Goal: Information Seeking & Learning: Learn about a topic

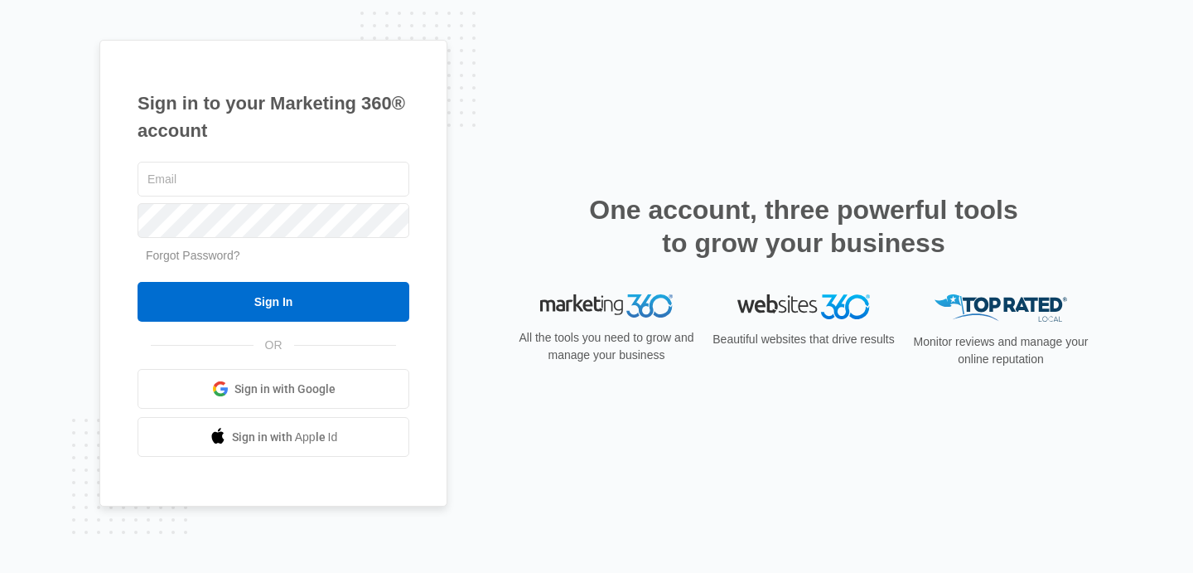
type input "[EMAIL_ADDRESS][DOMAIN_NAME]"
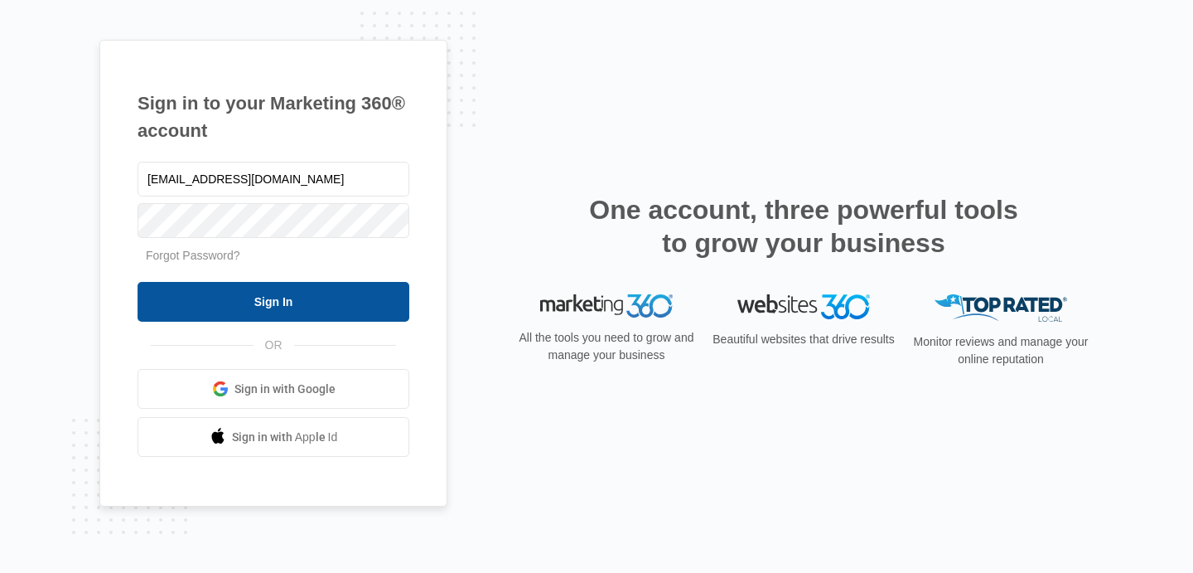
click at [317, 297] on input "Sign In" at bounding box center [274, 302] width 272 height 40
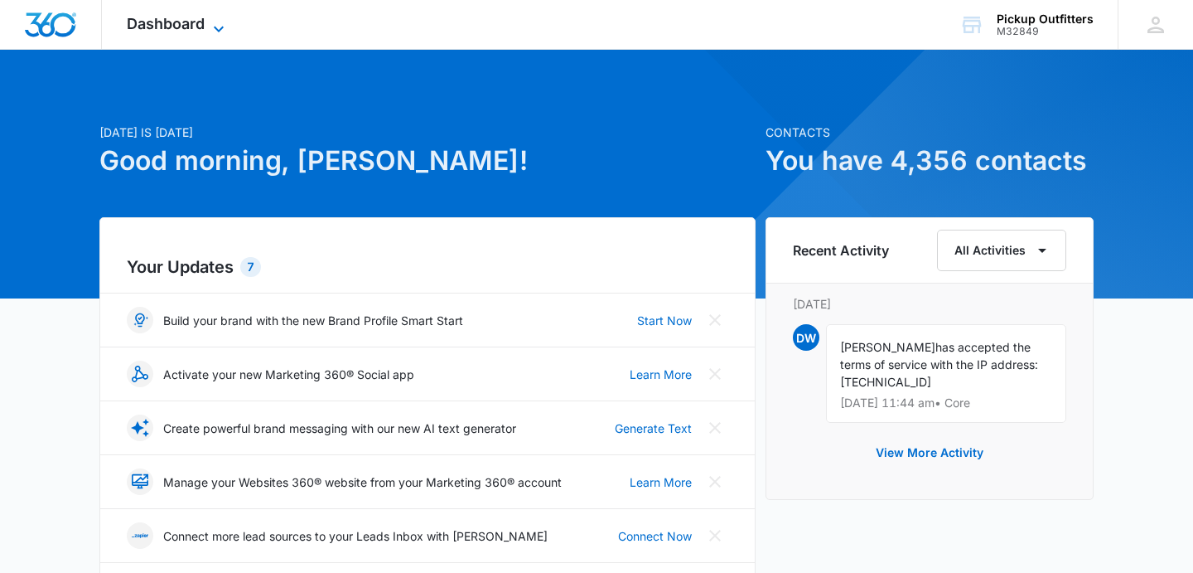
click at [185, 27] on span "Dashboard" at bounding box center [166, 23] width 78 height 17
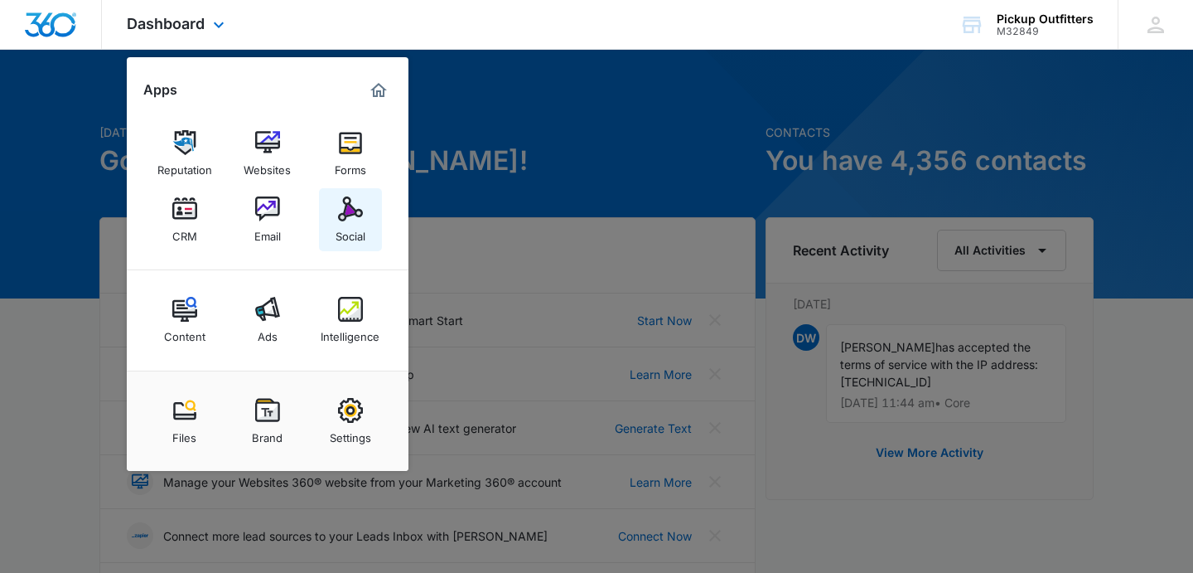
click at [347, 230] on div "Social" at bounding box center [351, 232] width 30 height 22
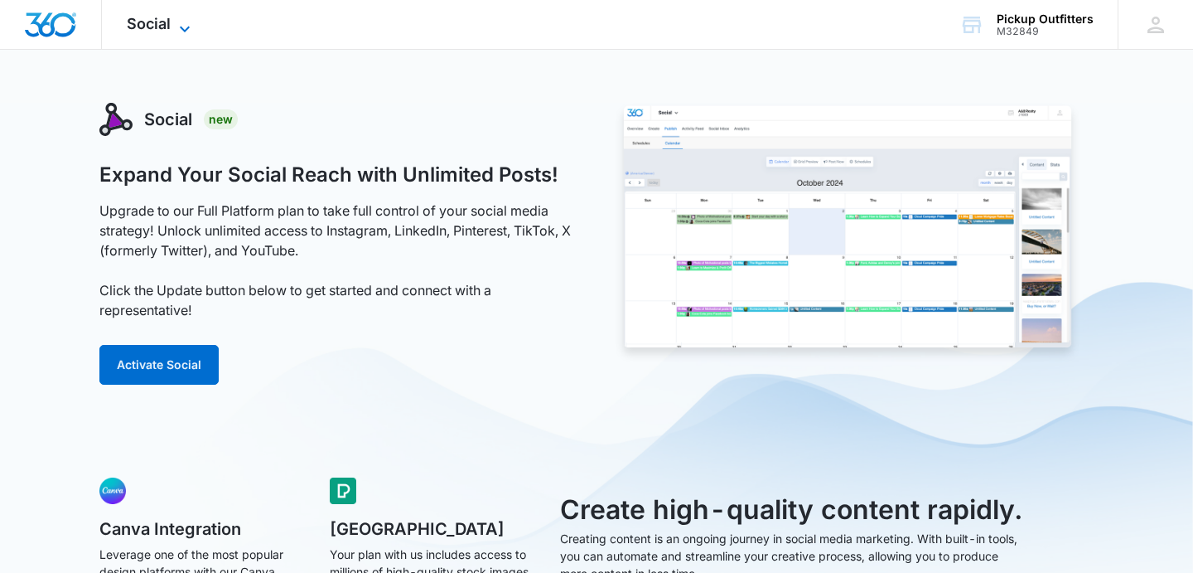
click at [143, 22] on span "Social" at bounding box center [149, 23] width 44 height 17
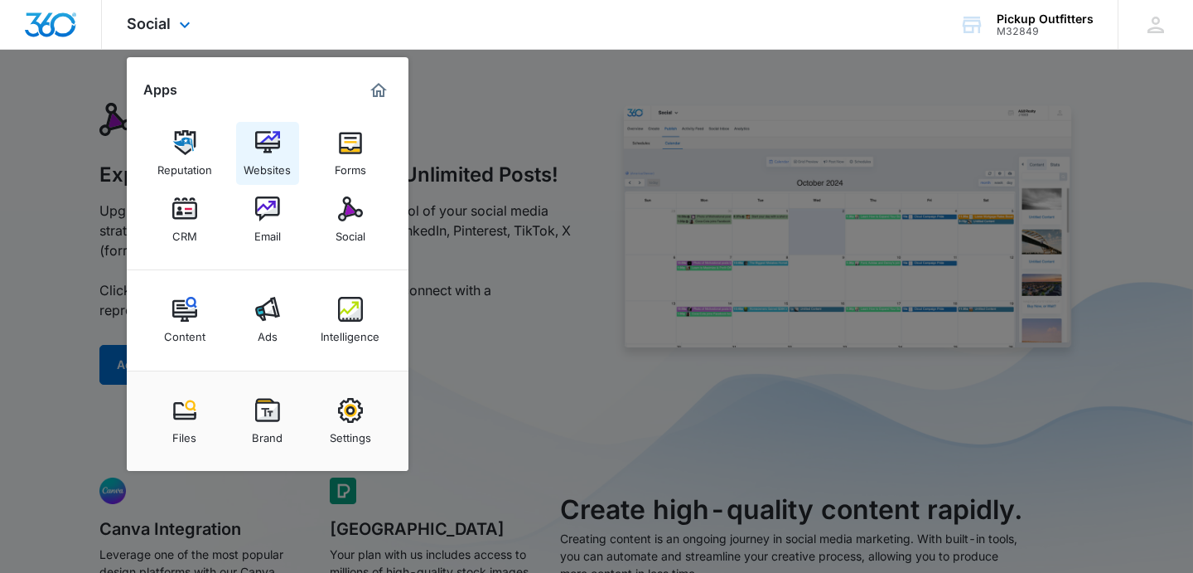
click at [268, 149] on img at bounding box center [267, 142] width 25 height 25
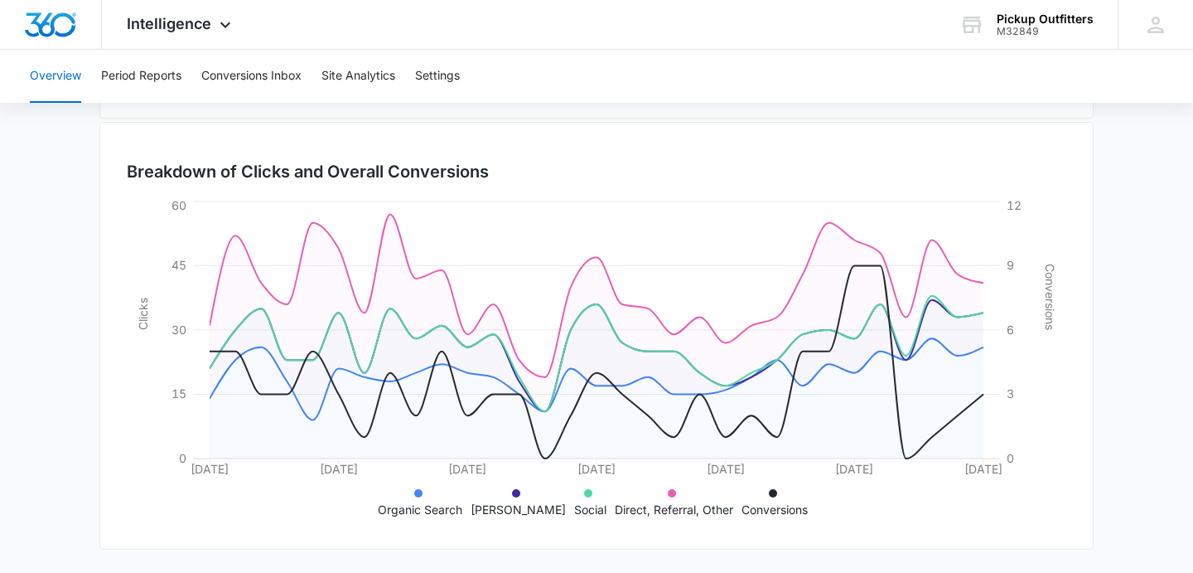
scroll to position [36, 0]
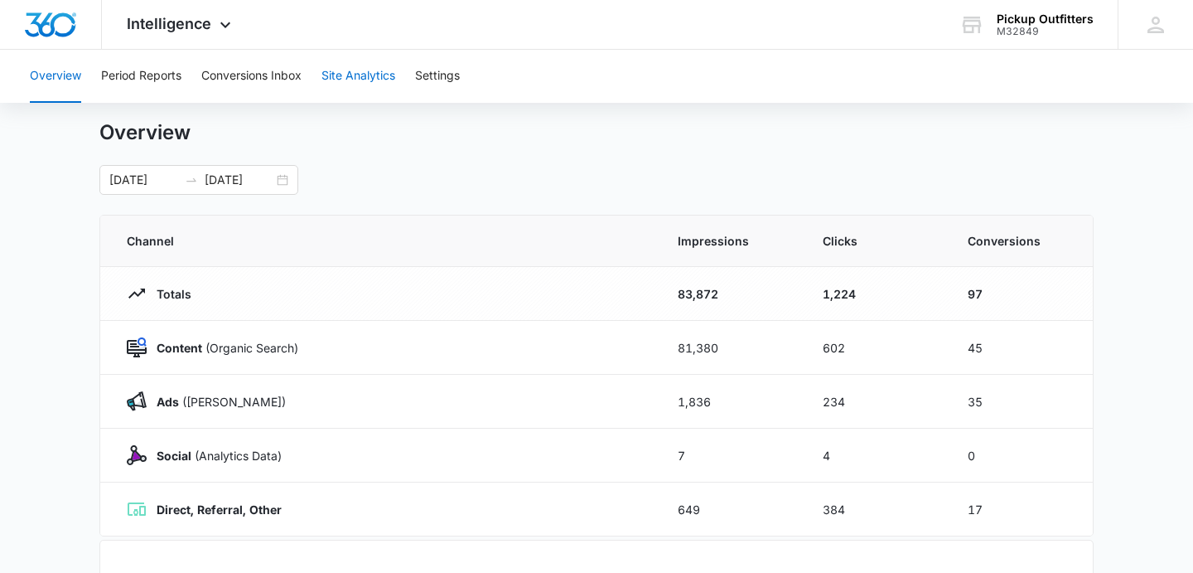
click at [355, 81] on button "Site Analytics" at bounding box center [359, 76] width 74 height 53
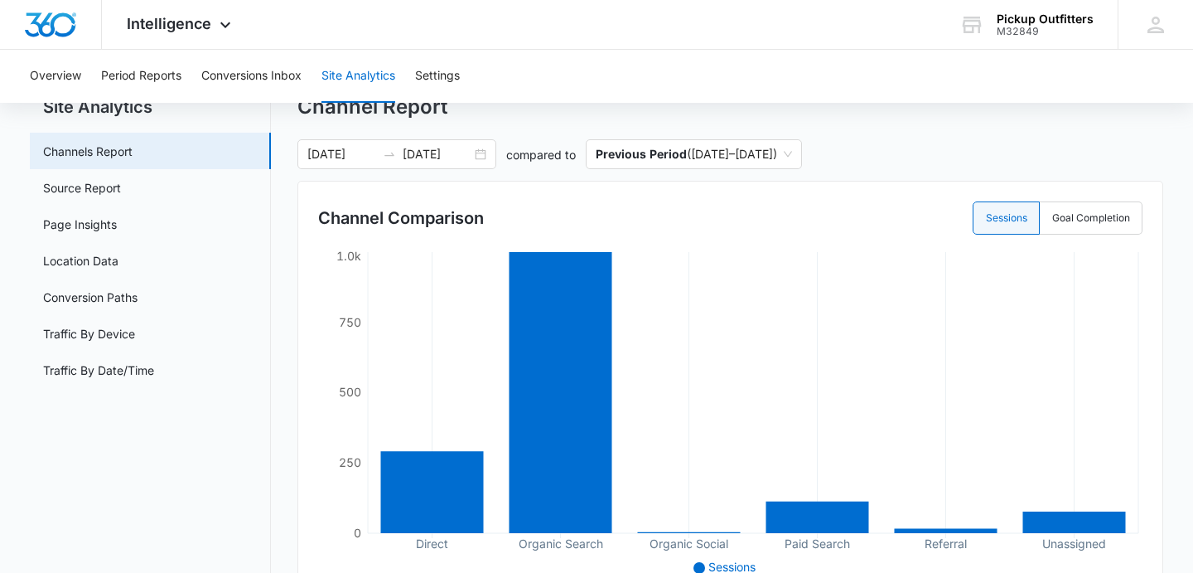
scroll to position [69, 0]
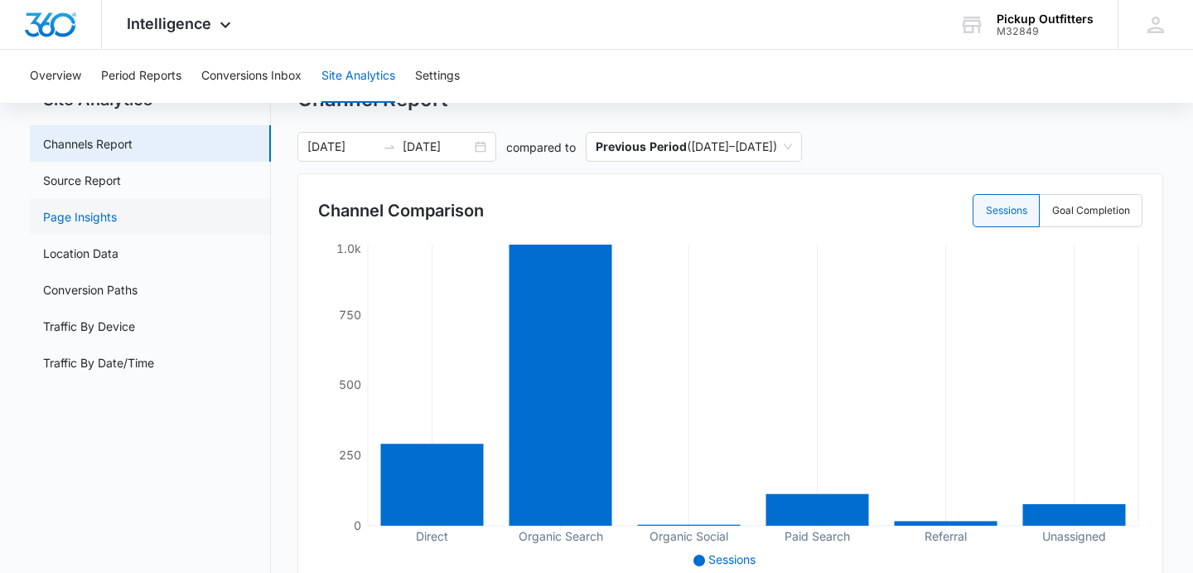
click at [117, 210] on link "Page Insights" at bounding box center [80, 216] width 74 height 17
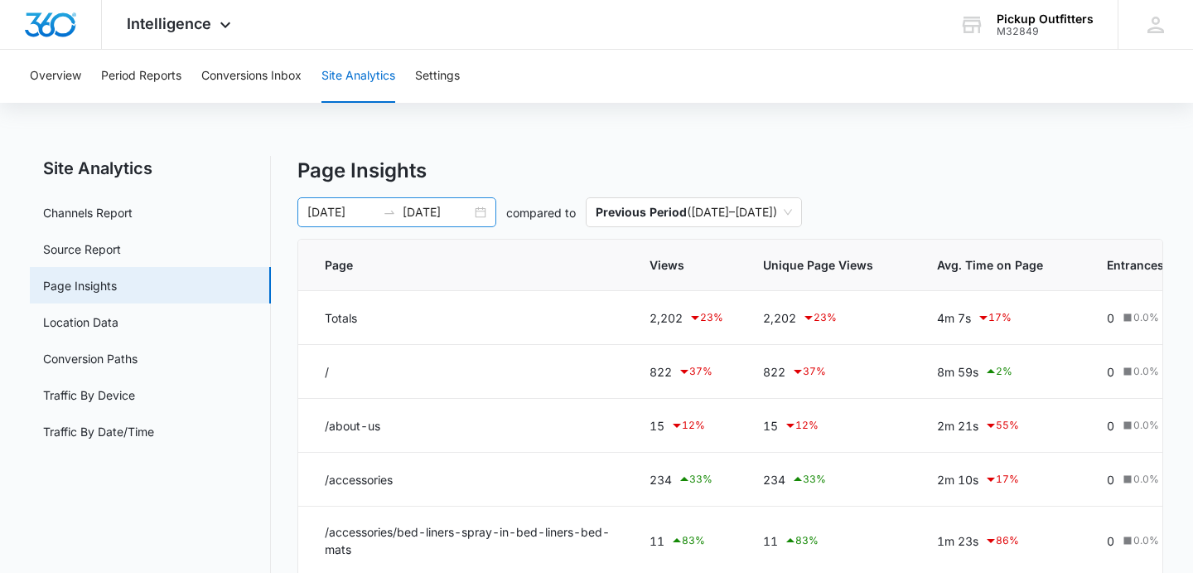
click at [481, 211] on div "[DATE] [DATE]" at bounding box center [396, 212] width 199 height 30
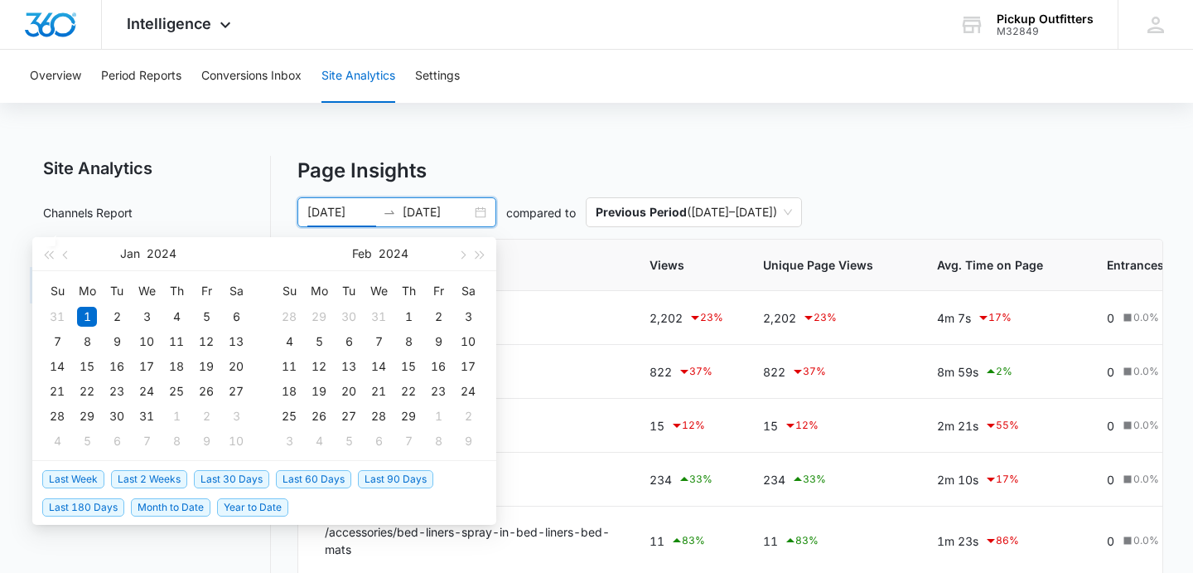
click at [383, 476] on span "Last 90 Days" at bounding box center [395, 479] width 75 height 18
type input "[DATE]"
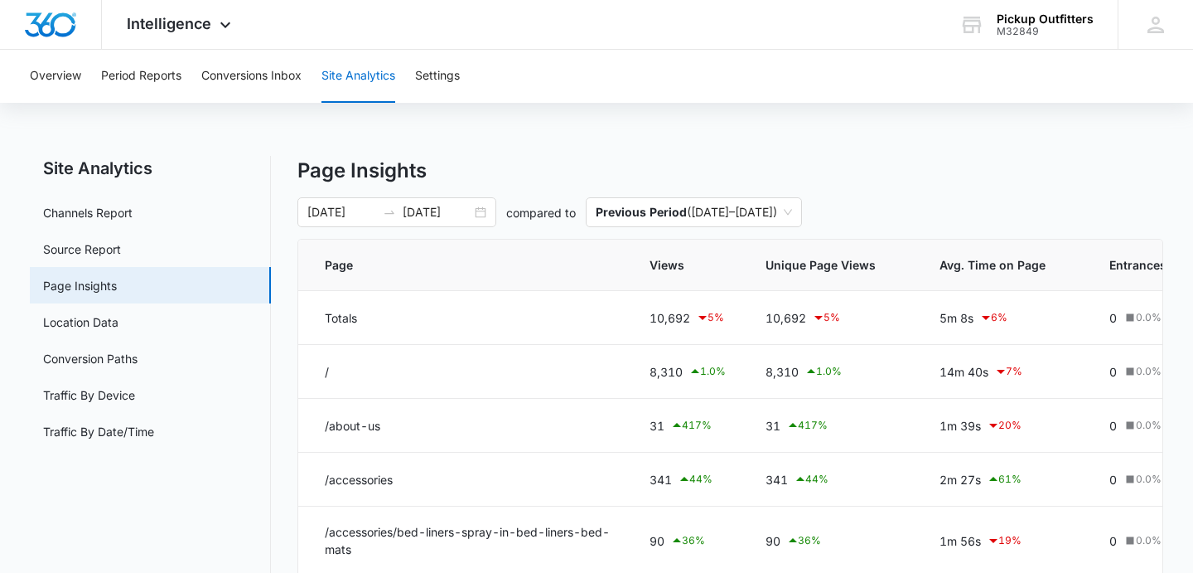
click at [618, 142] on div "Overview Period Reports Conversions Inbox Site Analytics Settings Site Analytic…" at bounding box center [596, 535] width 1193 height 970
click at [481, 215] on div "[DATE] [DATE]" at bounding box center [396, 212] width 199 height 30
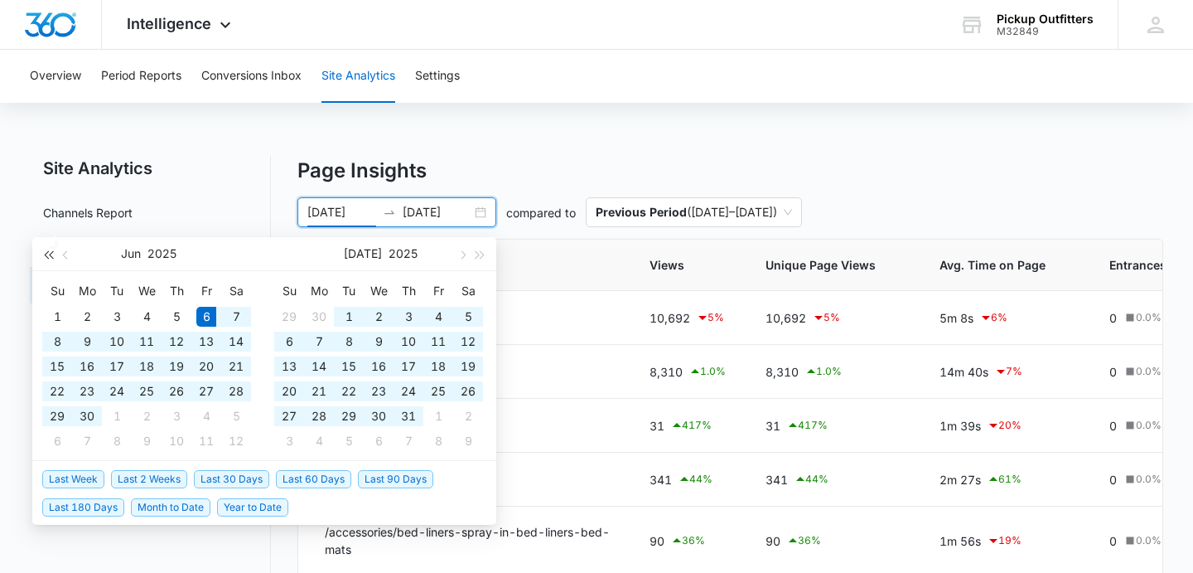
click at [40, 255] on button "button" at bounding box center [48, 253] width 18 height 33
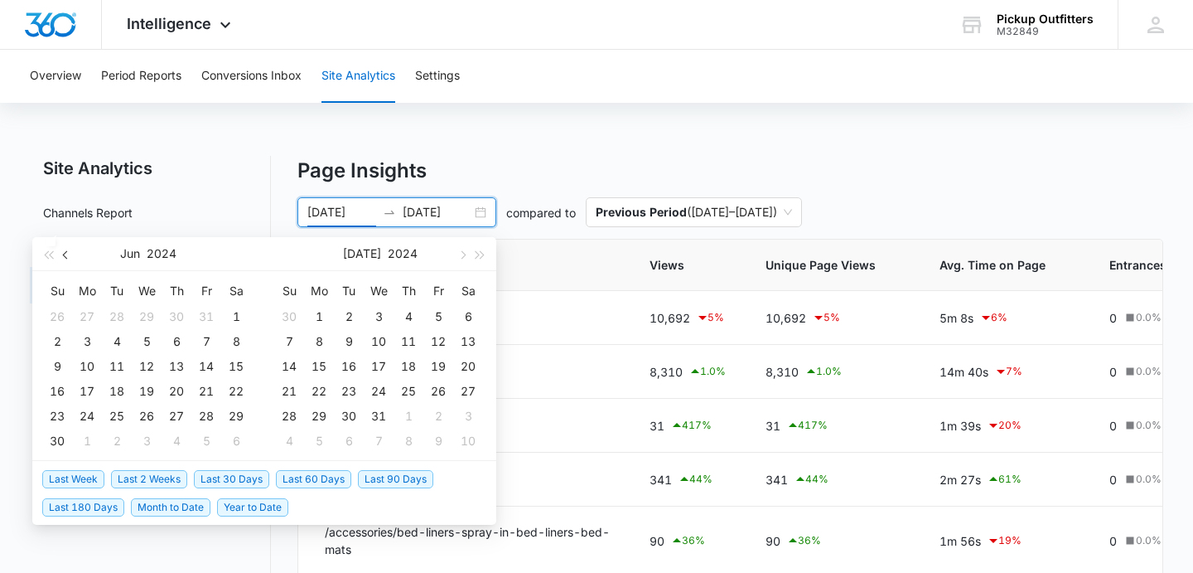
click at [64, 256] on button "button" at bounding box center [66, 253] width 18 height 33
click at [64, 256] on span "button" at bounding box center [67, 254] width 8 height 8
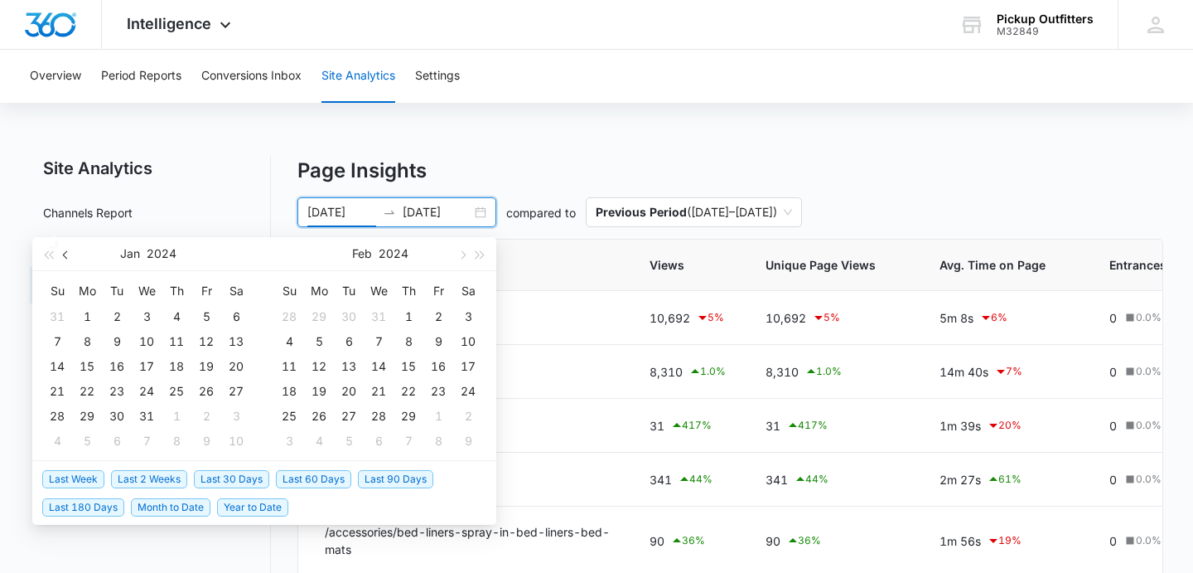
click at [64, 256] on span "button" at bounding box center [67, 254] width 8 height 8
click at [458, 253] on span "button" at bounding box center [461, 254] width 8 height 8
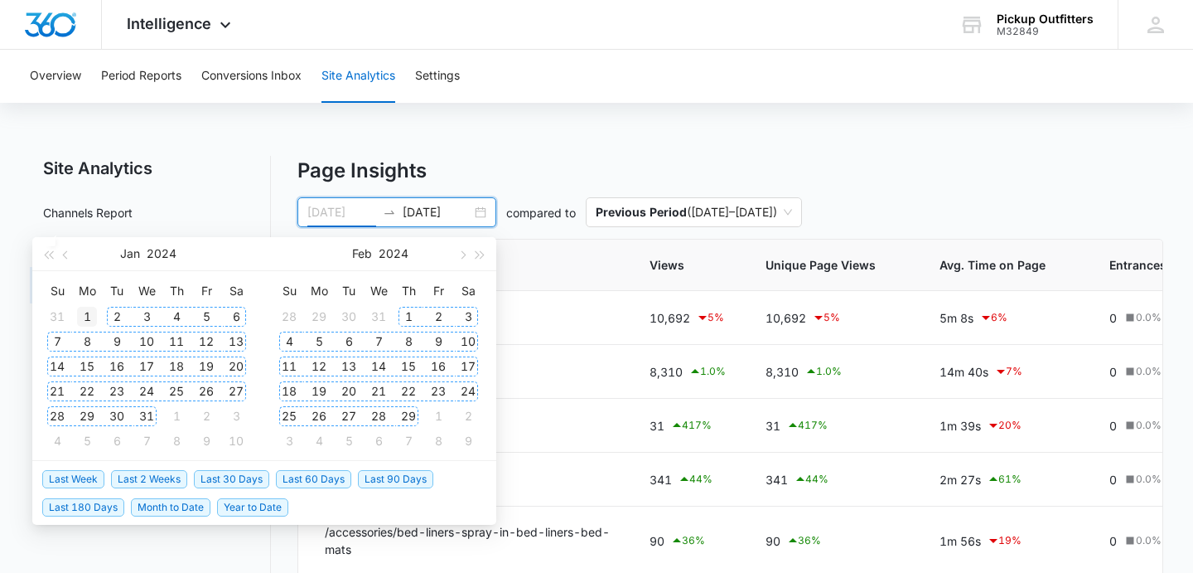
type input "[DATE]"
click at [89, 316] on div "1" at bounding box center [87, 317] width 20 height 20
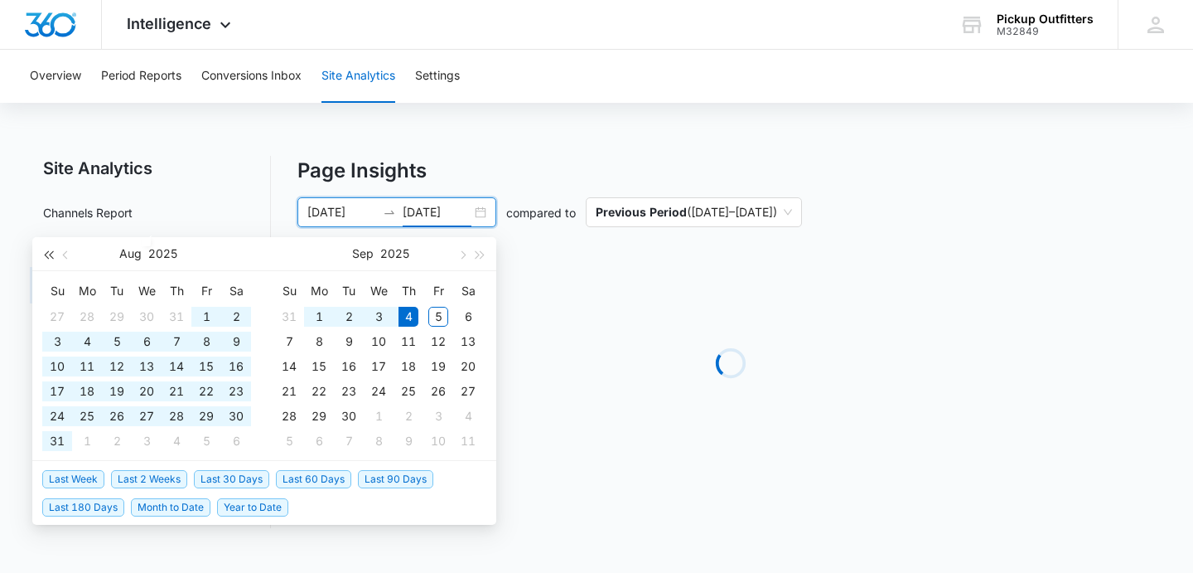
click at [50, 259] on button "button" at bounding box center [48, 253] width 18 height 33
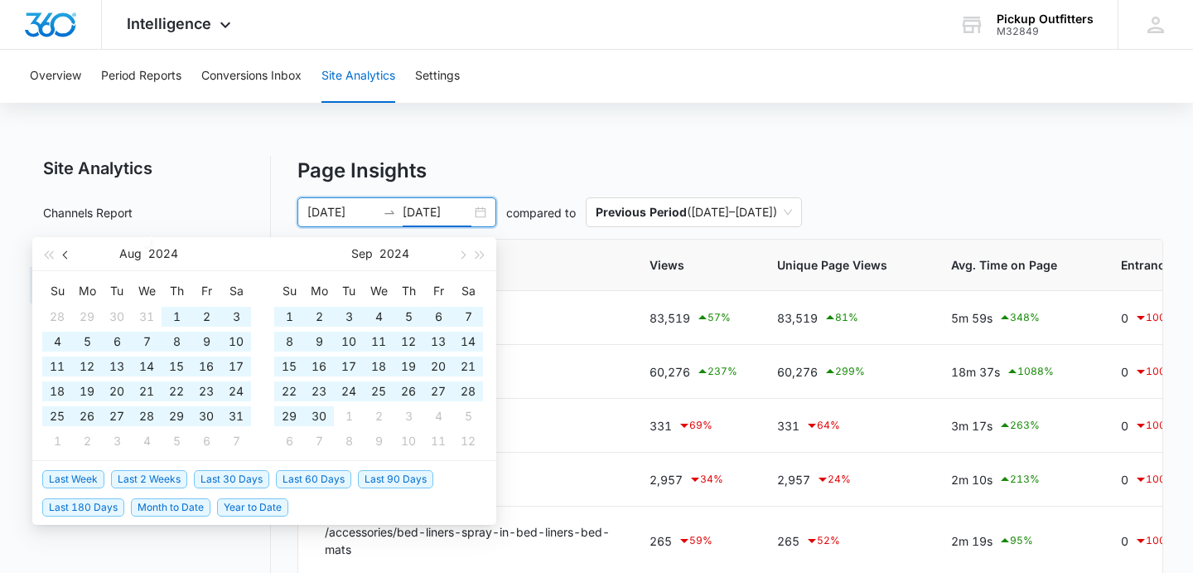
click at [74, 255] on button "button" at bounding box center [66, 253] width 18 height 33
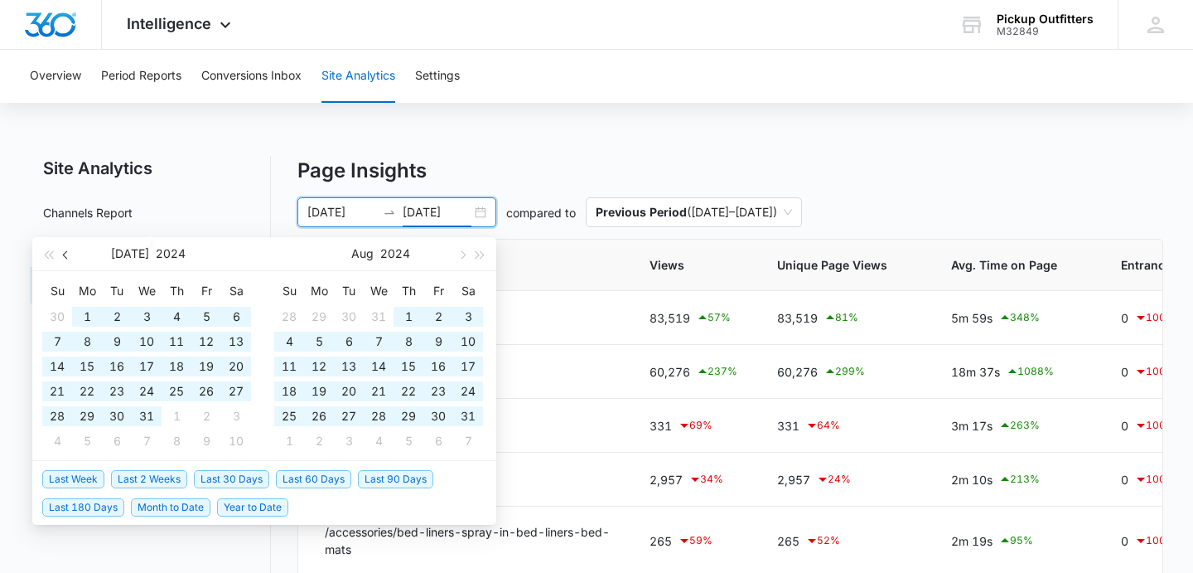
click at [74, 255] on button "button" at bounding box center [66, 253] width 18 height 33
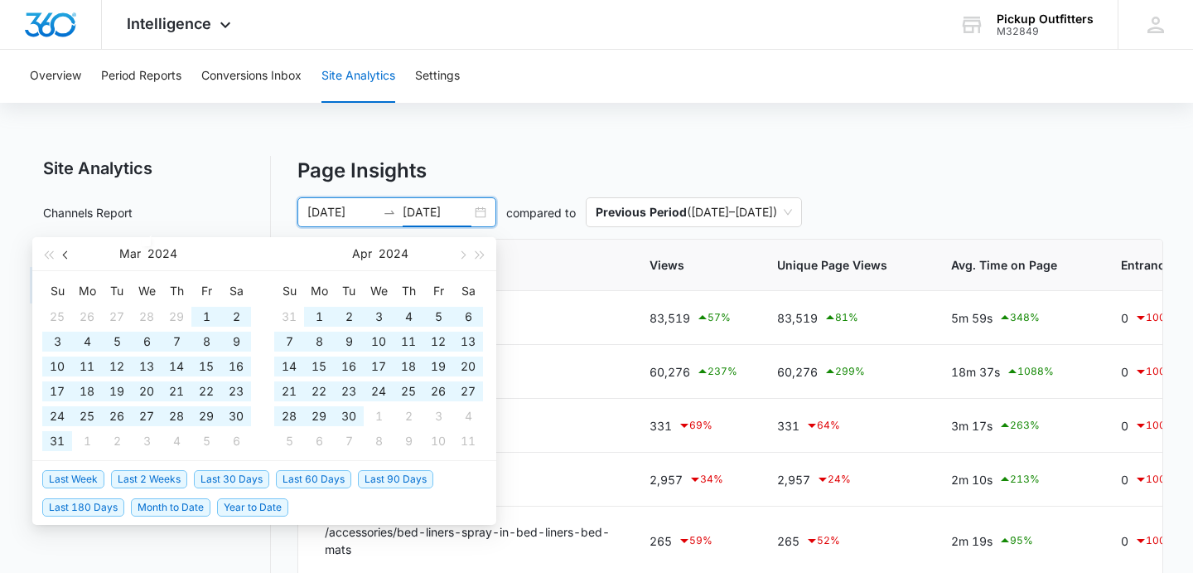
click at [74, 254] on button "button" at bounding box center [66, 253] width 18 height 33
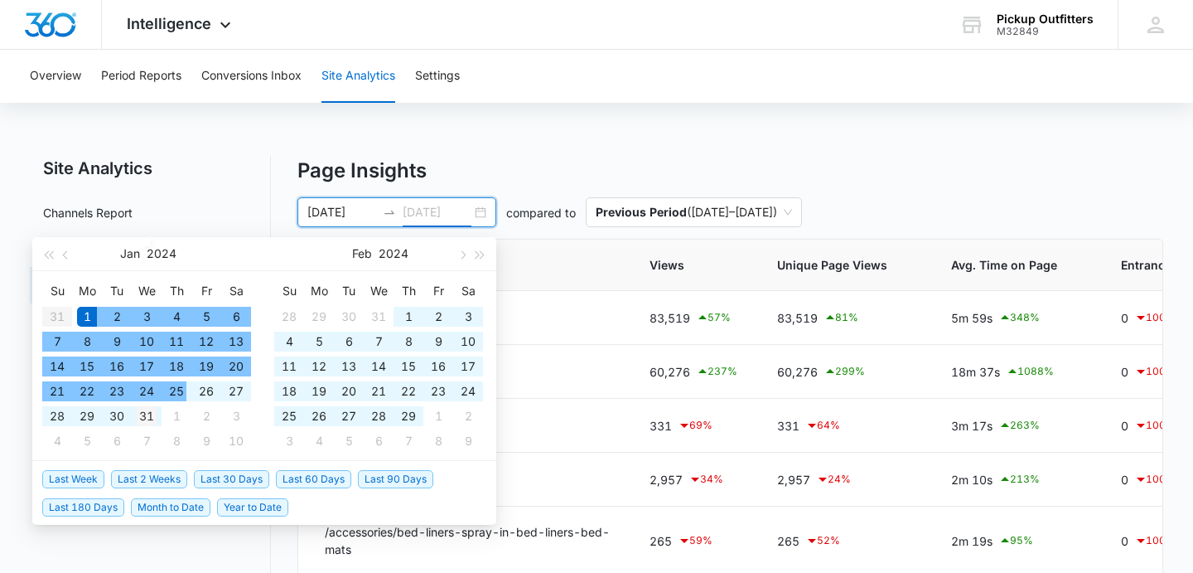
type input "[DATE]"
click at [152, 413] on div "31" at bounding box center [147, 416] width 20 height 20
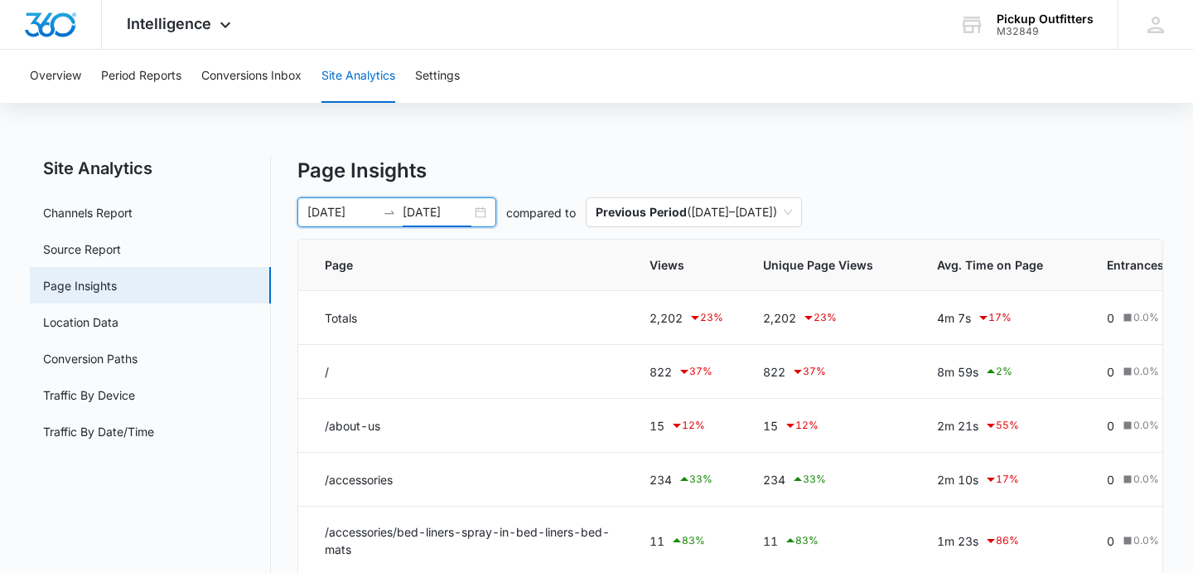
click at [485, 212] on div "[DATE] [DATE]" at bounding box center [396, 212] width 199 height 30
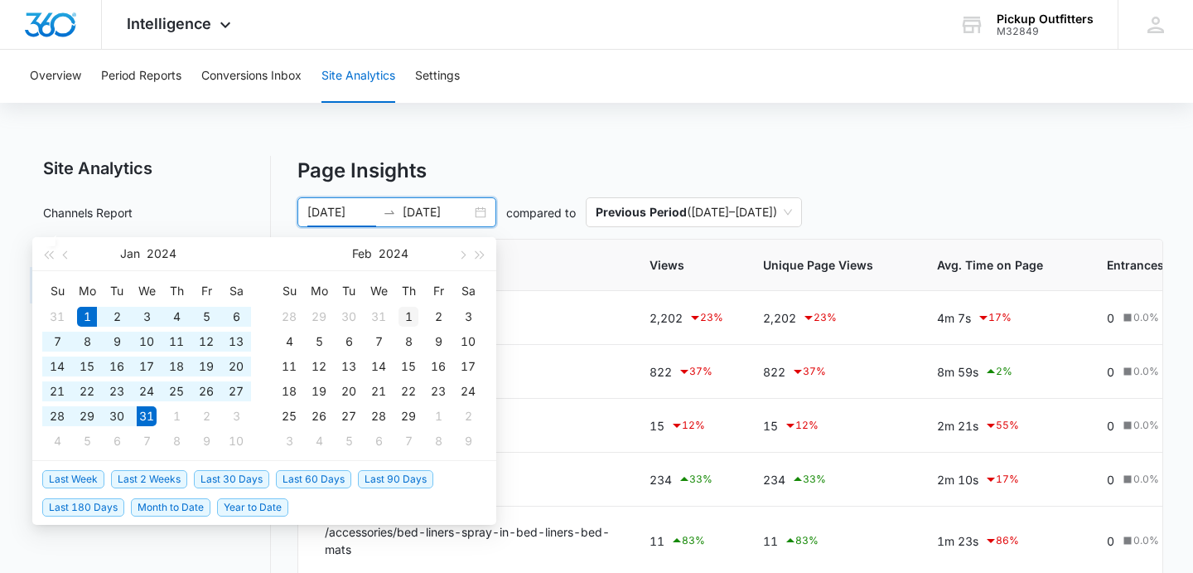
type input "[DATE]"
click at [409, 312] on div "1" at bounding box center [409, 317] width 20 height 20
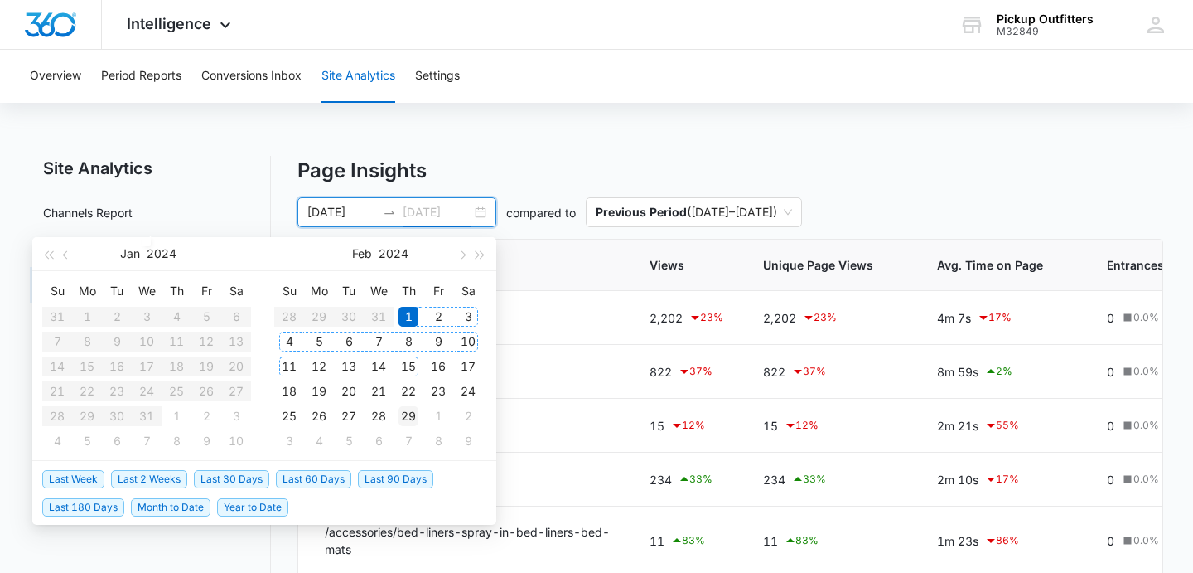
type input "[DATE]"
click at [413, 412] on div "29" at bounding box center [409, 416] width 20 height 20
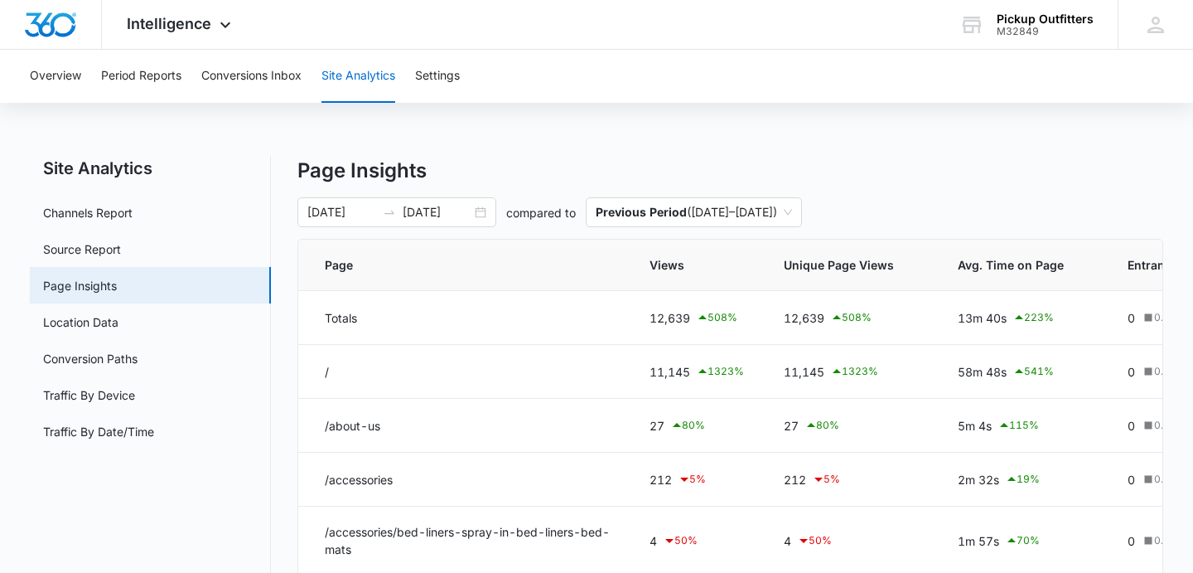
click at [533, 161] on p "Page Insights" at bounding box center [730, 171] width 866 height 30
click at [487, 214] on div "[DATE] [DATE]" at bounding box center [396, 212] width 199 height 30
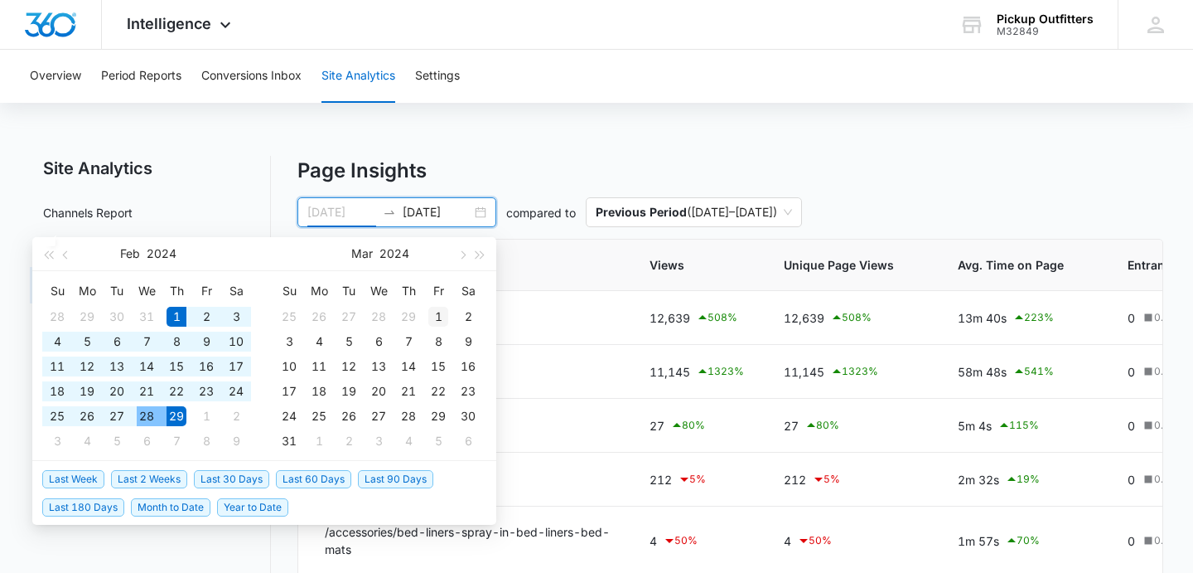
type input "[DATE]"
click at [440, 316] on div "1" at bounding box center [438, 317] width 20 height 20
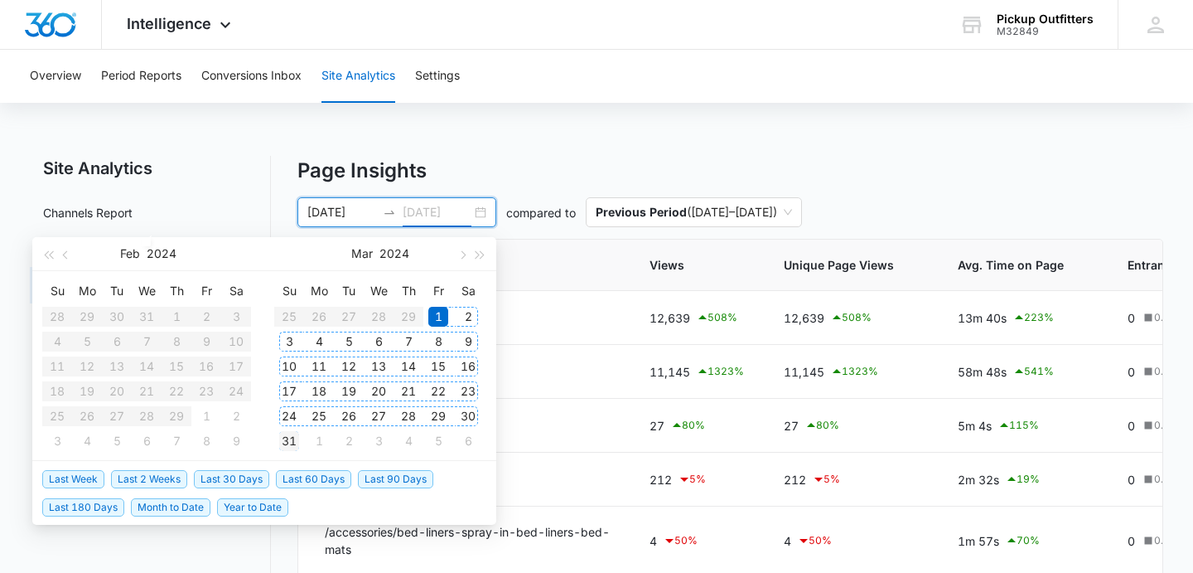
type input "[DATE]"
click at [288, 438] on div "31" at bounding box center [289, 441] width 20 height 20
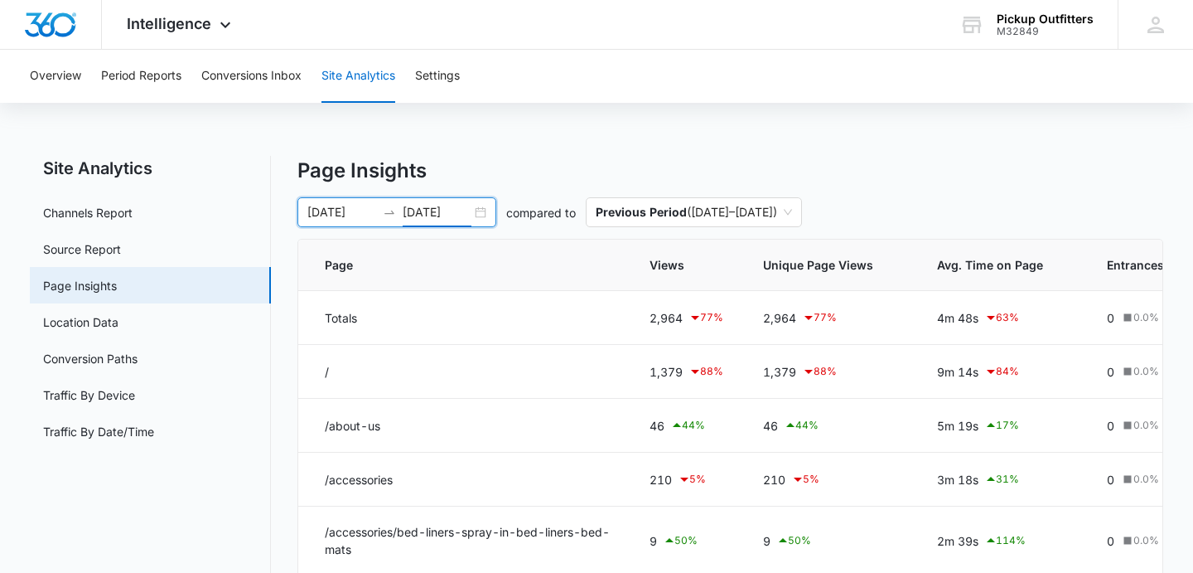
click at [482, 214] on div "[DATE] [DATE]" at bounding box center [396, 212] width 199 height 30
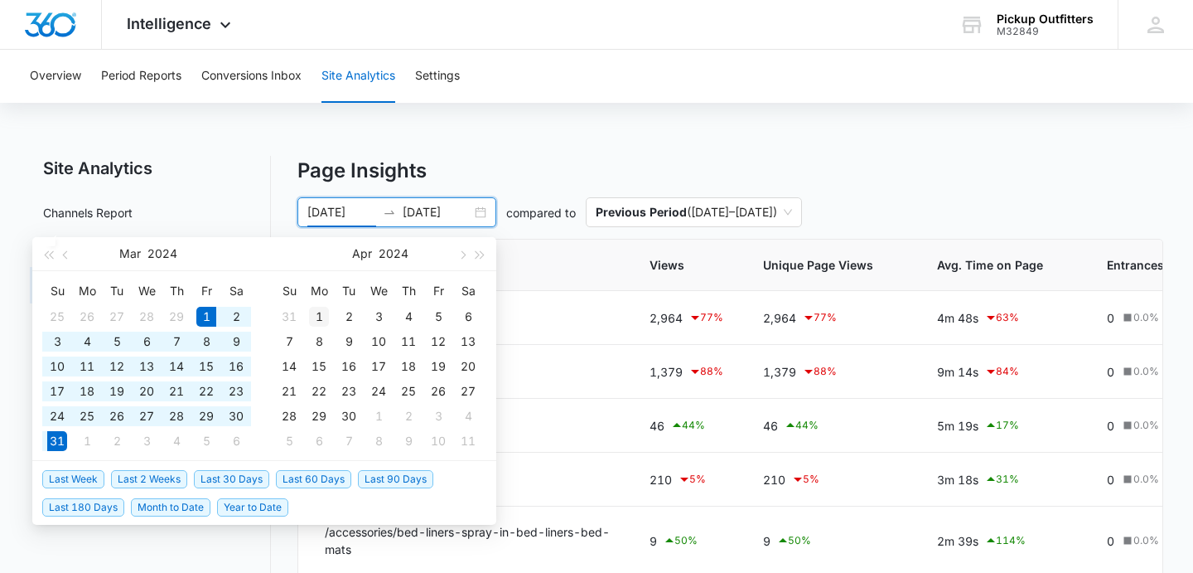
type input "[DATE]"
click at [324, 312] on div "1" at bounding box center [319, 317] width 20 height 20
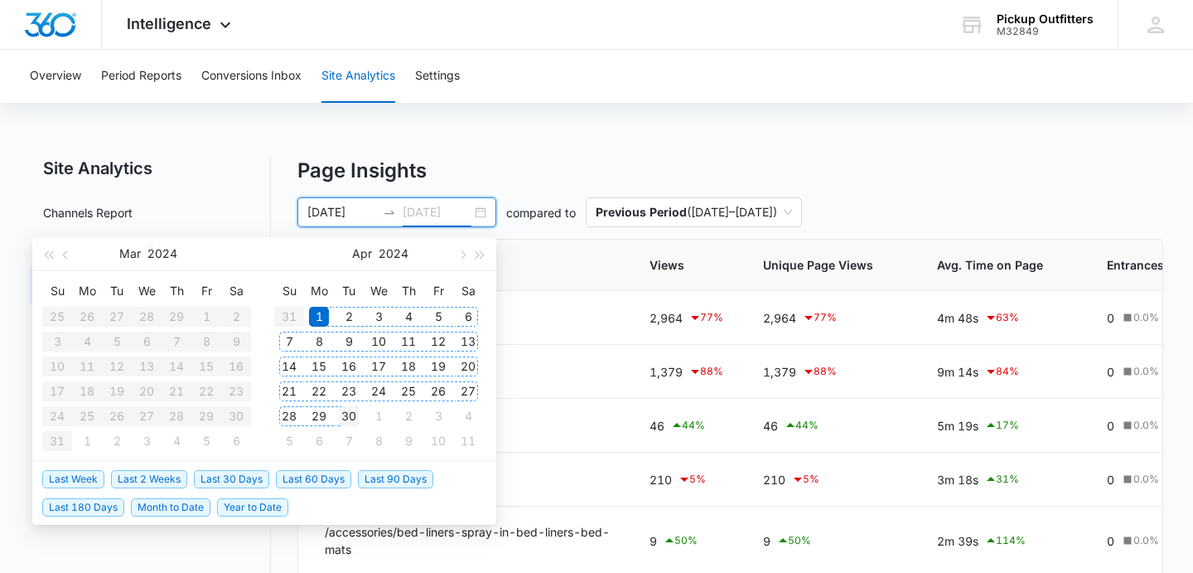
type input "[DATE]"
click at [354, 418] on div "30" at bounding box center [349, 416] width 20 height 20
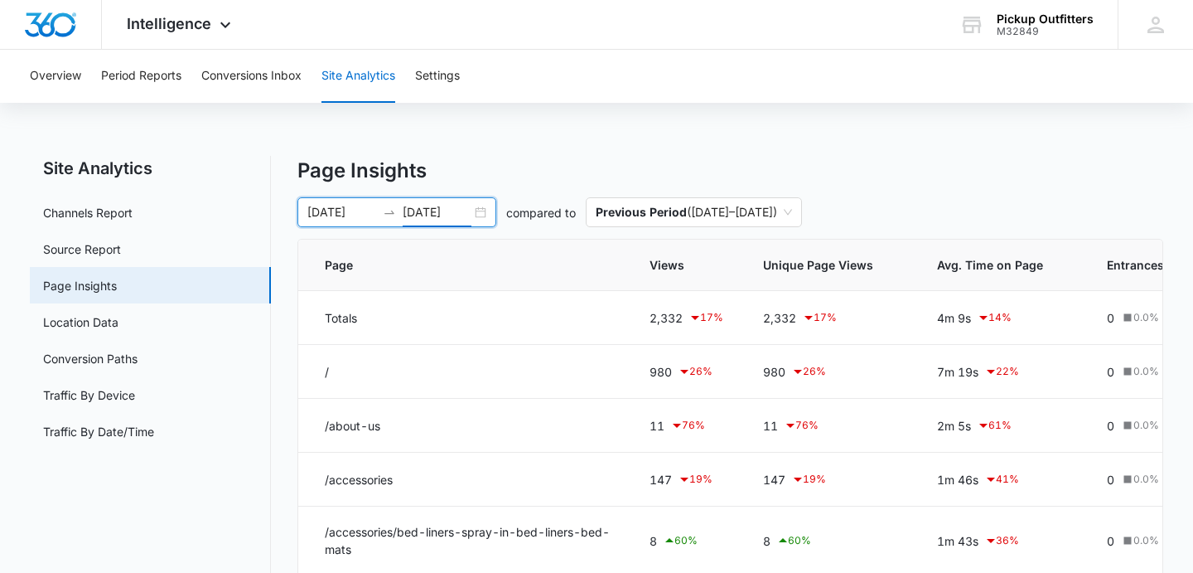
click at [482, 210] on div "[DATE] [DATE]" at bounding box center [396, 212] width 199 height 30
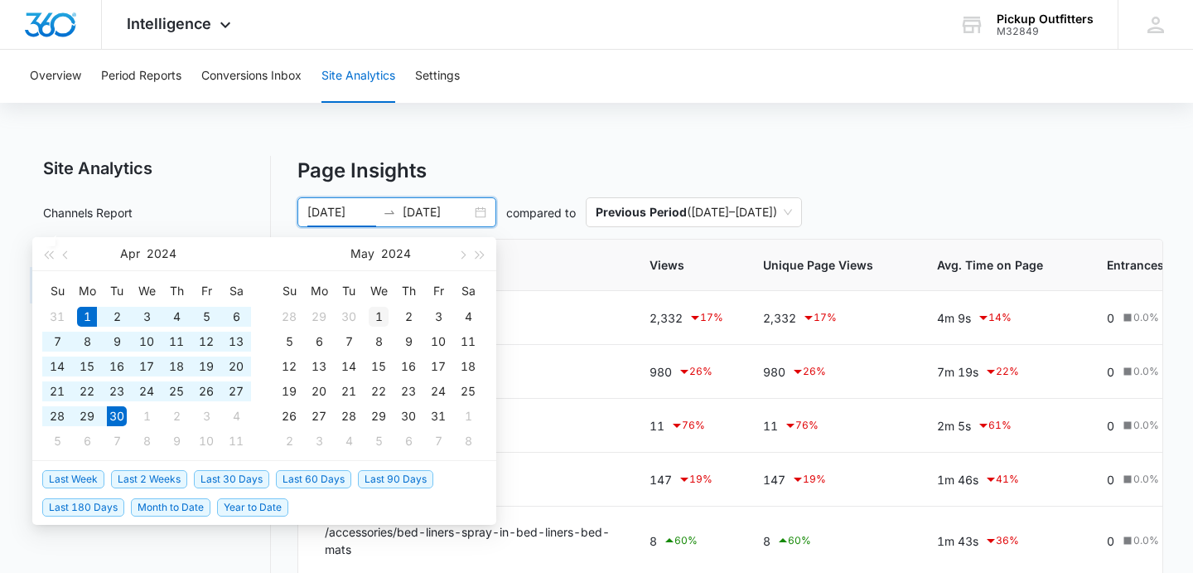
type input "[DATE]"
click at [382, 317] on div "1" at bounding box center [379, 317] width 20 height 20
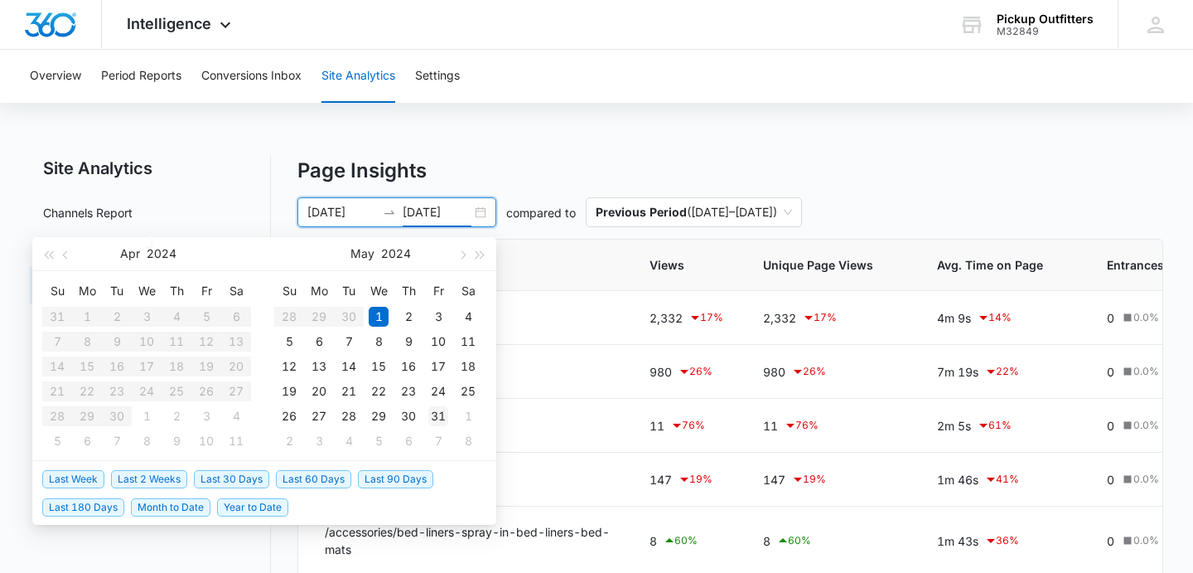
type input "[DATE]"
click at [451, 412] on td "31" at bounding box center [438, 416] width 30 height 25
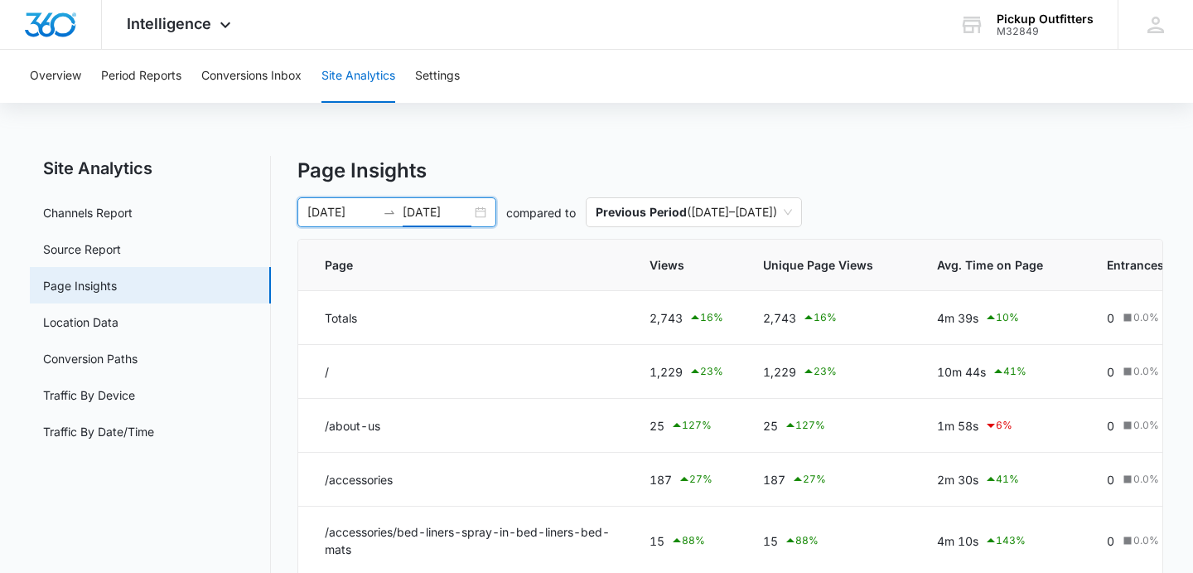
click at [484, 214] on div "[DATE] [DATE]" at bounding box center [396, 212] width 199 height 30
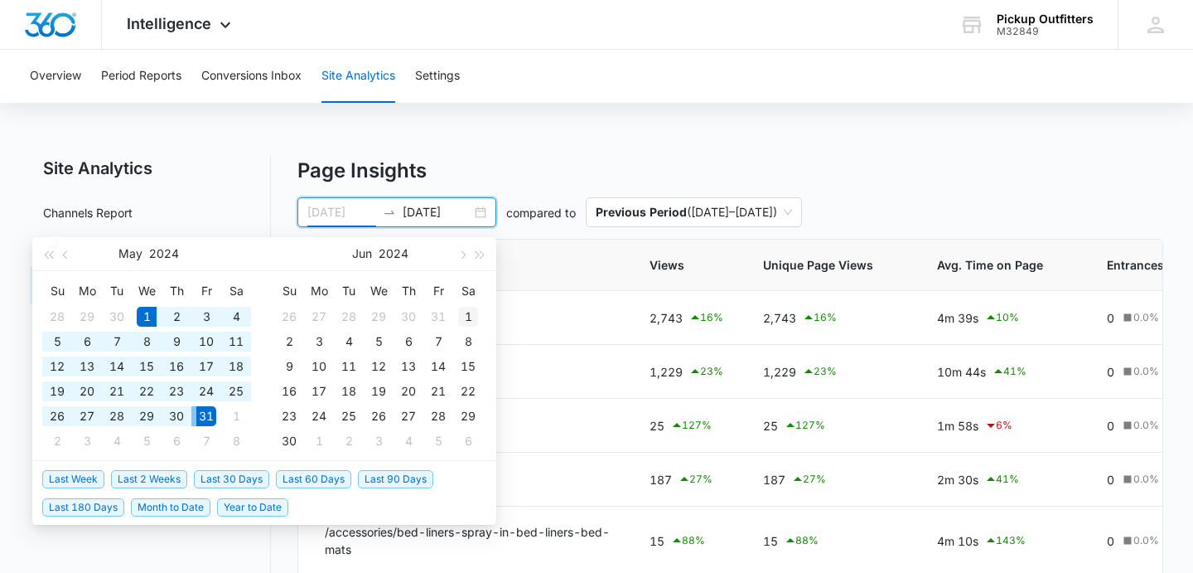
type input "[DATE]"
click at [471, 312] on div "1" at bounding box center [468, 317] width 20 height 20
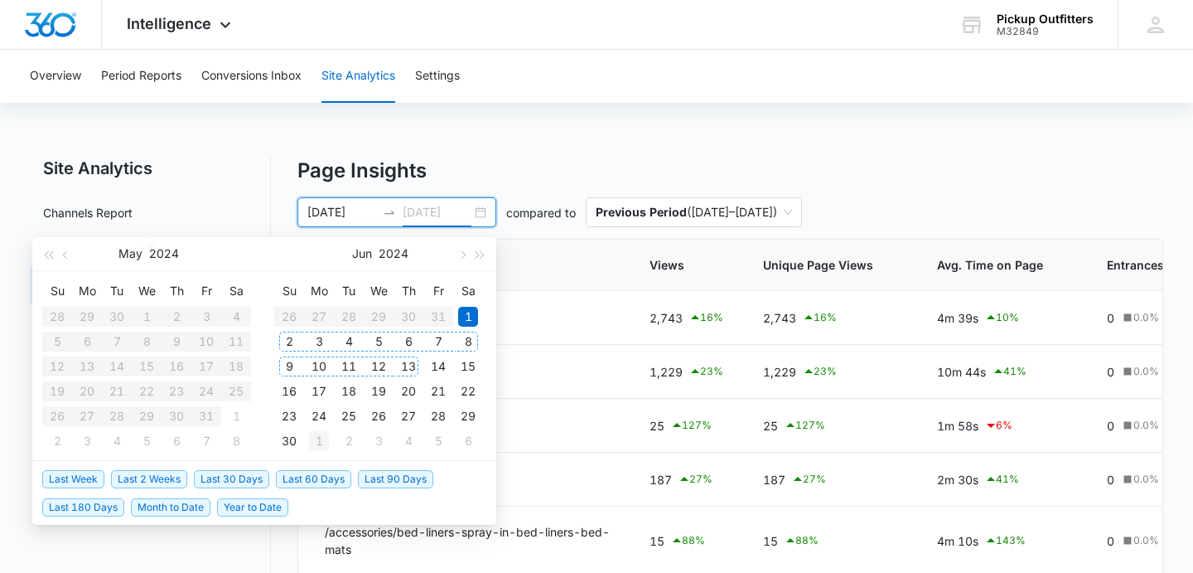
type input "[DATE]"
click at [293, 439] on div "30" at bounding box center [289, 441] width 20 height 20
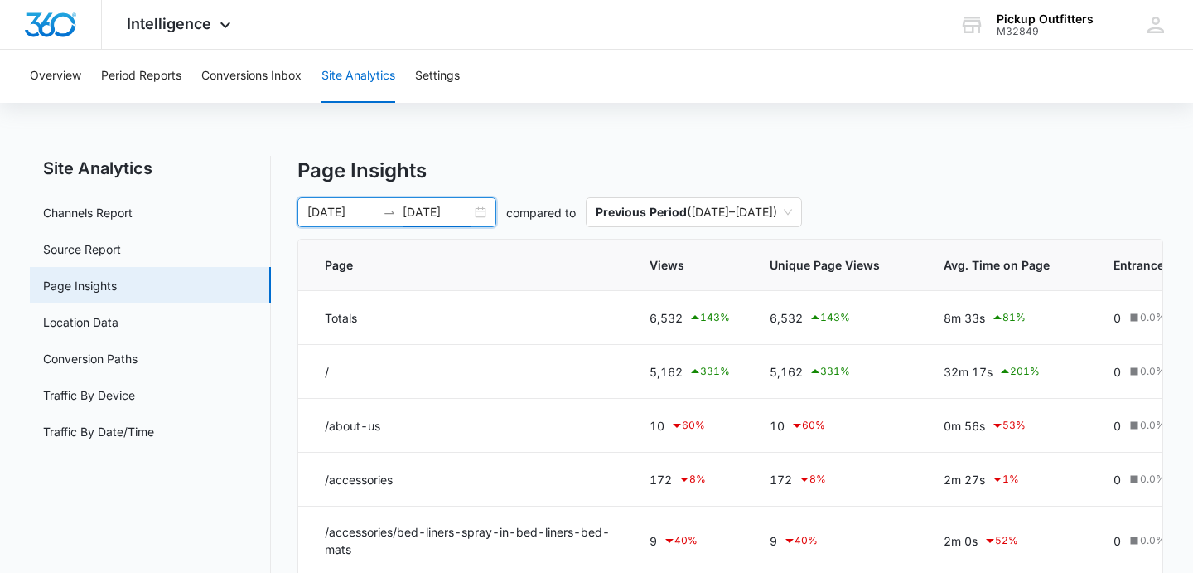
click at [482, 211] on div "[DATE] [DATE]" at bounding box center [396, 212] width 199 height 30
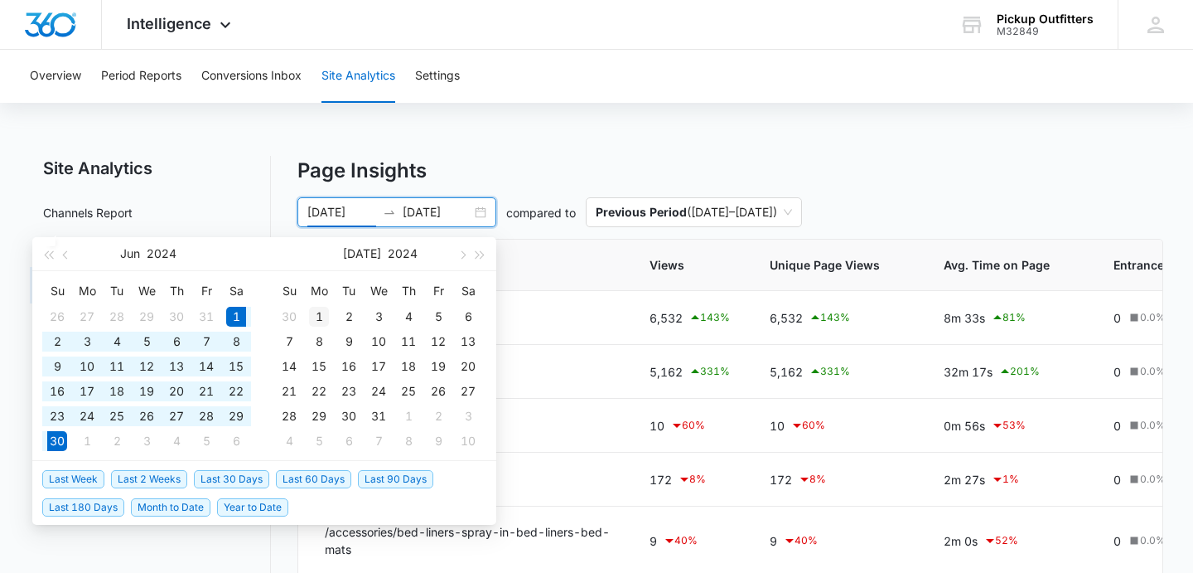
type input "[DATE]"
click at [319, 312] on div "1" at bounding box center [319, 317] width 20 height 20
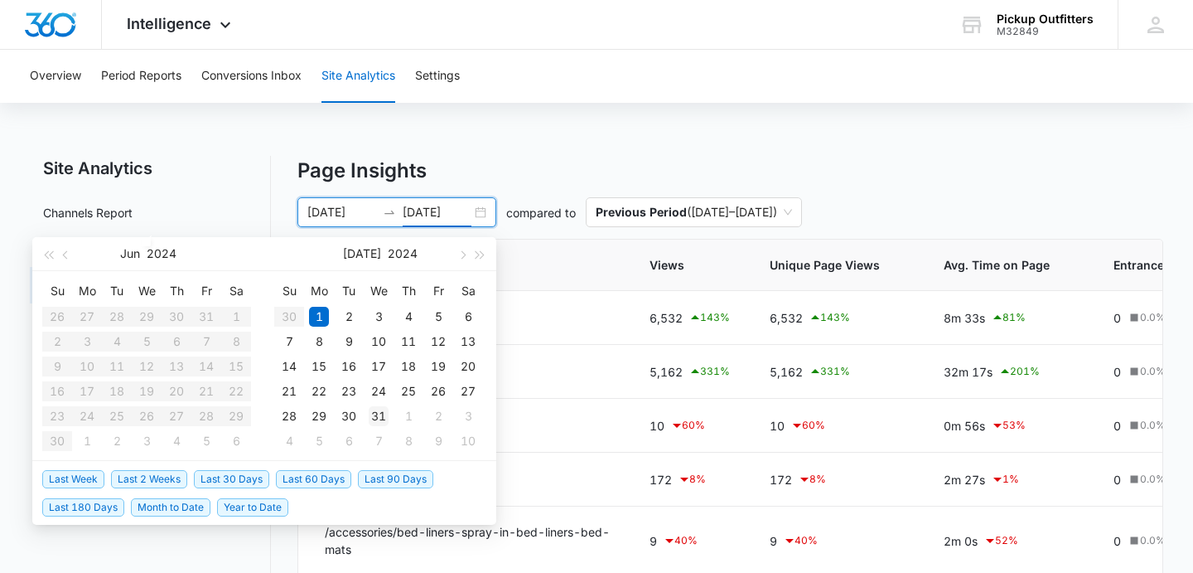
type input "[DATE]"
click at [378, 417] on div "31" at bounding box center [379, 416] width 20 height 20
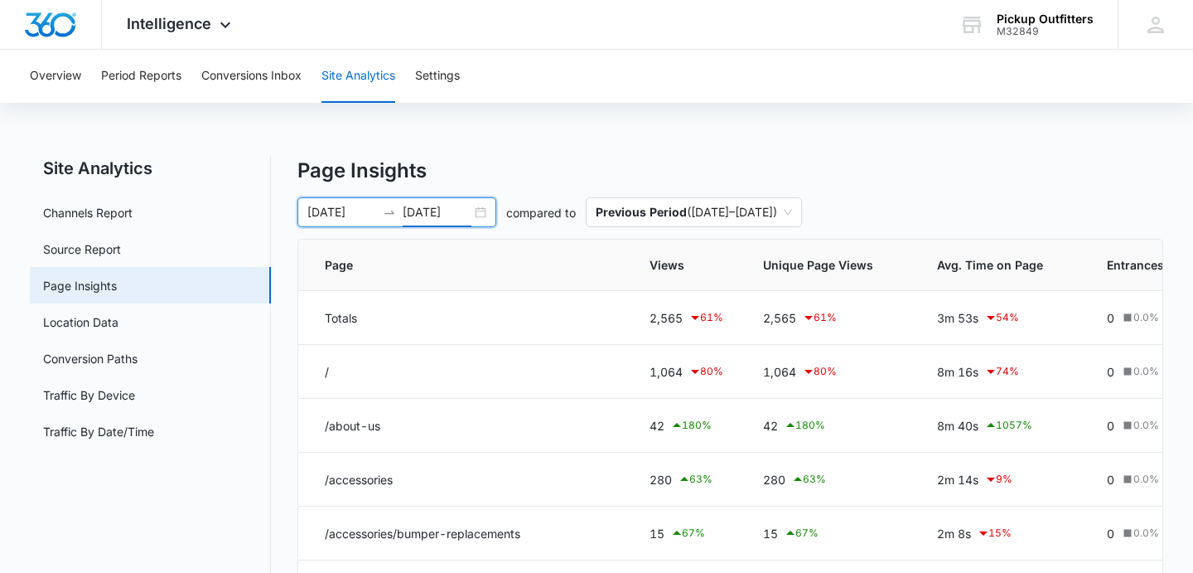
click at [484, 215] on div "[DATE] [DATE]" at bounding box center [396, 212] width 199 height 30
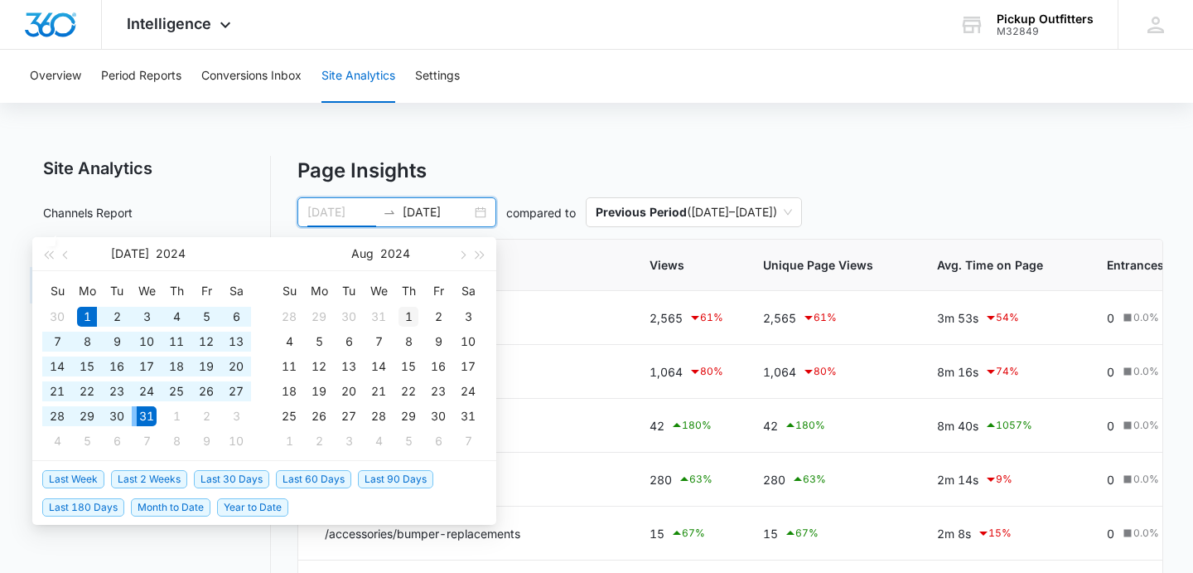
type input "[DATE]"
click at [404, 318] on div "1" at bounding box center [409, 317] width 20 height 20
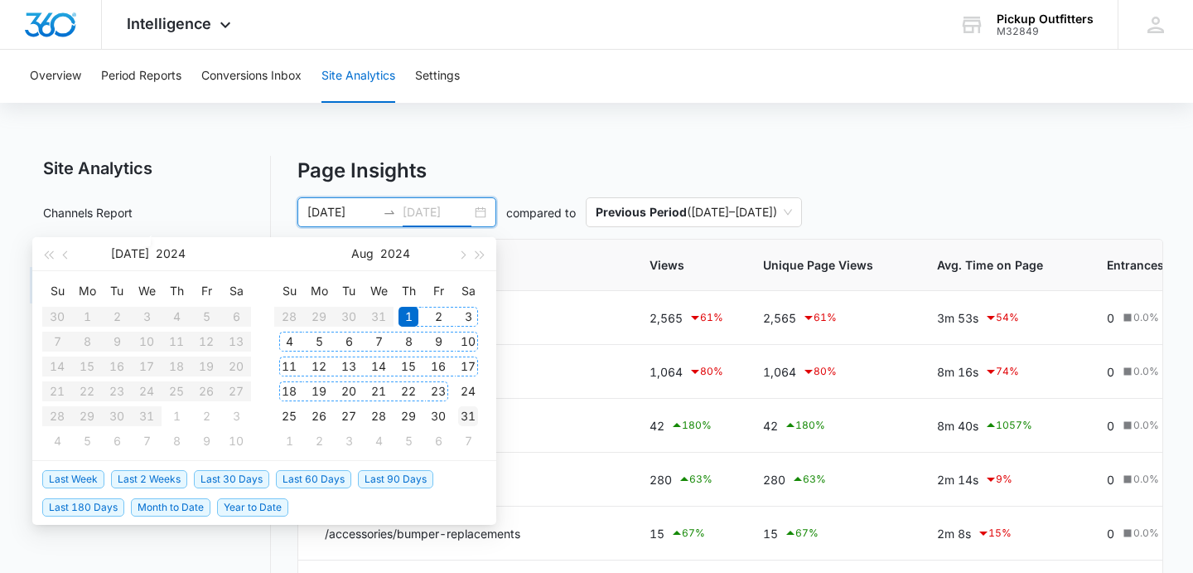
type input "[DATE]"
click at [470, 418] on div "31" at bounding box center [468, 416] width 20 height 20
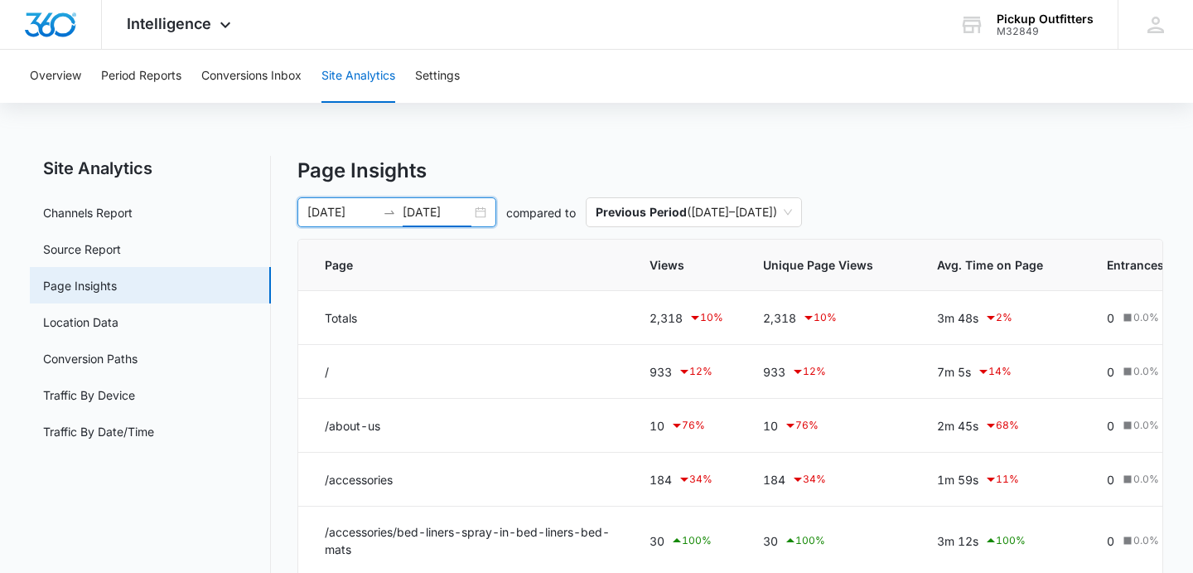
click at [486, 210] on div "[DATE] [DATE]" at bounding box center [396, 212] width 199 height 30
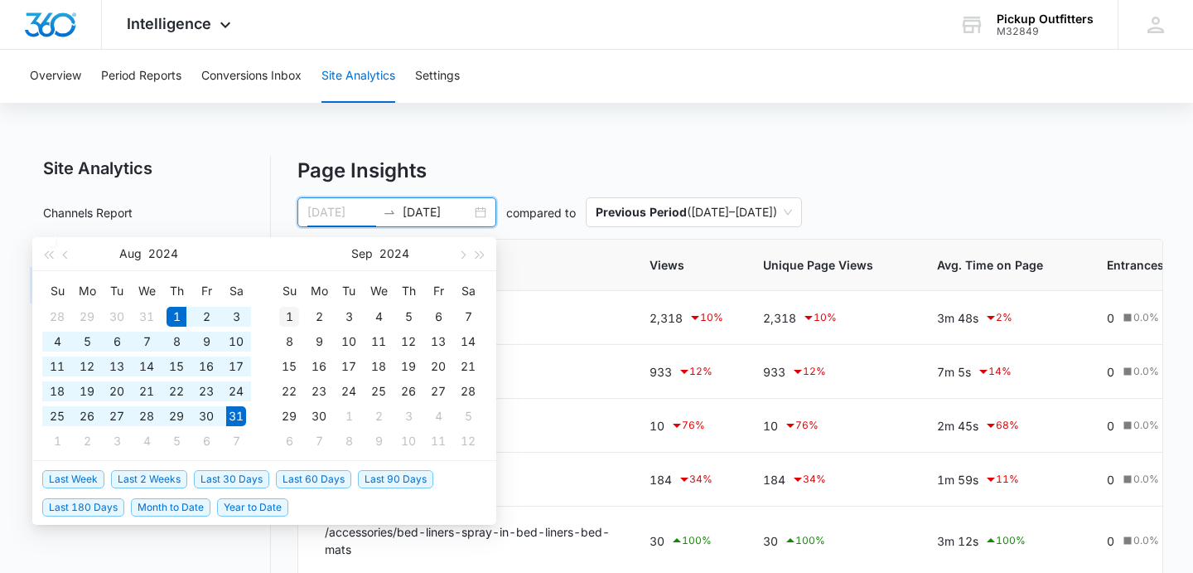
type input "[DATE]"
click at [288, 313] on div "1" at bounding box center [289, 317] width 20 height 20
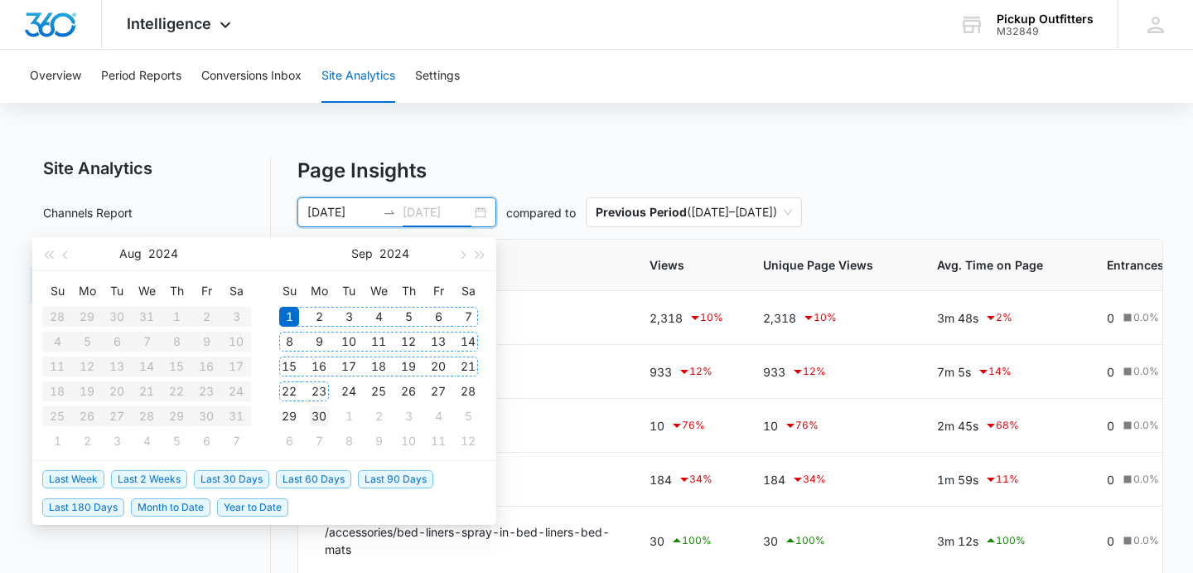
type input "[DATE]"
click at [317, 413] on div "30" at bounding box center [319, 416] width 20 height 20
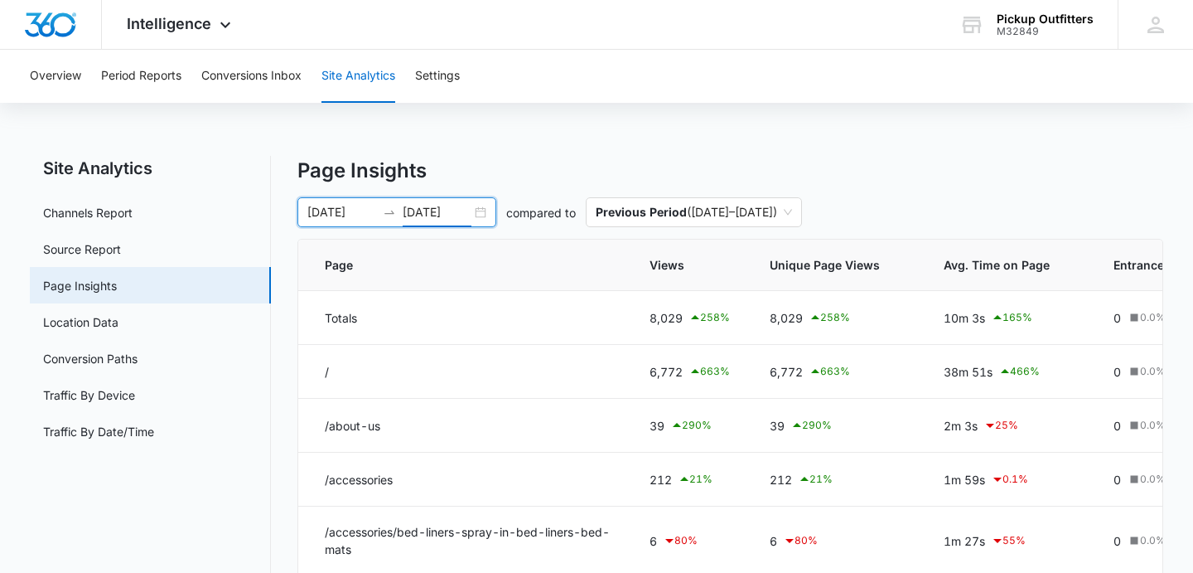
click at [486, 215] on div "[DATE] [DATE]" at bounding box center [396, 212] width 199 height 30
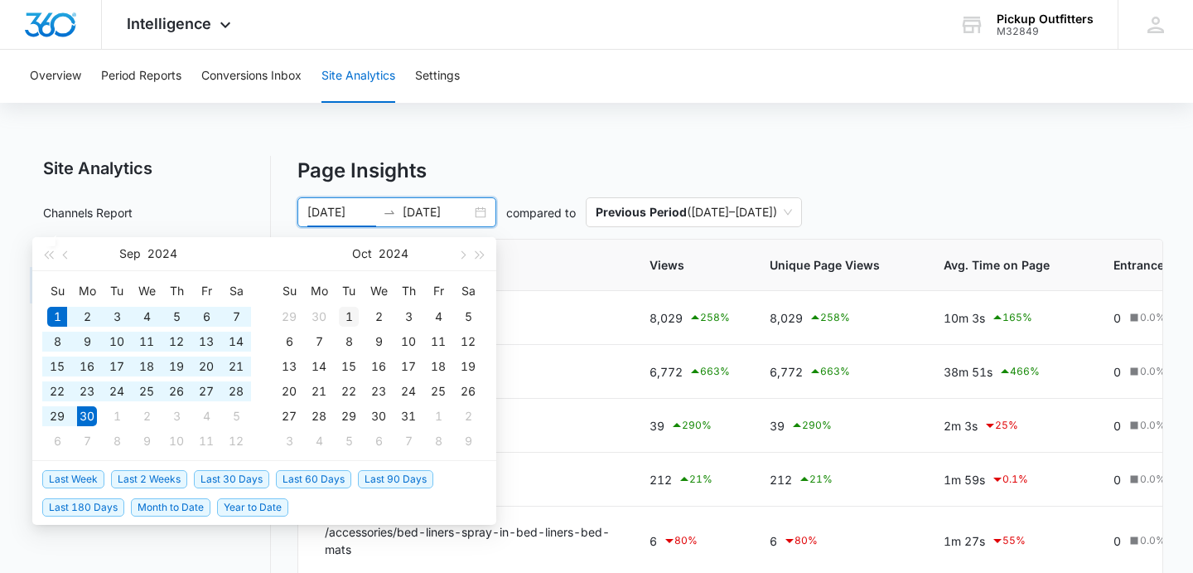
type input "[DATE]"
click at [351, 317] on div "1" at bounding box center [349, 317] width 20 height 20
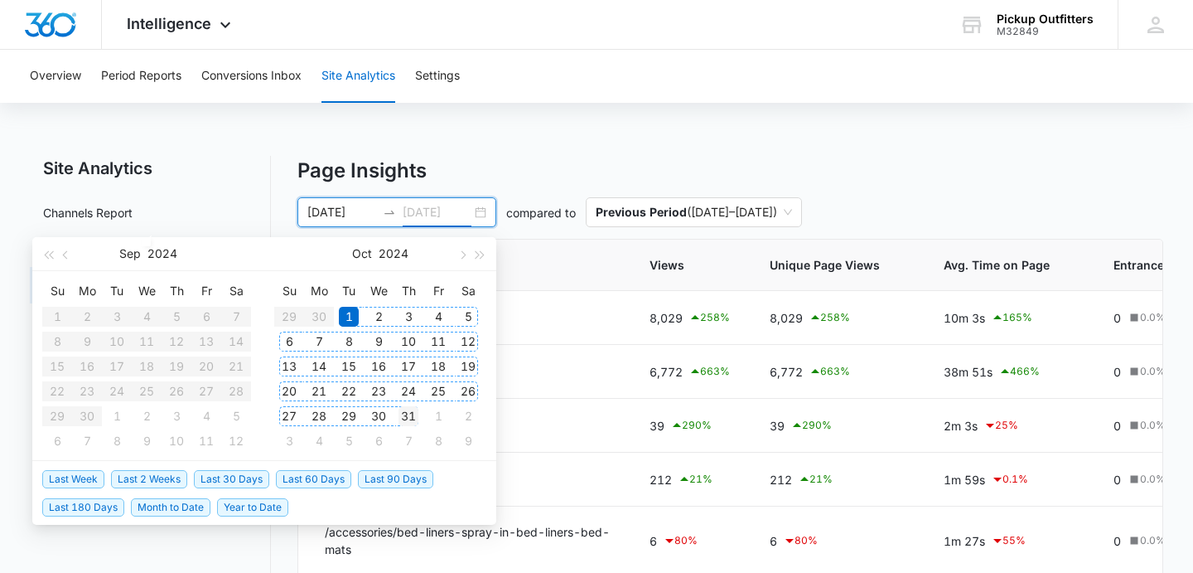
type input "[DATE]"
click at [412, 416] on div "31" at bounding box center [409, 416] width 20 height 20
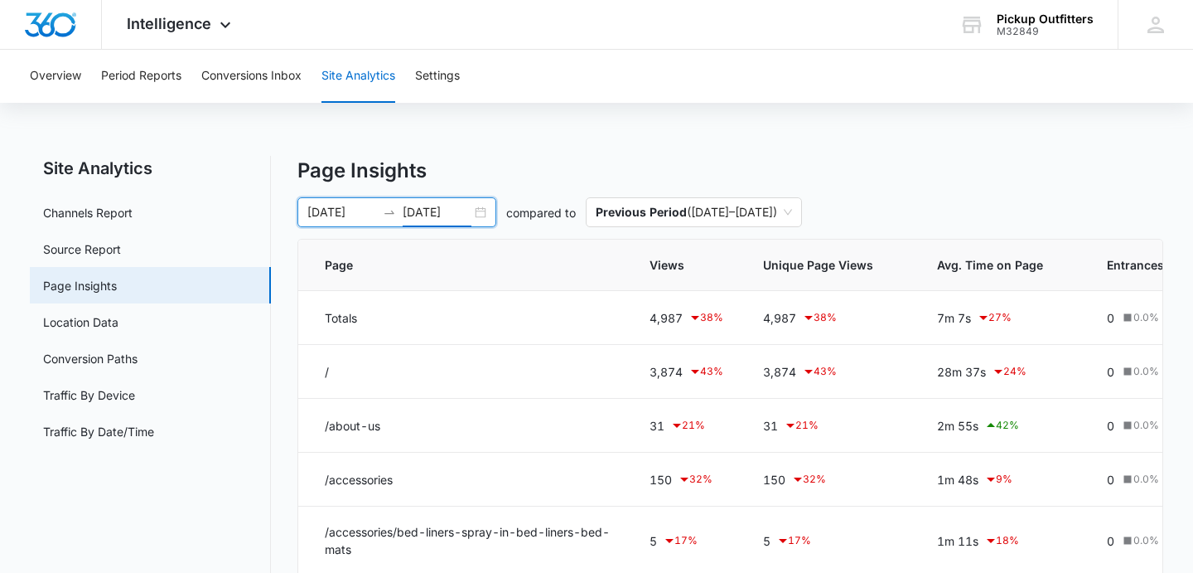
click at [483, 210] on div "[DATE] [DATE]" at bounding box center [396, 212] width 199 height 30
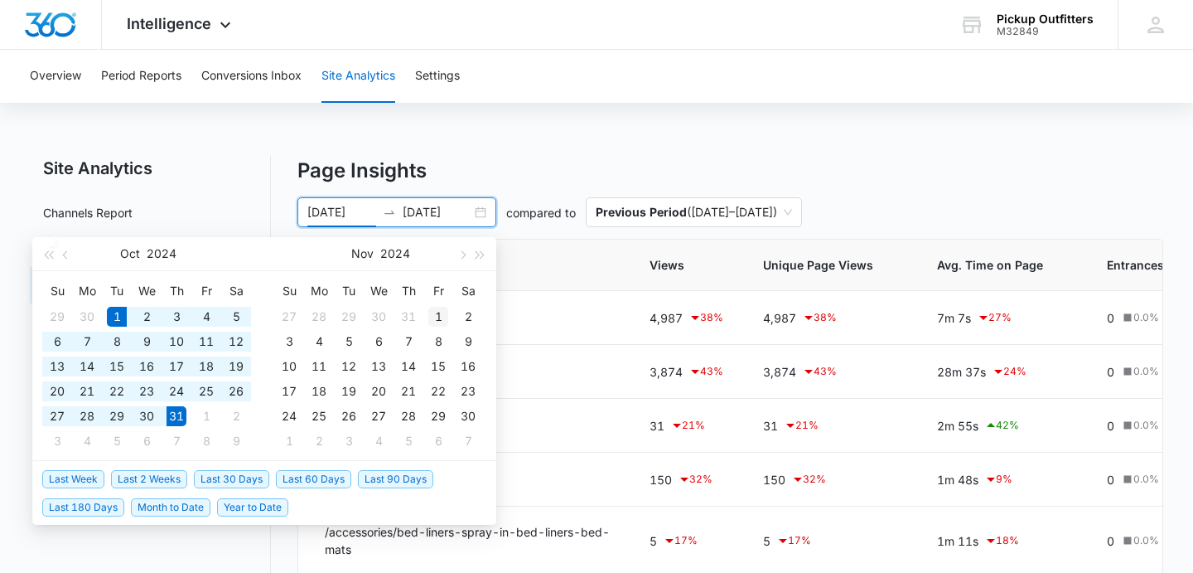
type input "[DATE]"
click at [434, 319] on div "1" at bounding box center [438, 317] width 20 height 20
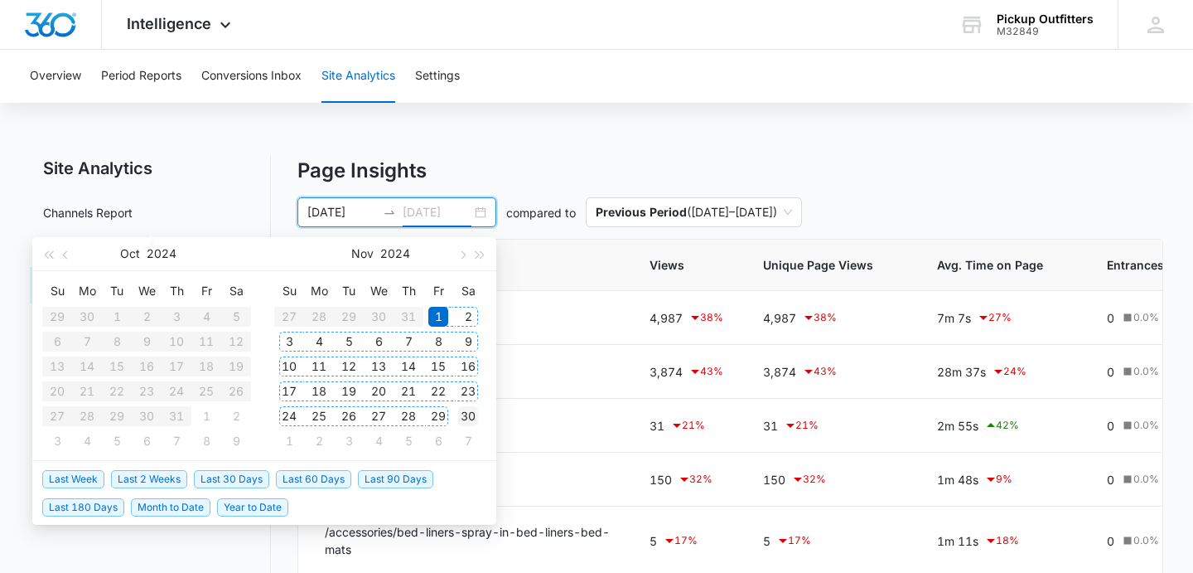
type input "[DATE]"
click at [475, 416] on div "30" at bounding box center [468, 416] width 20 height 20
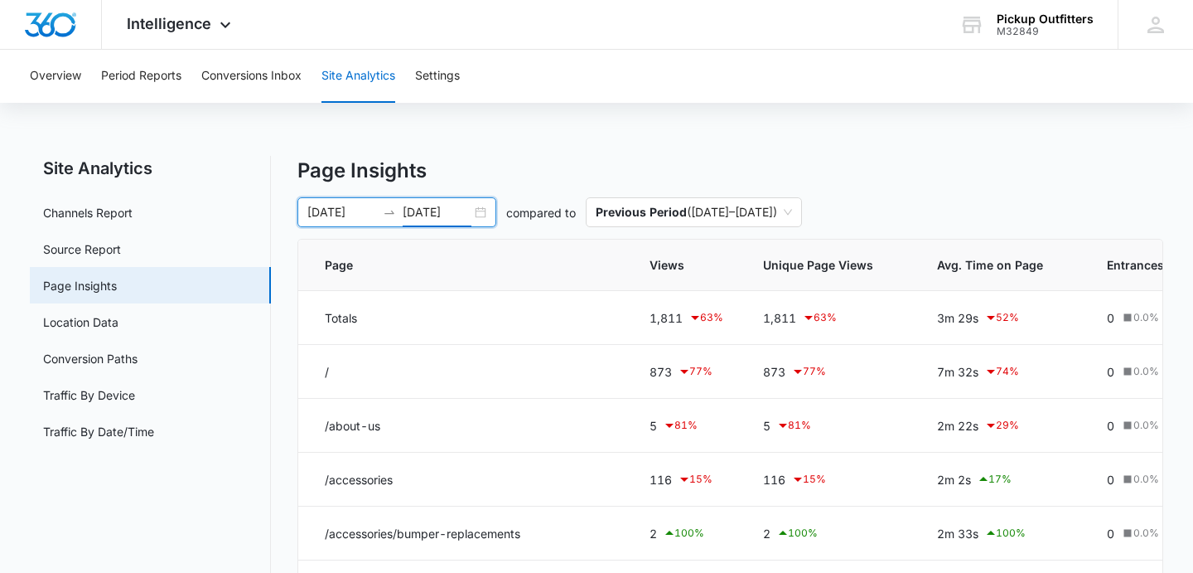
click at [480, 215] on div "[DATE] [DATE]" at bounding box center [396, 212] width 199 height 30
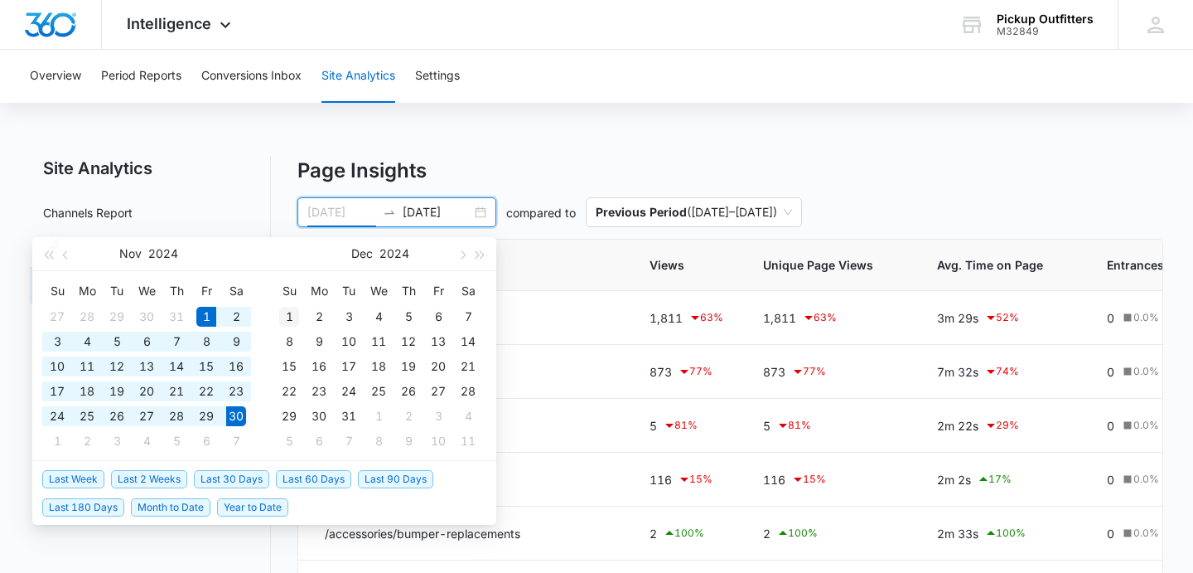
type input "[DATE]"
click at [294, 318] on div "1" at bounding box center [289, 317] width 20 height 20
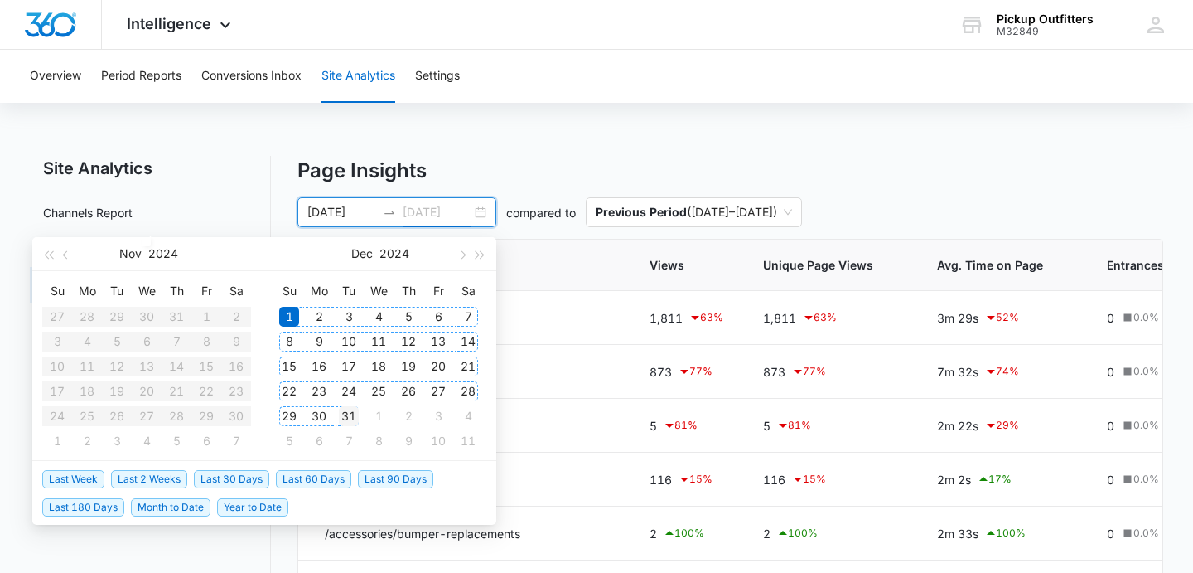
type input "[DATE]"
click at [351, 418] on div "31" at bounding box center [349, 416] width 20 height 20
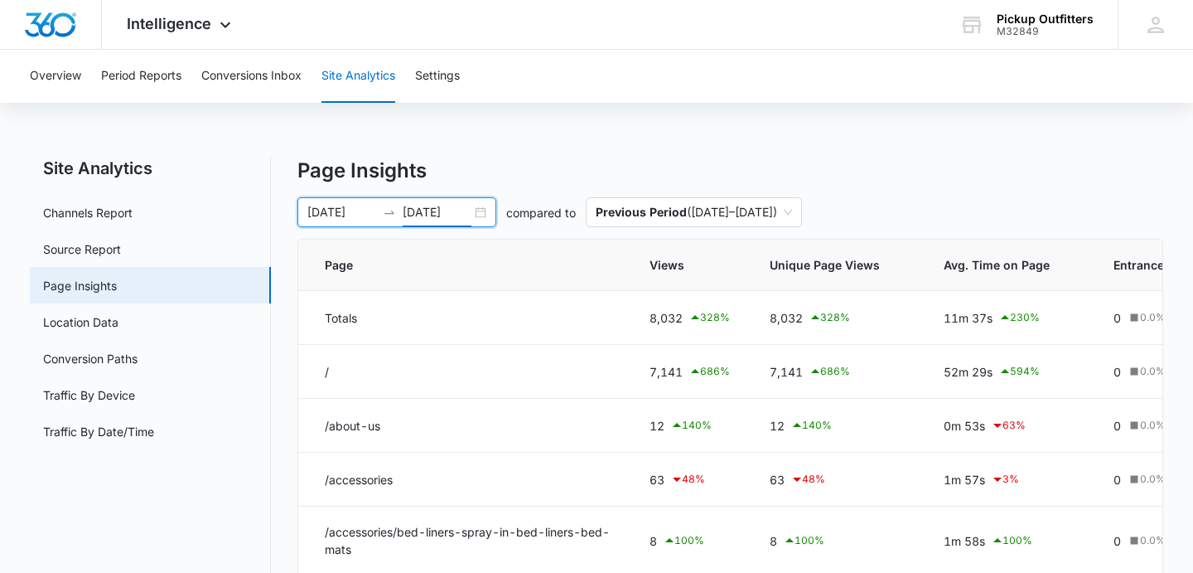
click at [480, 215] on div "[DATE] [DATE]" at bounding box center [396, 212] width 199 height 30
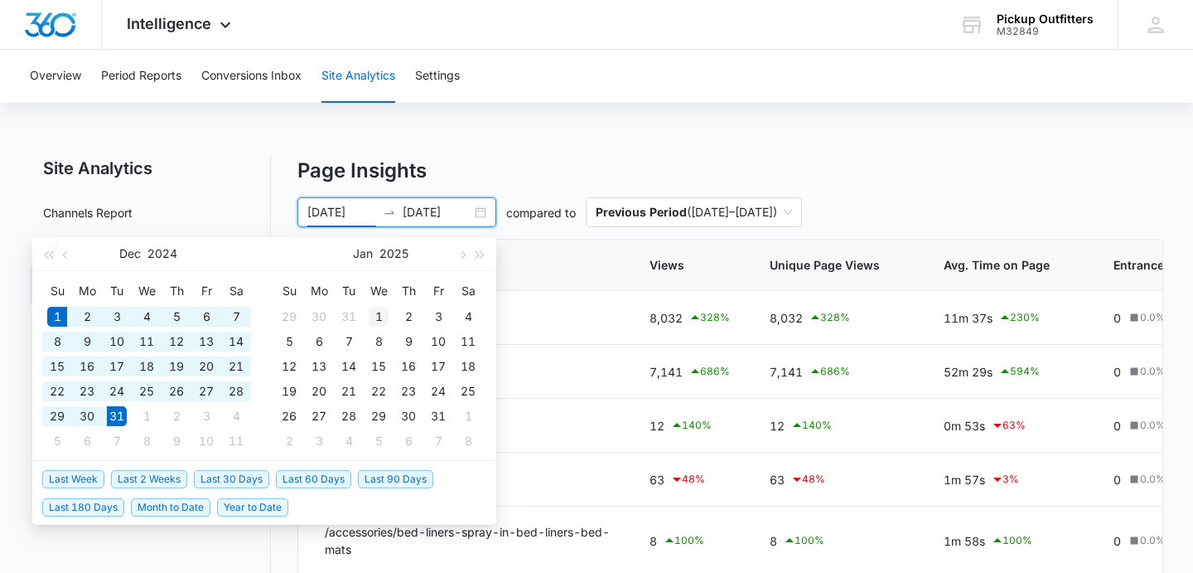
type input "[DATE]"
click at [381, 317] on div "1" at bounding box center [379, 317] width 20 height 20
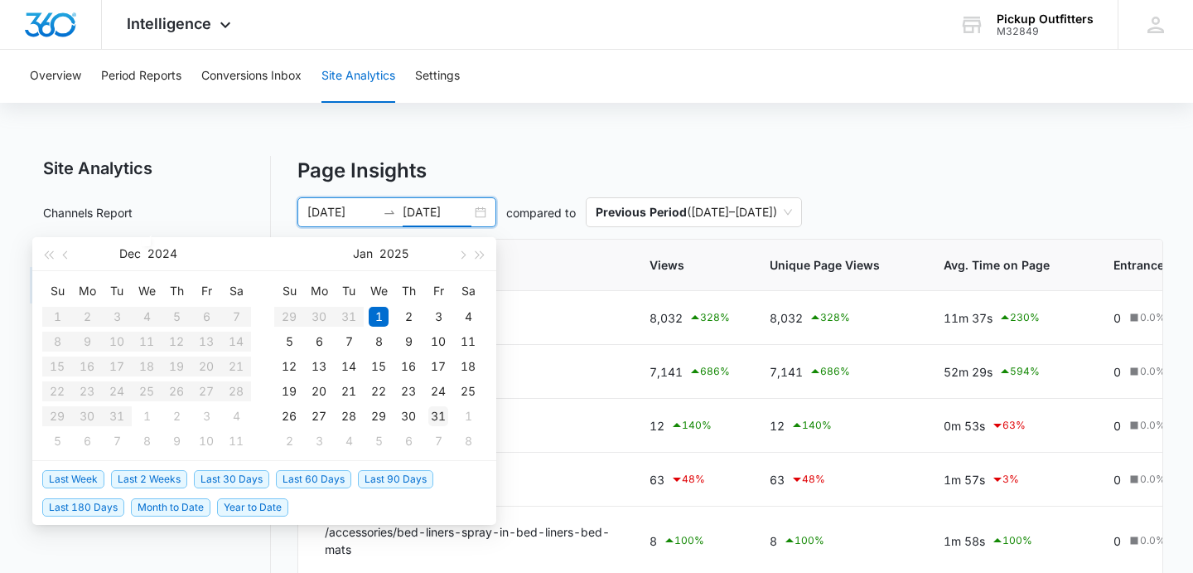
type input "[DATE]"
click at [439, 416] on div "31" at bounding box center [438, 416] width 20 height 20
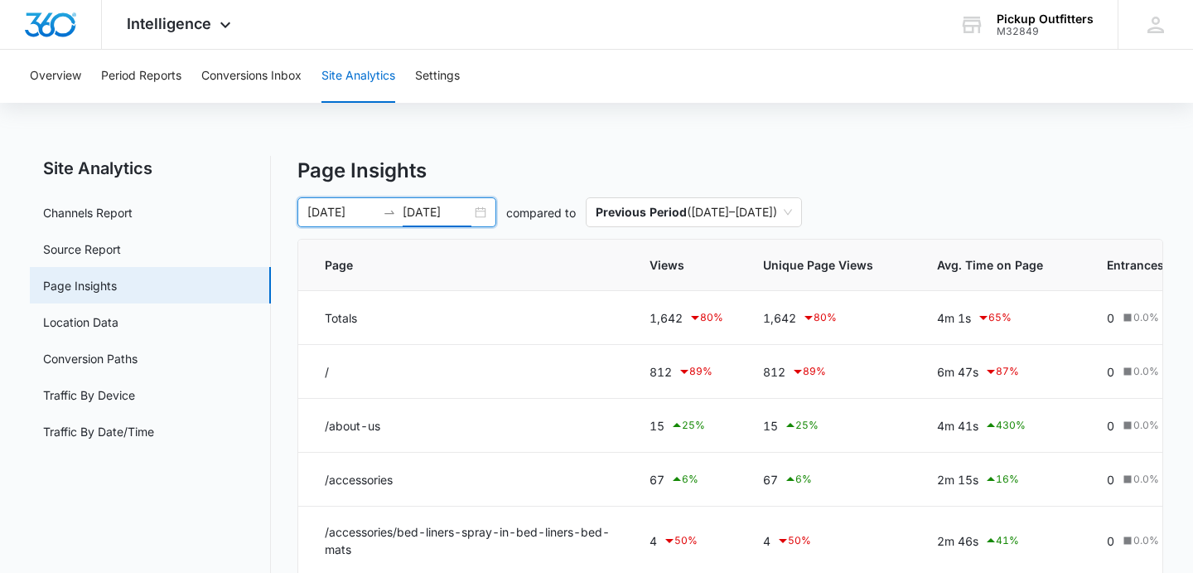
click at [485, 217] on div "[DATE] [DATE]" at bounding box center [396, 212] width 199 height 30
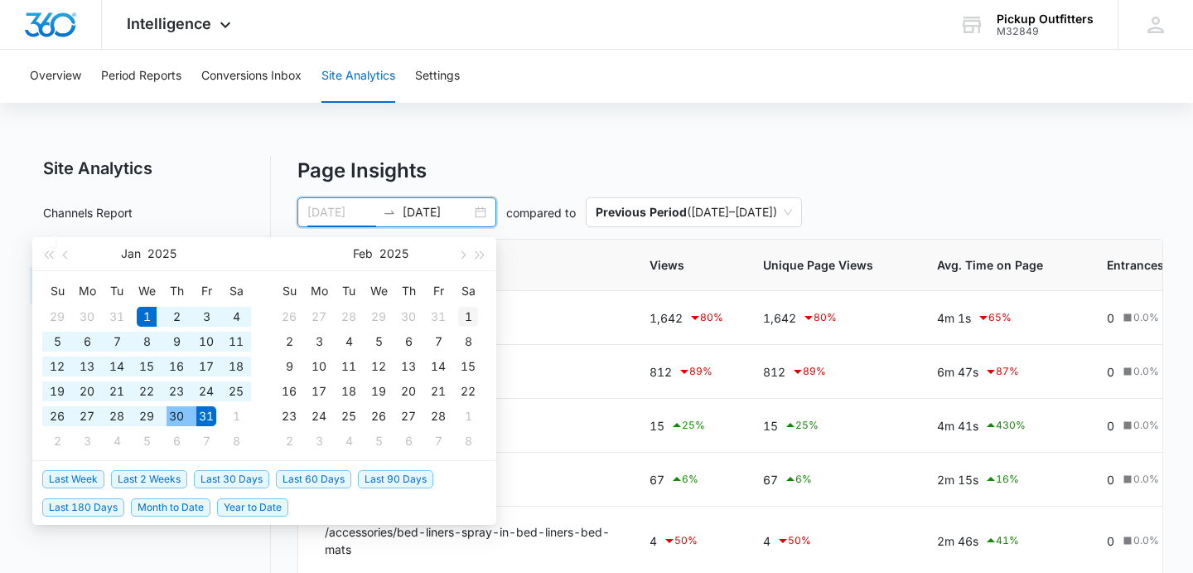
type input "[DATE]"
click at [467, 315] on div "1" at bounding box center [468, 317] width 20 height 20
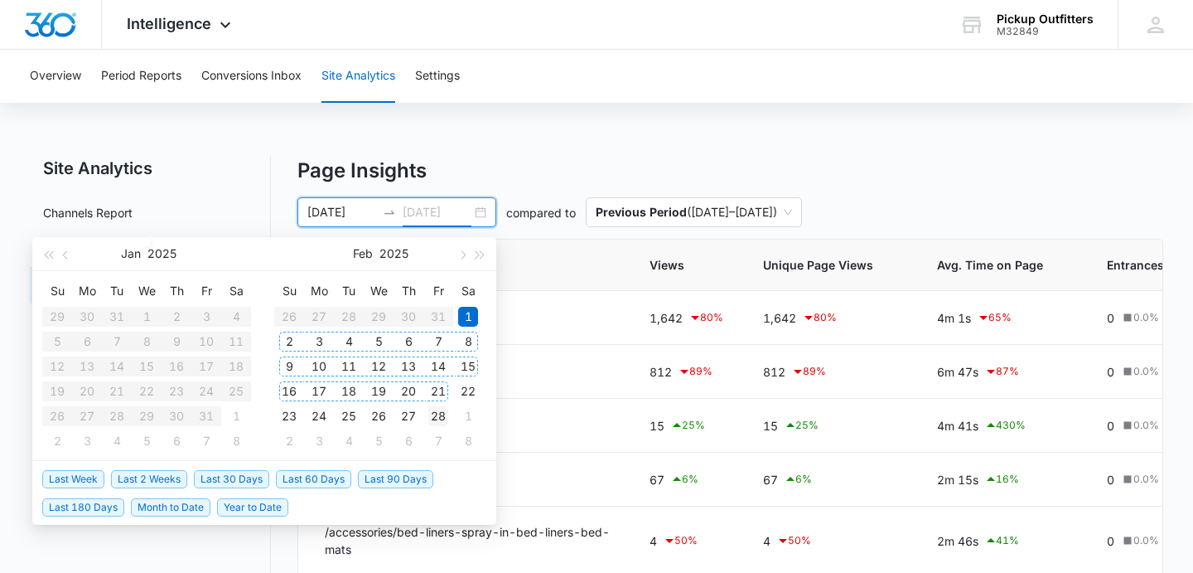
type input "[DATE]"
click at [440, 412] on div "28" at bounding box center [438, 416] width 20 height 20
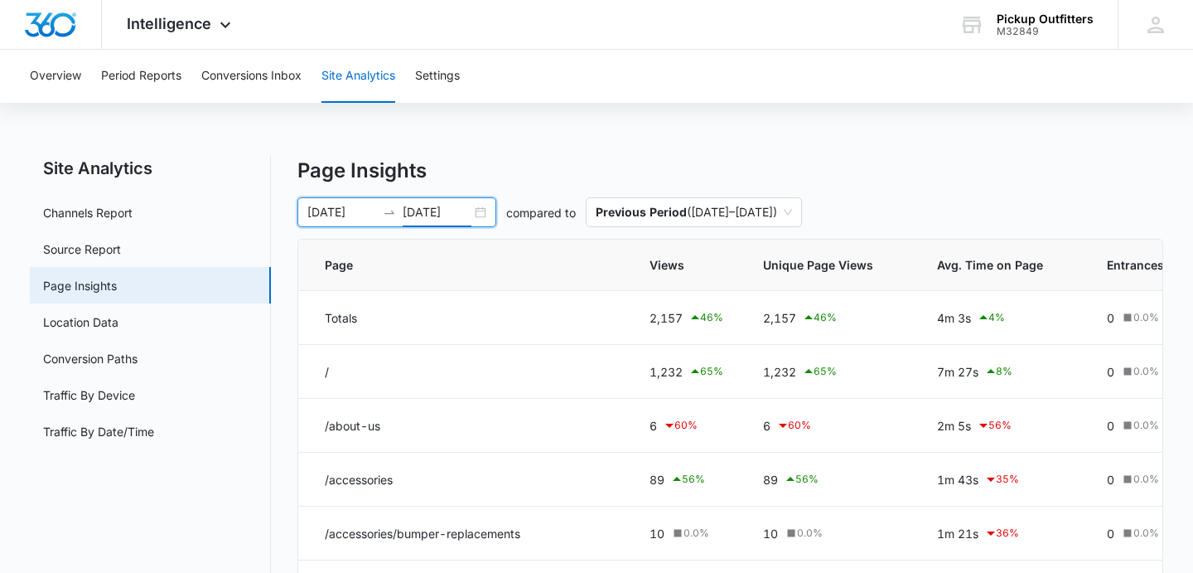
click at [480, 212] on div "[DATE] [DATE]" at bounding box center [396, 212] width 199 height 30
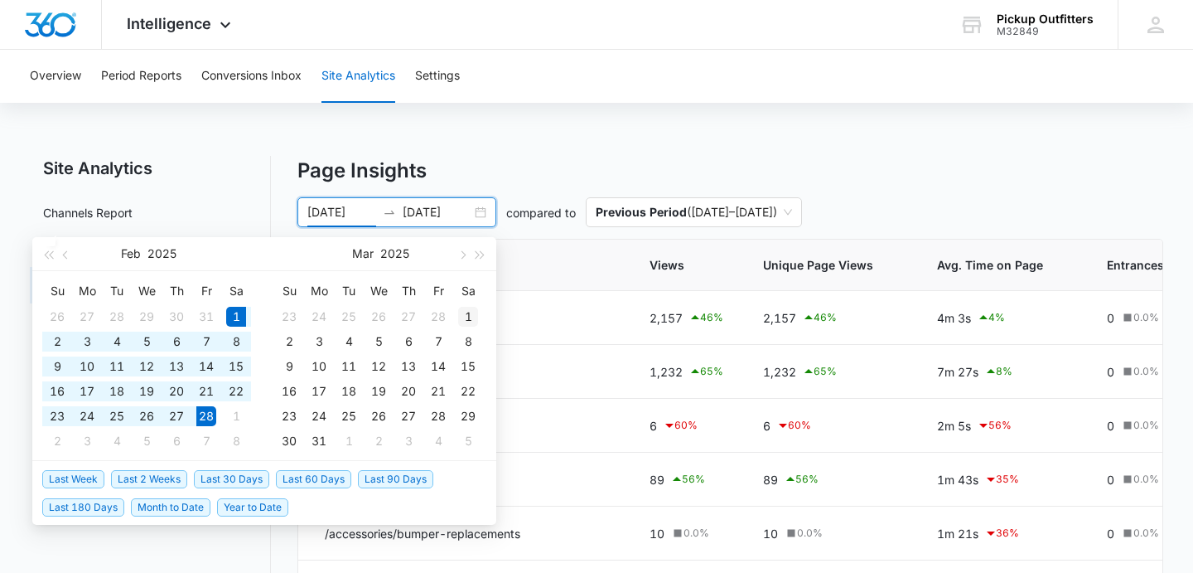
type input "[DATE]"
click at [459, 314] on div "1" at bounding box center [468, 317] width 20 height 20
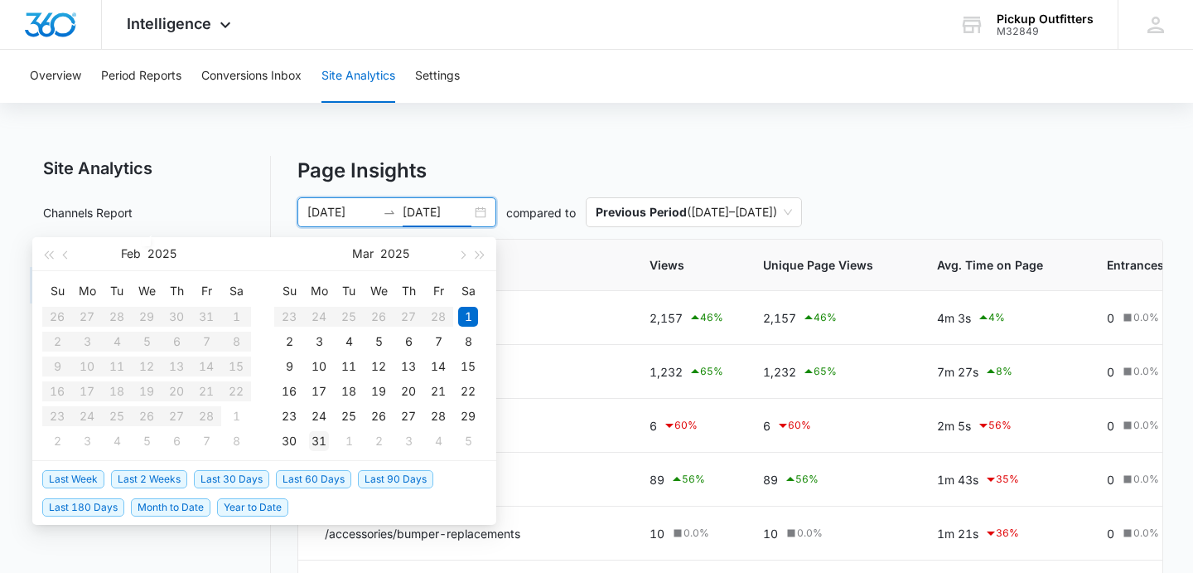
type input "[DATE]"
click at [320, 441] on div "31" at bounding box center [319, 441] width 20 height 20
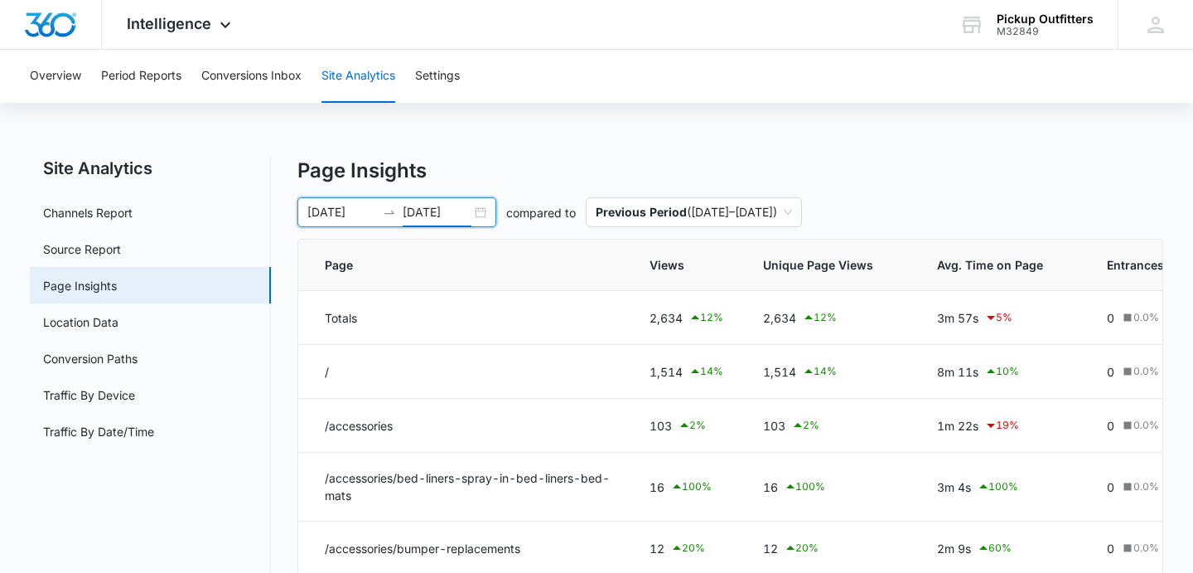
click at [484, 215] on div "[DATE] [DATE]" at bounding box center [396, 212] width 199 height 30
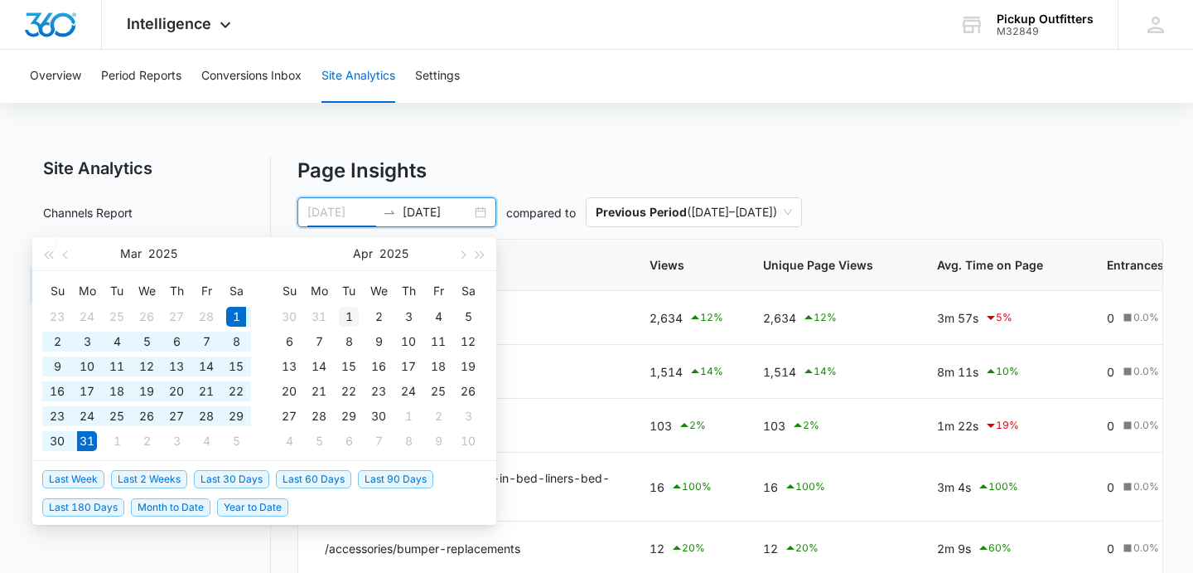
type input "[DATE]"
click at [350, 313] on div "1" at bounding box center [349, 317] width 20 height 20
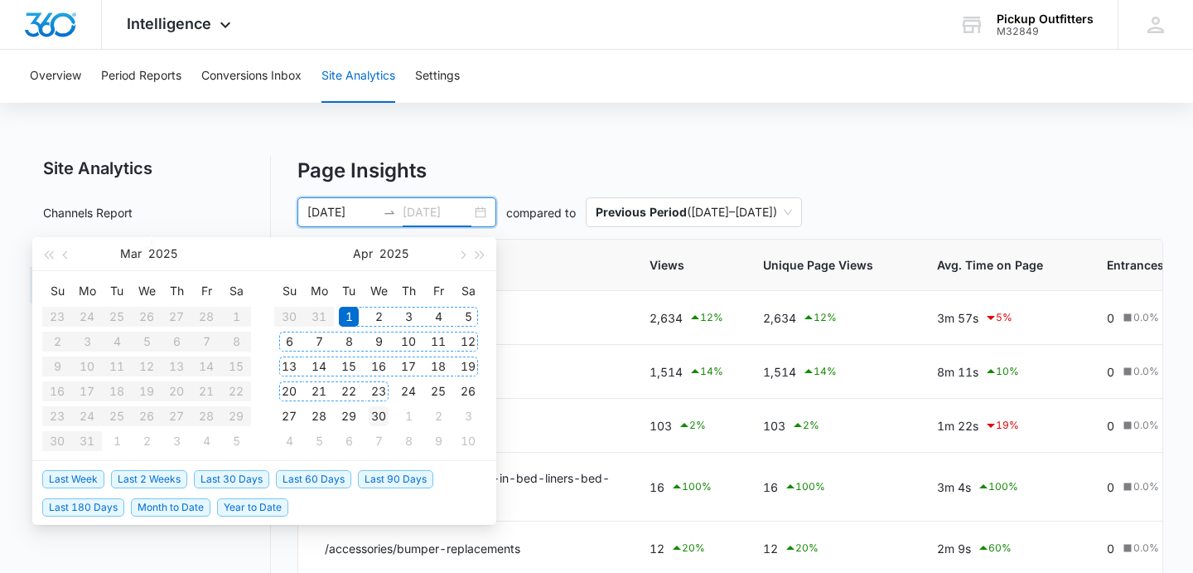
type input "[DATE]"
click at [381, 416] on div "30" at bounding box center [379, 416] width 20 height 20
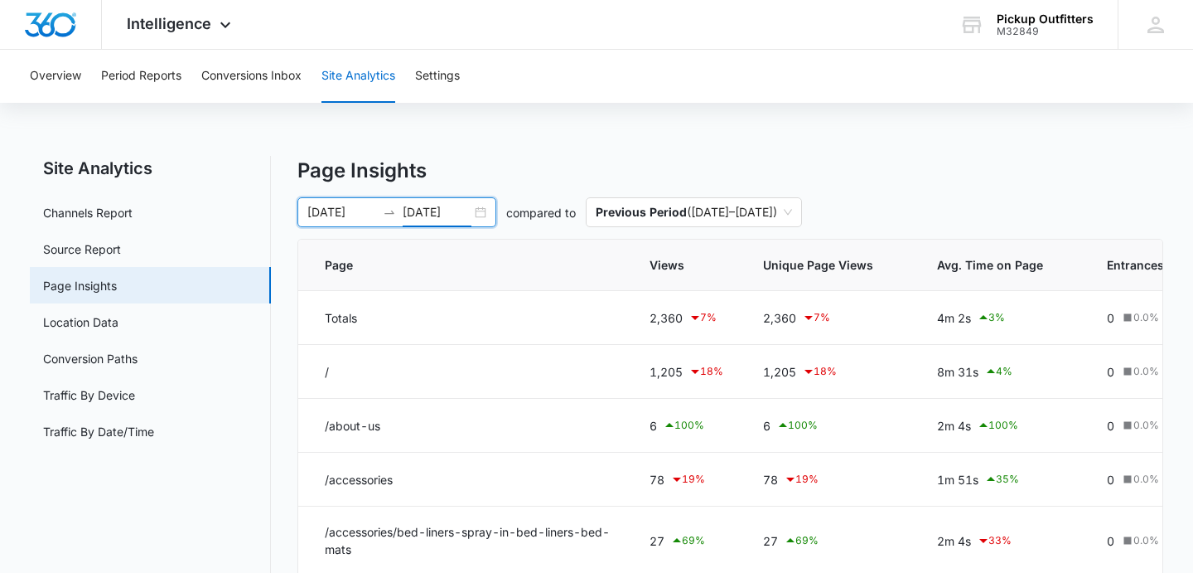
click at [481, 213] on div "[DATE] [DATE]" at bounding box center [396, 212] width 199 height 30
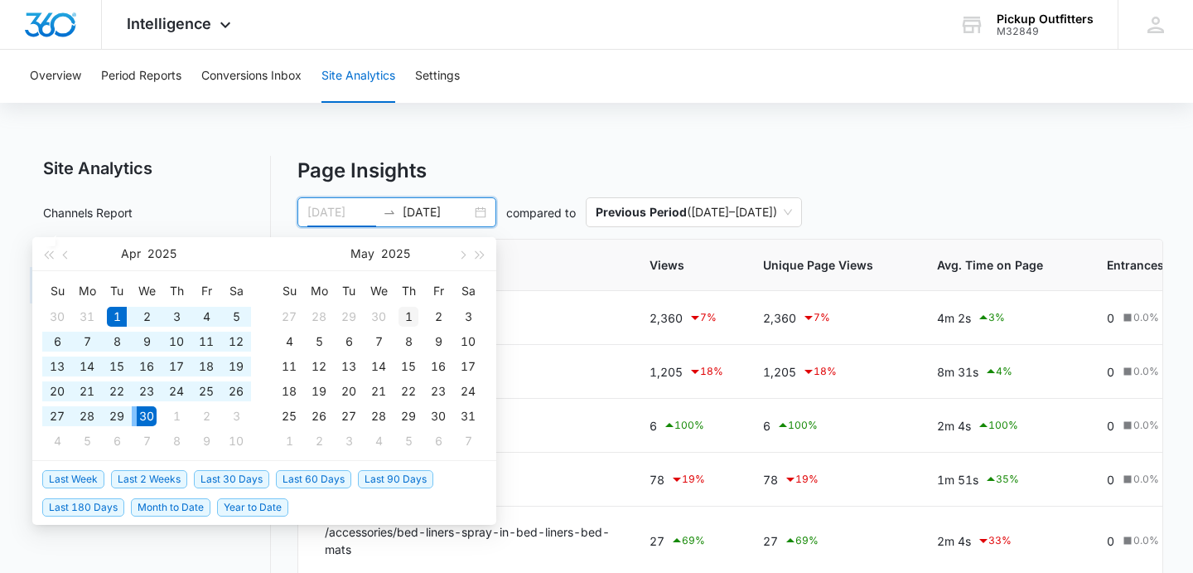
type input "[DATE]"
click at [406, 321] on div "1" at bounding box center [409, 317] width 20 height 20
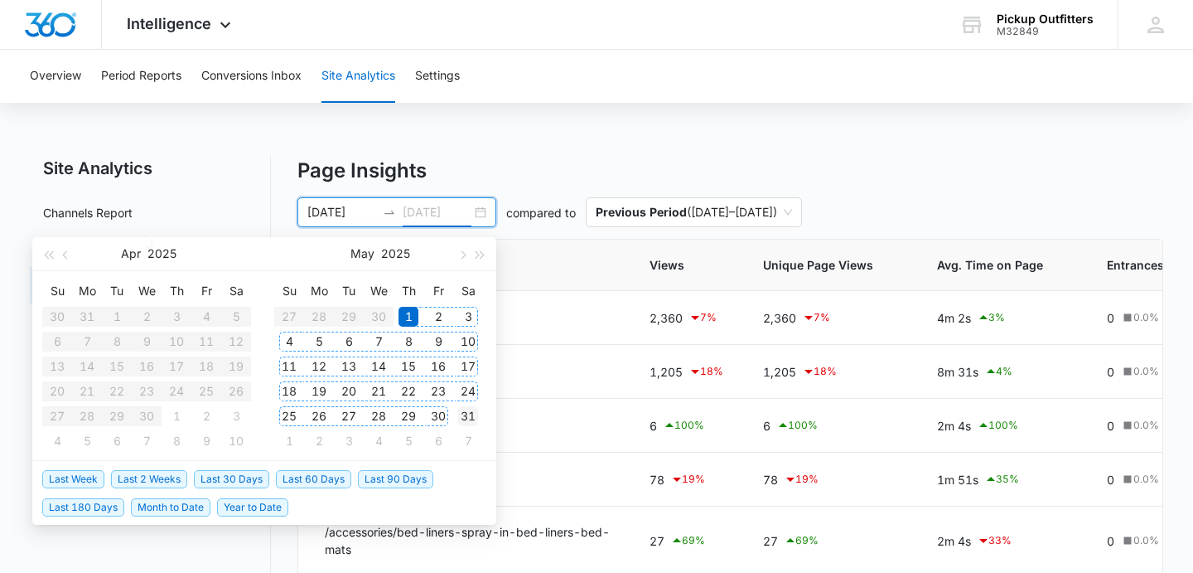
type input "[DATE]"
click at [467, 417] on div "31" at bounding box center [468, 416] width 20 height 20
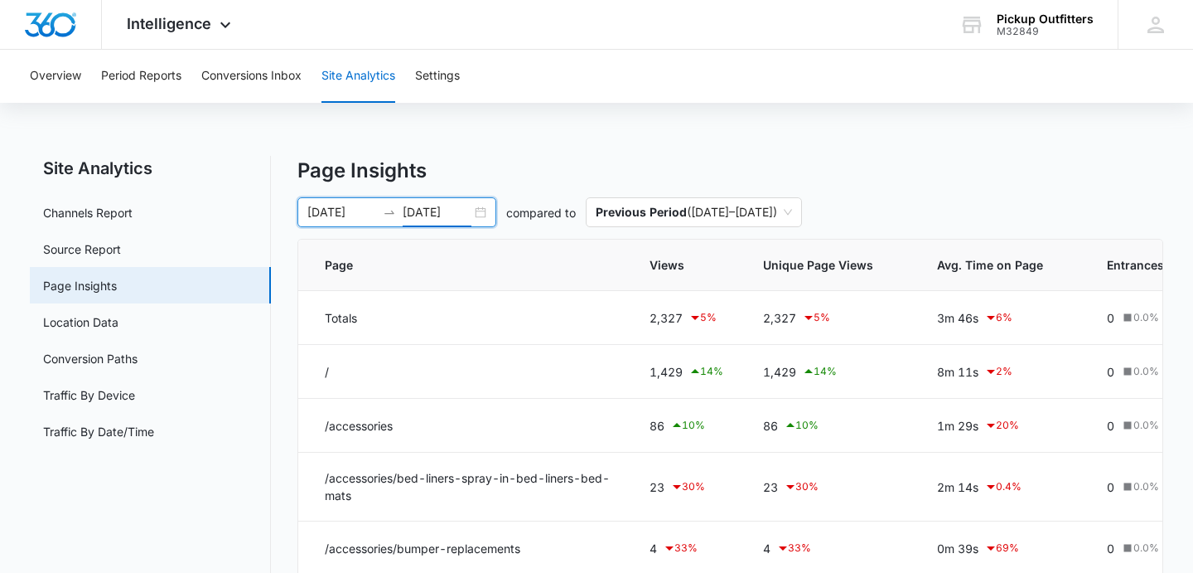
click at [483, 211] on div "[DATE] [DATE]" at bounding box center [396, 212] width 199 height 30
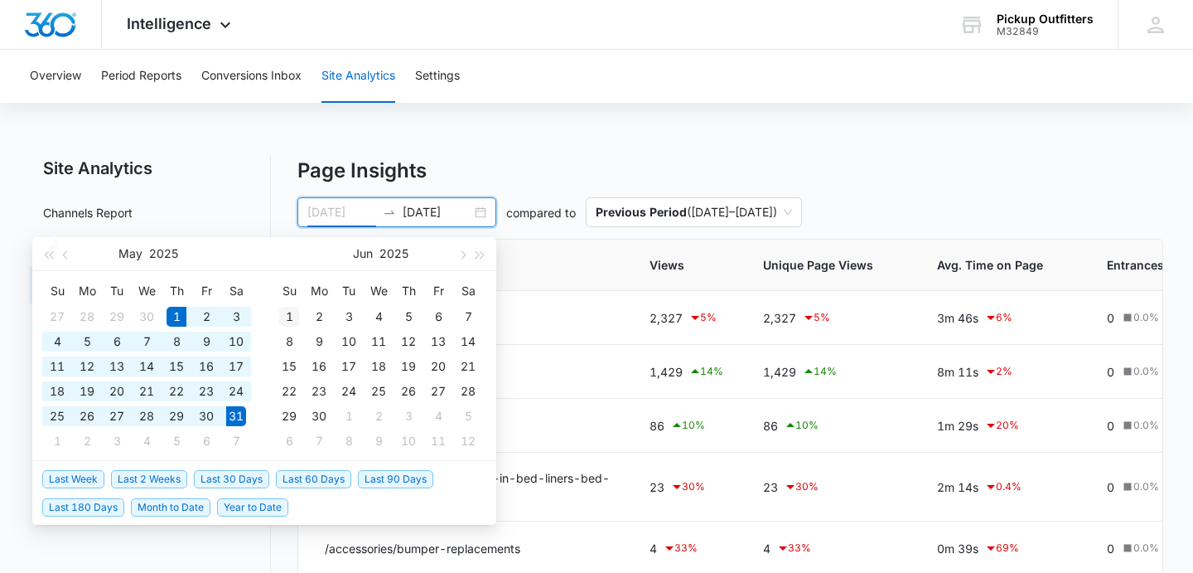
type input "[DATE]"
click at [290, 319] on div "1" at bounding box center [289, 317] width 20 height 20
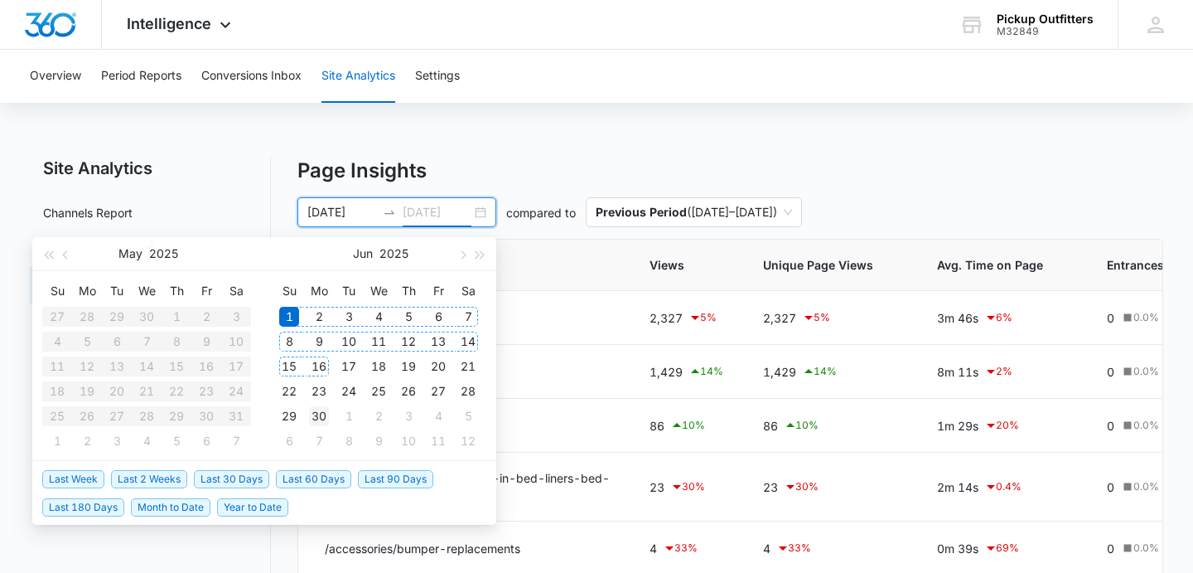
type input "[DATE]"
click at [323, 419] on div "30" at bounding box center [319, 416] width 20 height 20
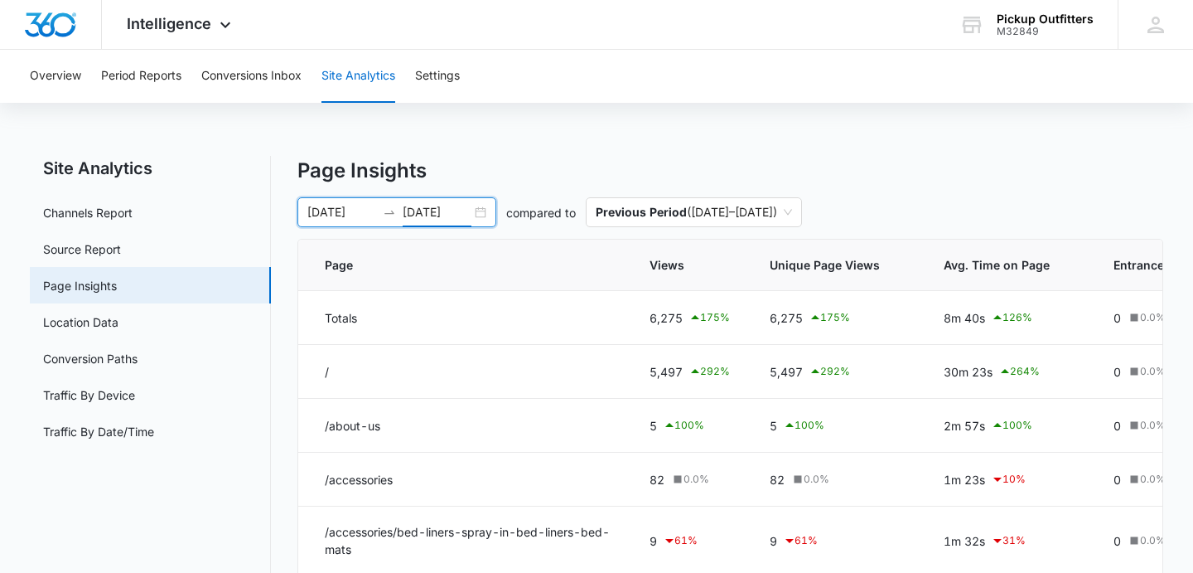
click at [488, 212] on div "[DATE] [DATE]" at bounding box center [396, 212] width 199 height 30
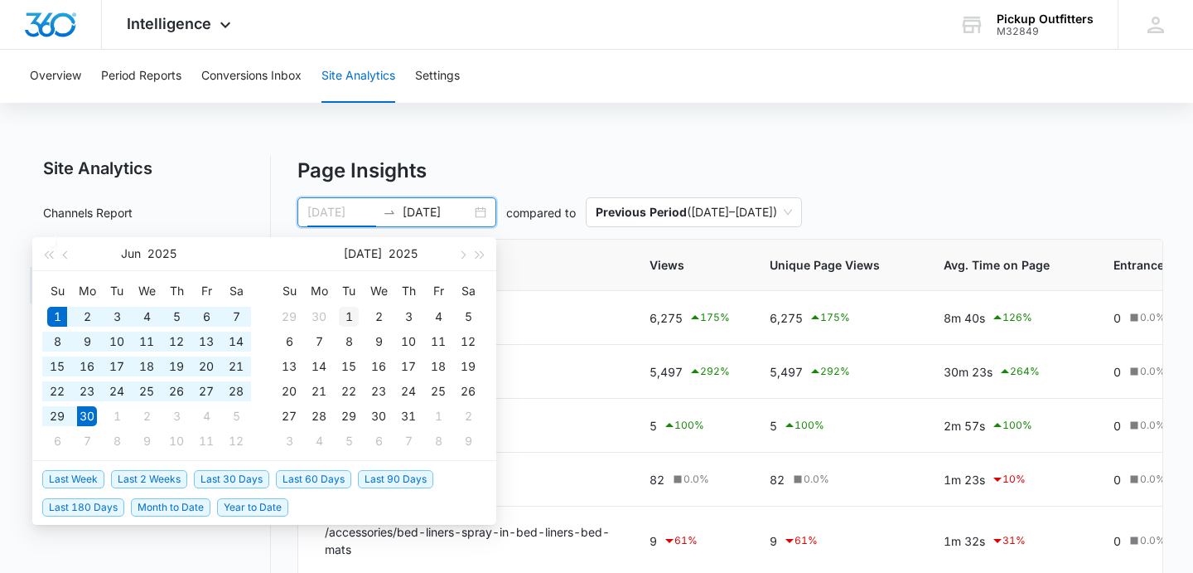
type input "[DATE]"
click at [353, 313] on div "1" at bounding box center [349, 317] width 20 height 20
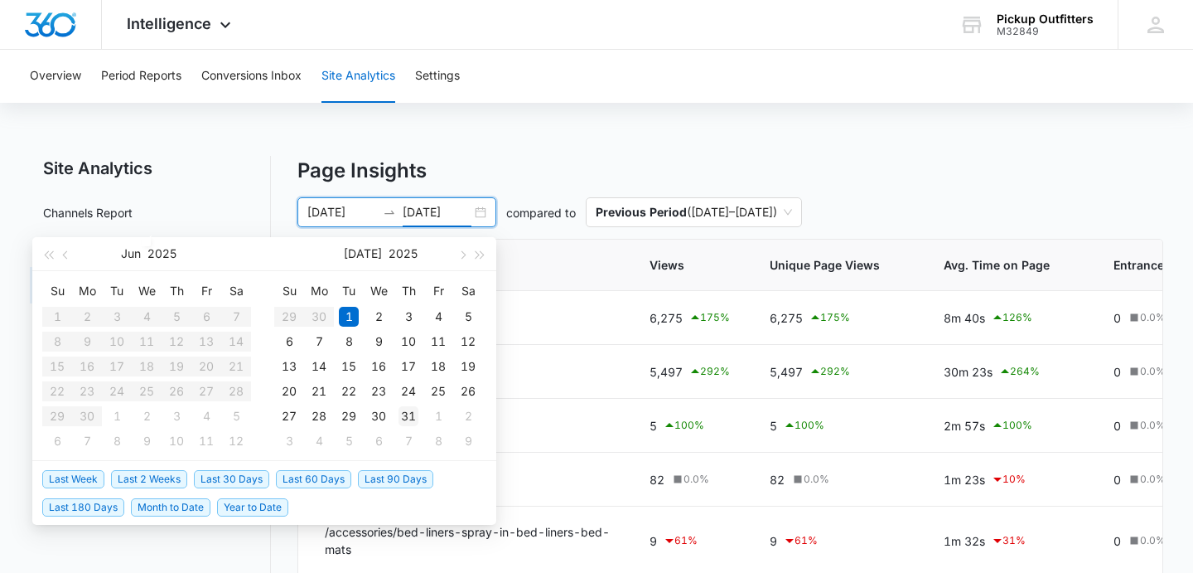
type input "[DATE]"
click at [411, 417] on div "31" at bounding box center [409, 416] width 20 height 20
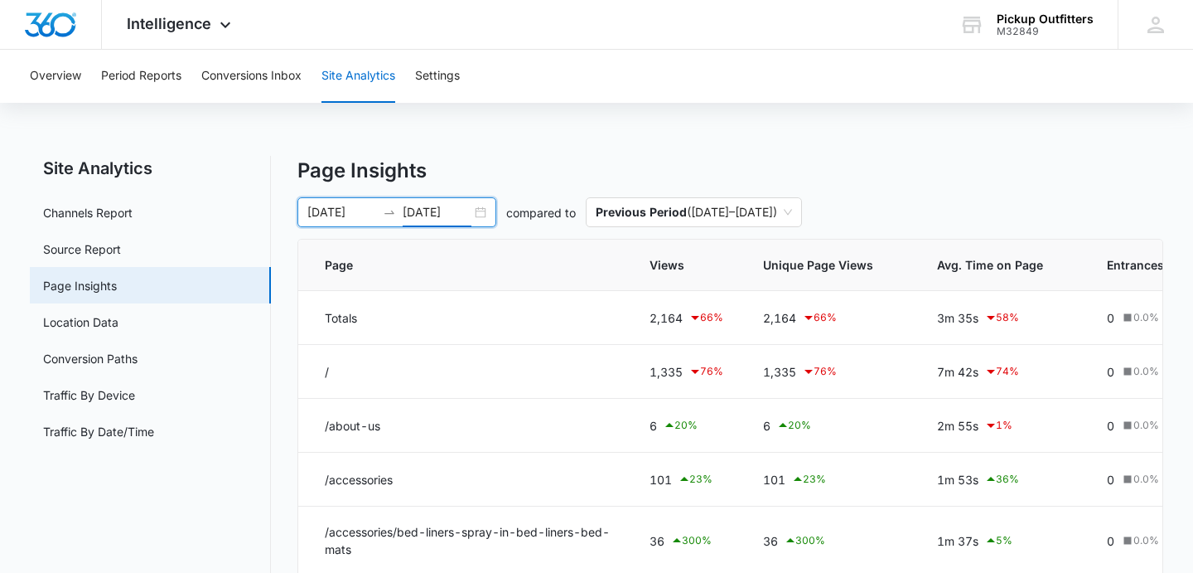
click at [486, 215] on div "[DATE] [DATE]" at bounding box center [396, 212] width 199 height 30
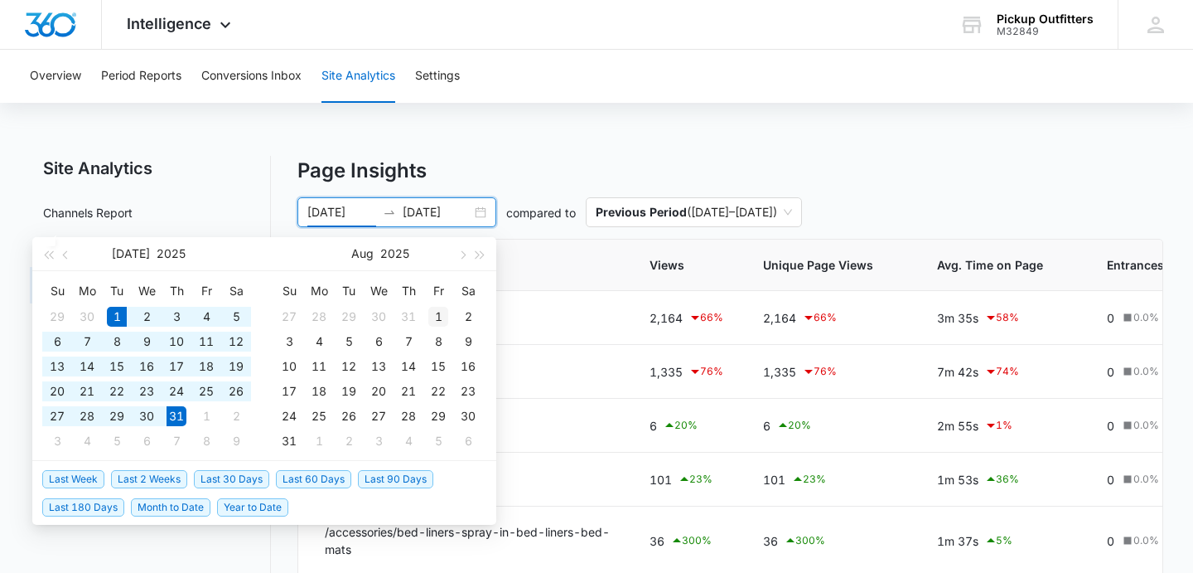
type input "[DATE]"
click at [442, 319] on div "1" at bounding box center [438, 317] width 20 height 20
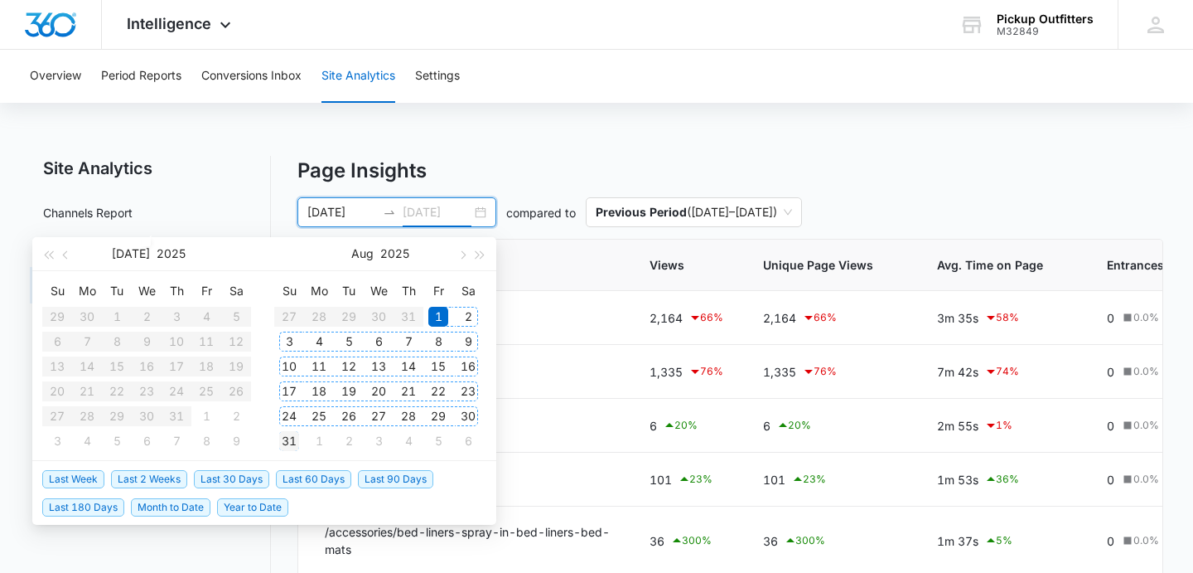
type input "[DATE]"
click at [299, 442] on td "31" at bounding box center [289, 440] width 30 height 25
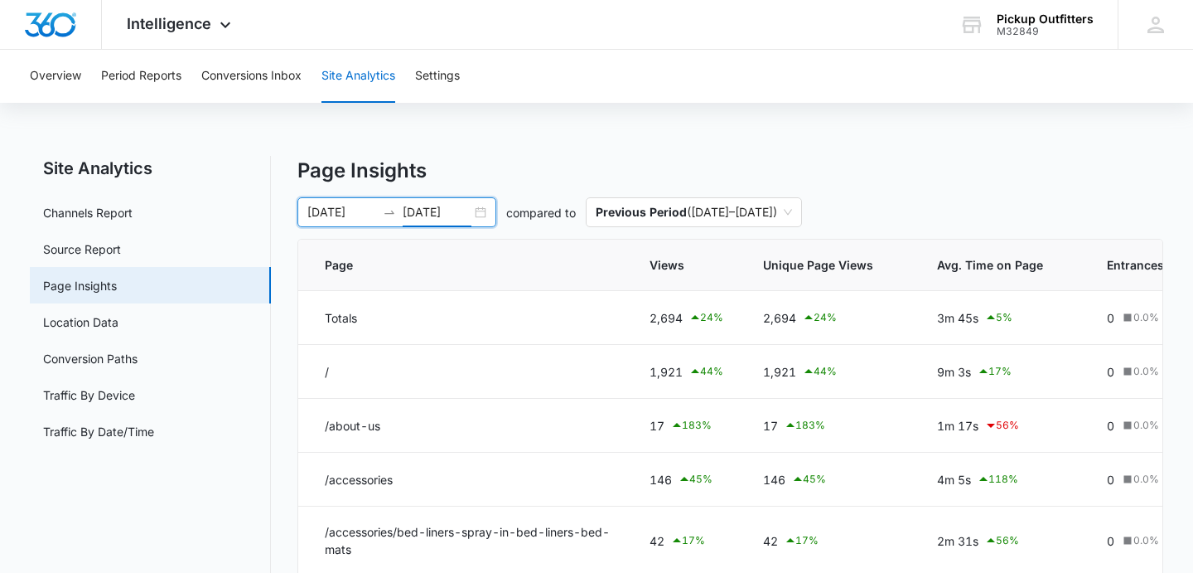
click at [483, 215] on div "[DATE] [DATE]" at bounding box center [396, 212] width 199 height 30
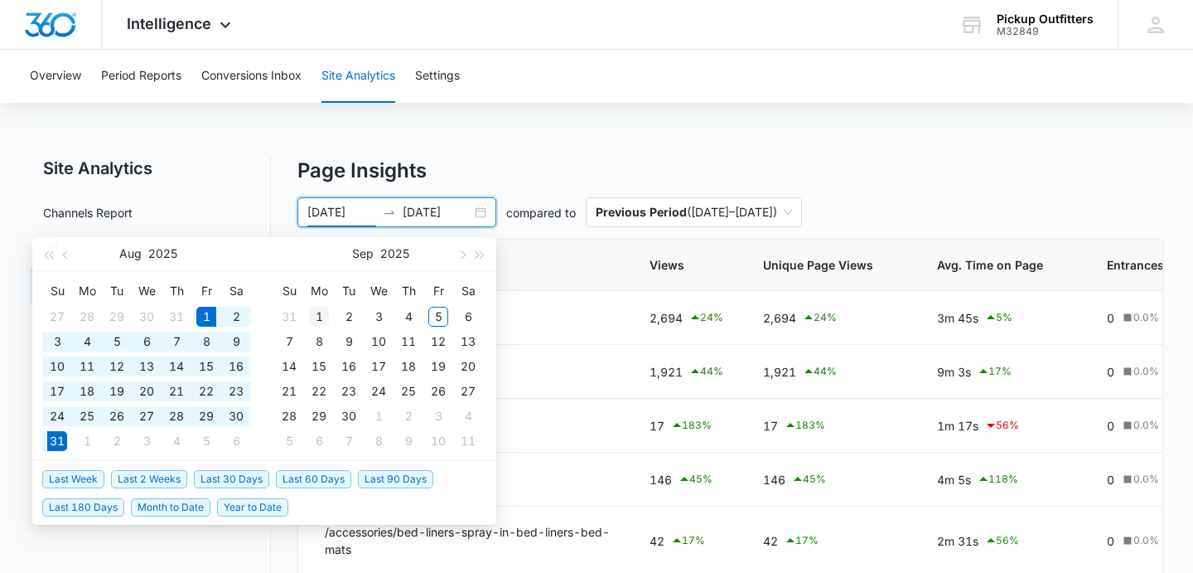
type input "[DATE]"
click at [322, 313] on div "1" at bounding box center [319, 317] width 20 height 20
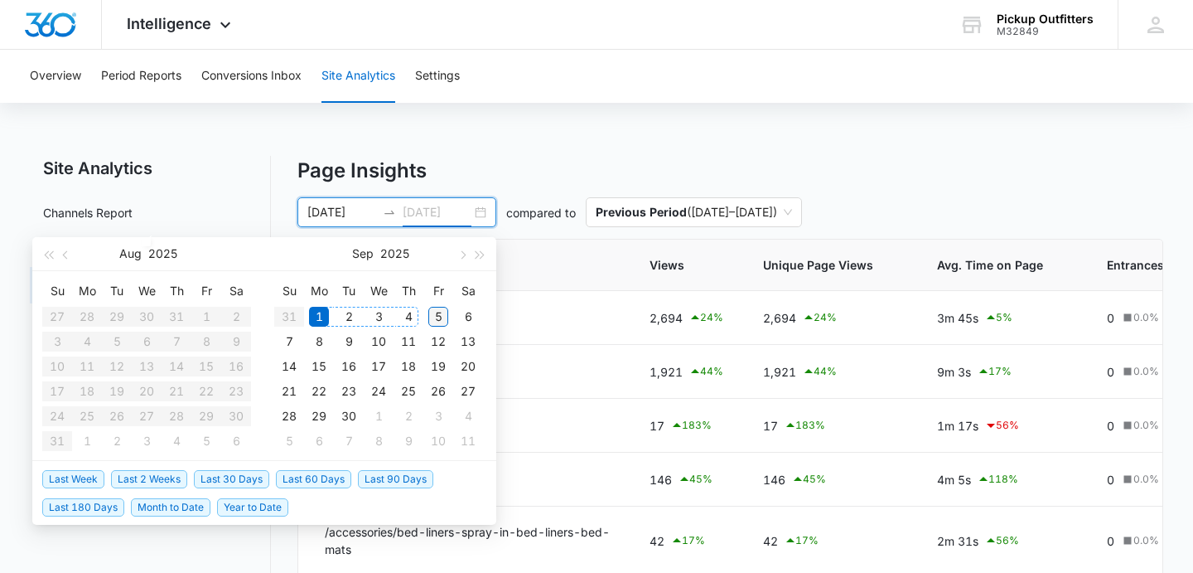
type input "[DATE]"
click at [440, 316] on div "5" at bounding box center [438, 317] width 20 height 20
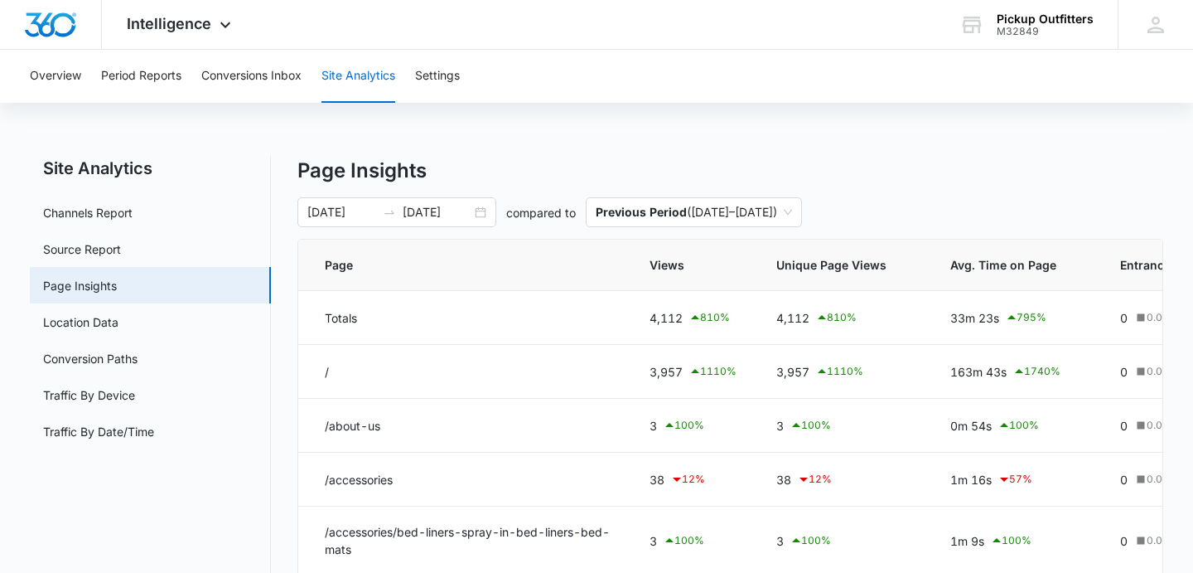
click at [544, 172] on p "Page Insights" at bounding box center [730, 171] width 866 height 30
click at [90, 389] on link "Traffic By Device" at bounding box center [89, 394] width 92 height 17
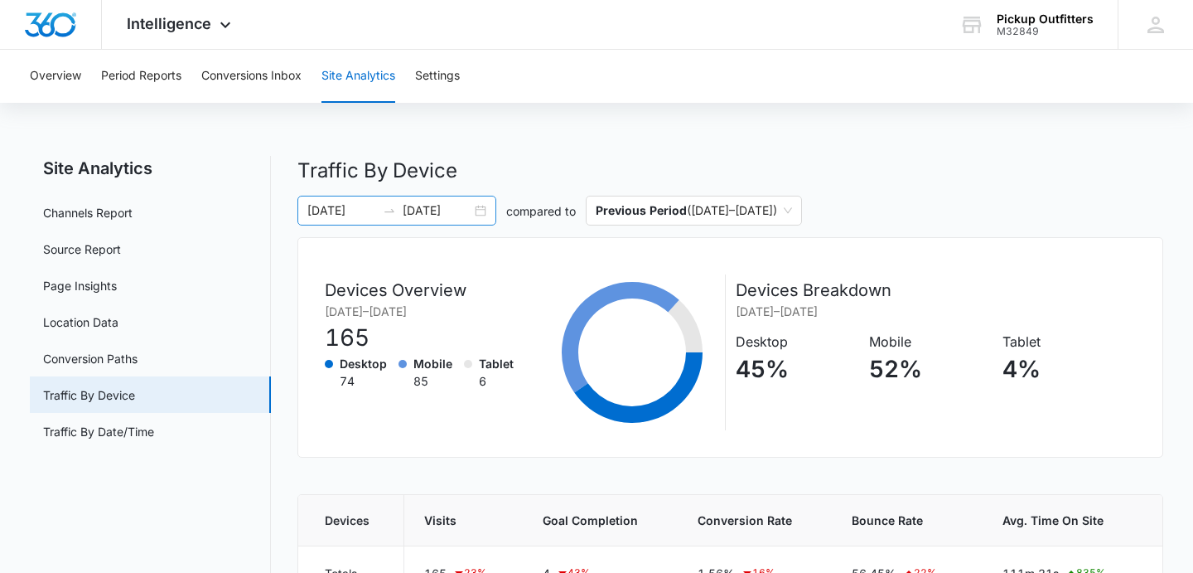
click at [478, 210] on div "[DATE] [DATE]" at bounding box center [396, 211] width 199 height 30
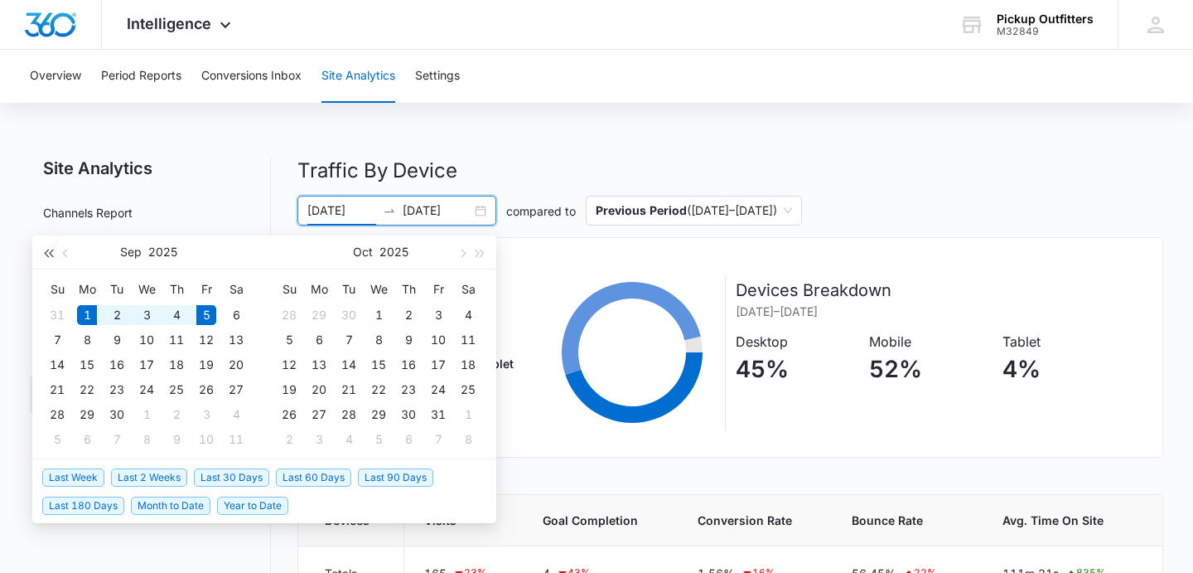
click at [49, 254] on span "button" at bounding box center [48, 253] width 8 height 8
click at [65, 254] on span "button" at bounding box center [67, 253] width 8 height 8
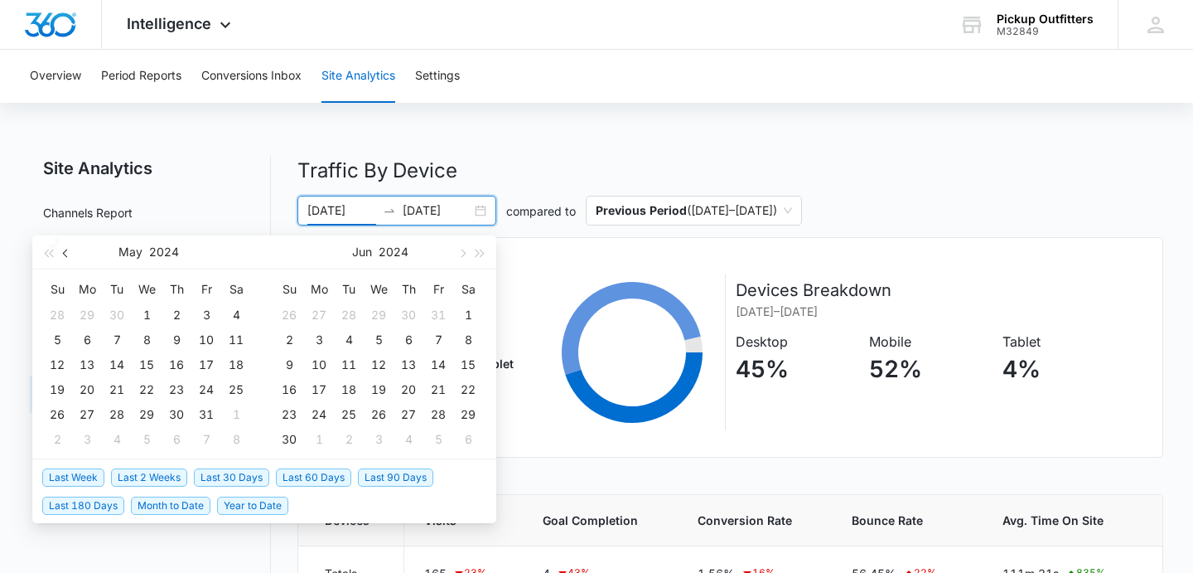
click at [65, 254] on span "button" at bounding box center [67, 253] width 8 height 8
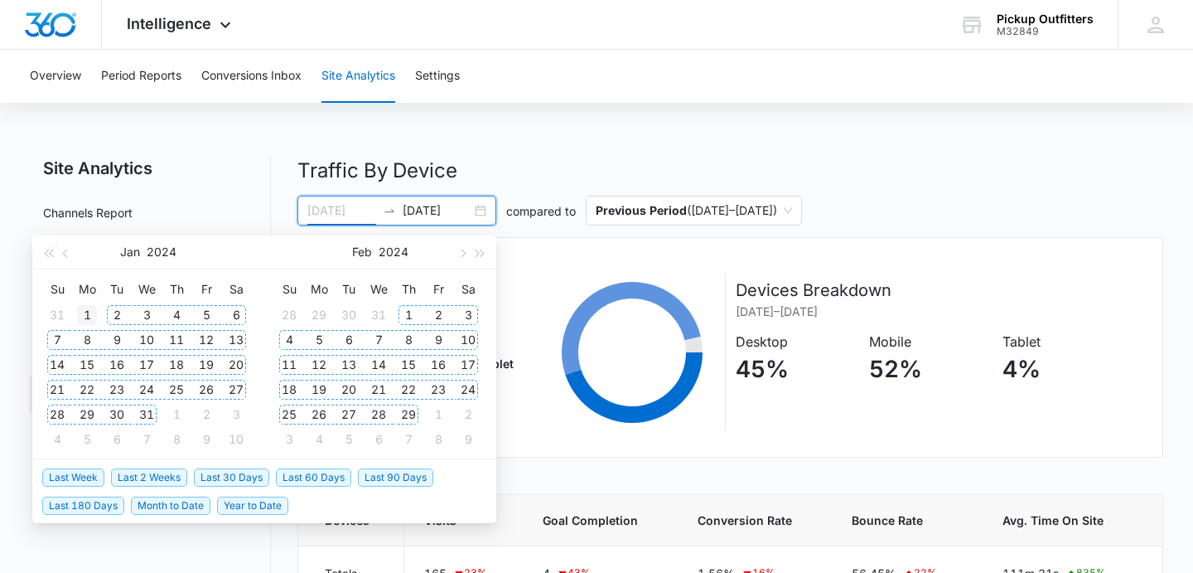
type input "[DATE]"
click at [90, 315] on div "1" at bounding box center [87, 315] width 20 height 20
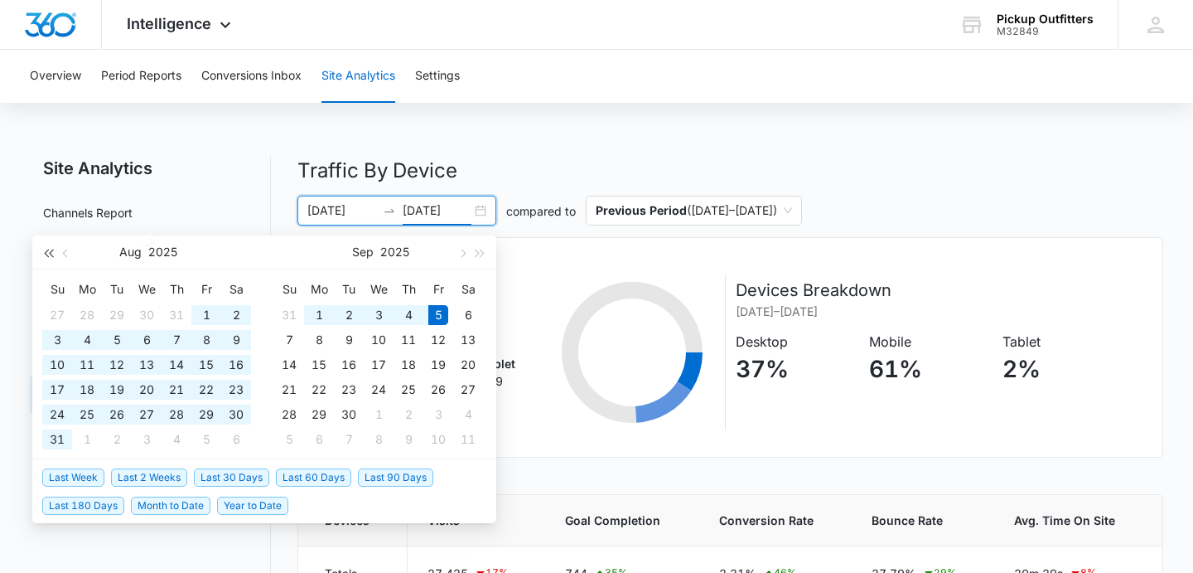
click at [56, 260] on button "button" at bounding box center [48, 251] width 18 height 33
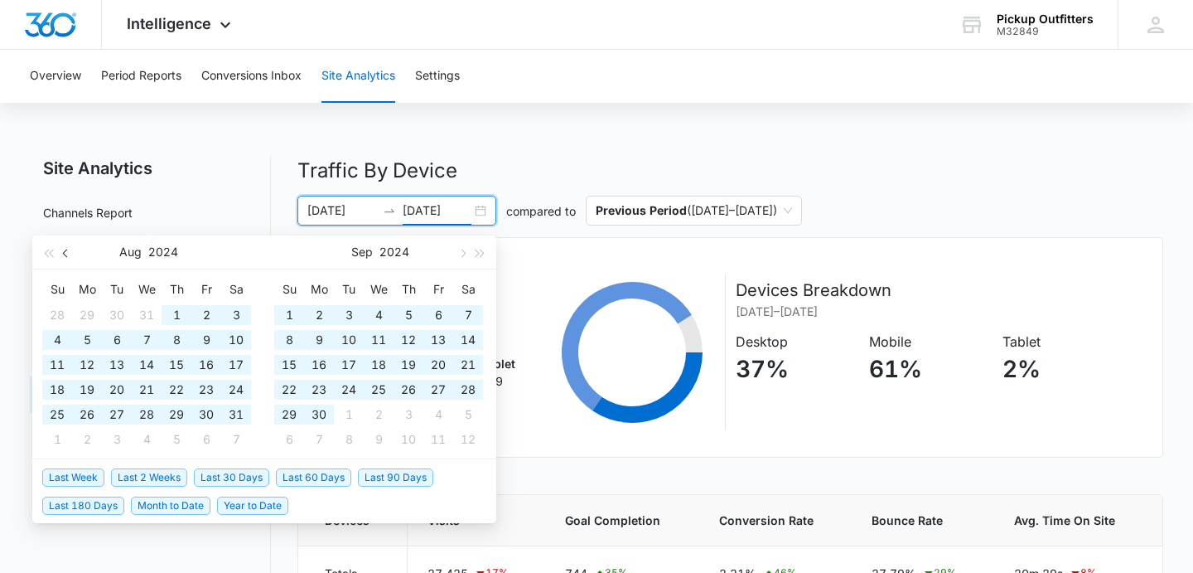
click at [63, 254] on button "button" at bounding box center [66, 251] width 18 height 33
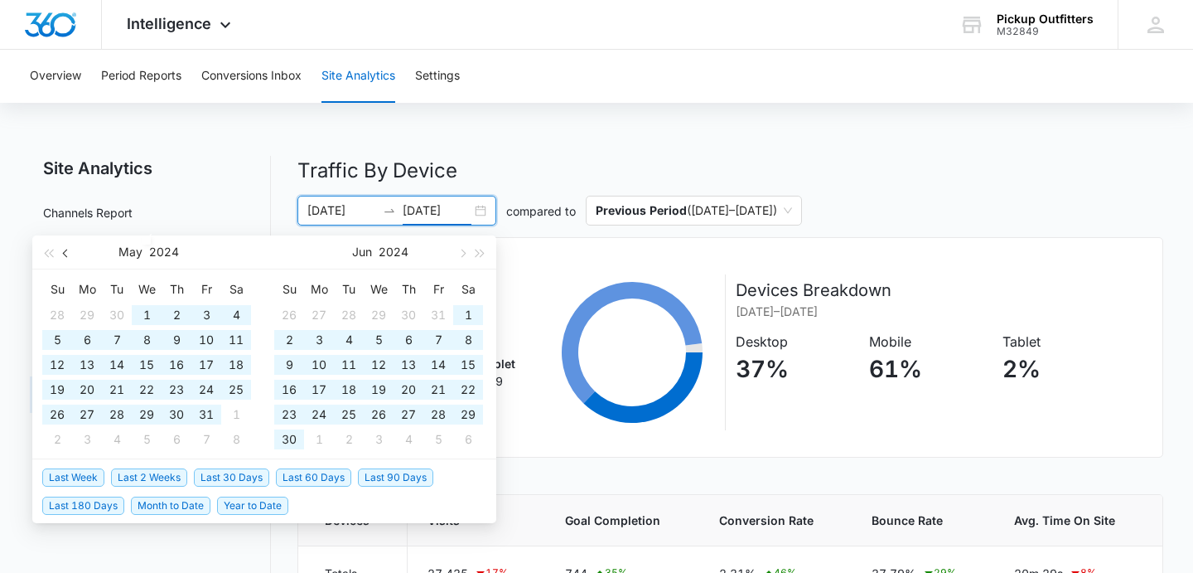
click at [63, 254] on button "button" at bounding box center [66, 251] width 18 height 33
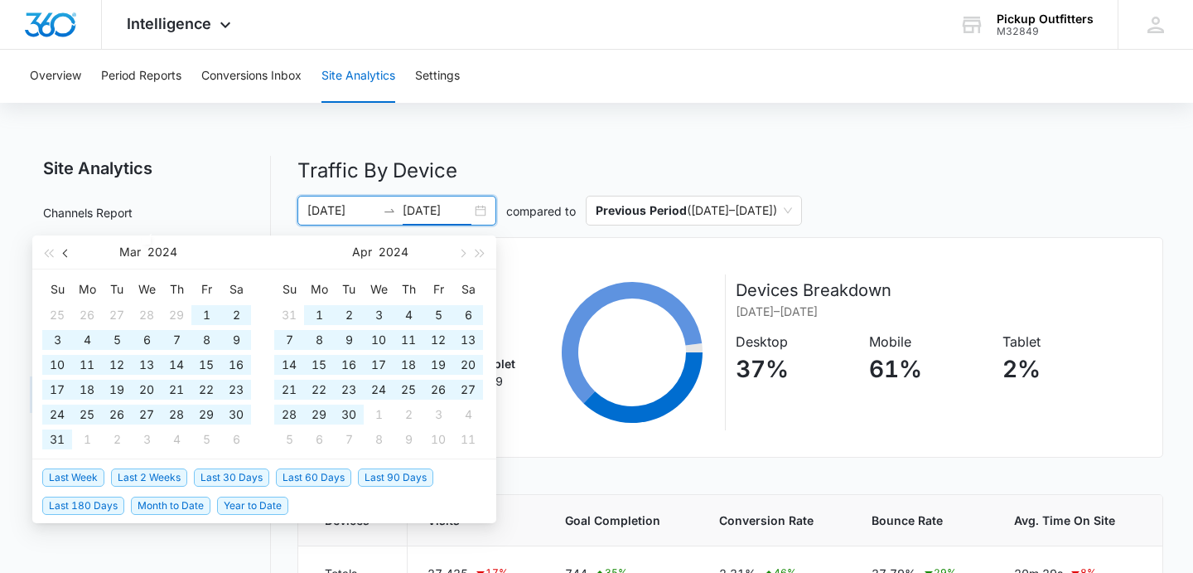
click at [63, 254] on button "button" at bounding box center [66, 251] width 18 height 33
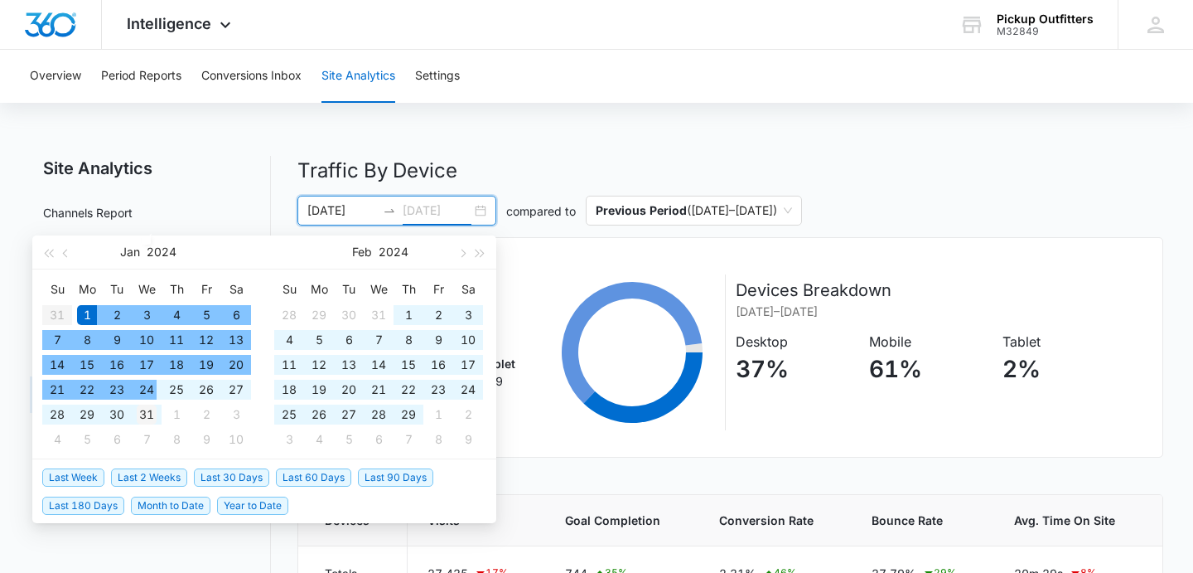
type input "[DATE]"
click at [152, 412] on div "31" at bounding box center [147, 414] width 20 height 20
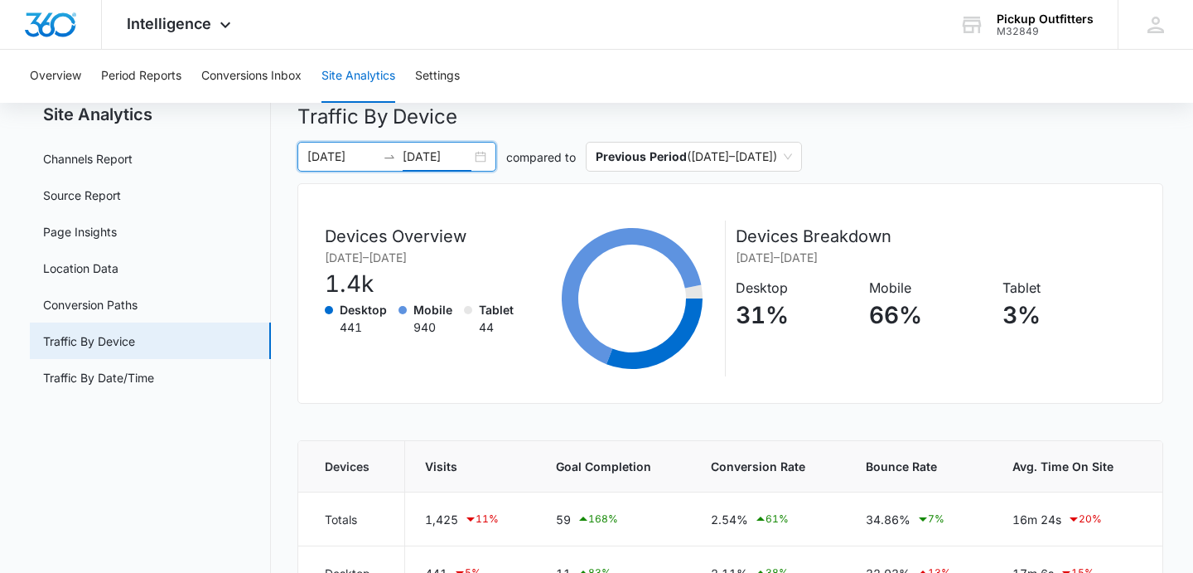
scroll to position [21, 0]
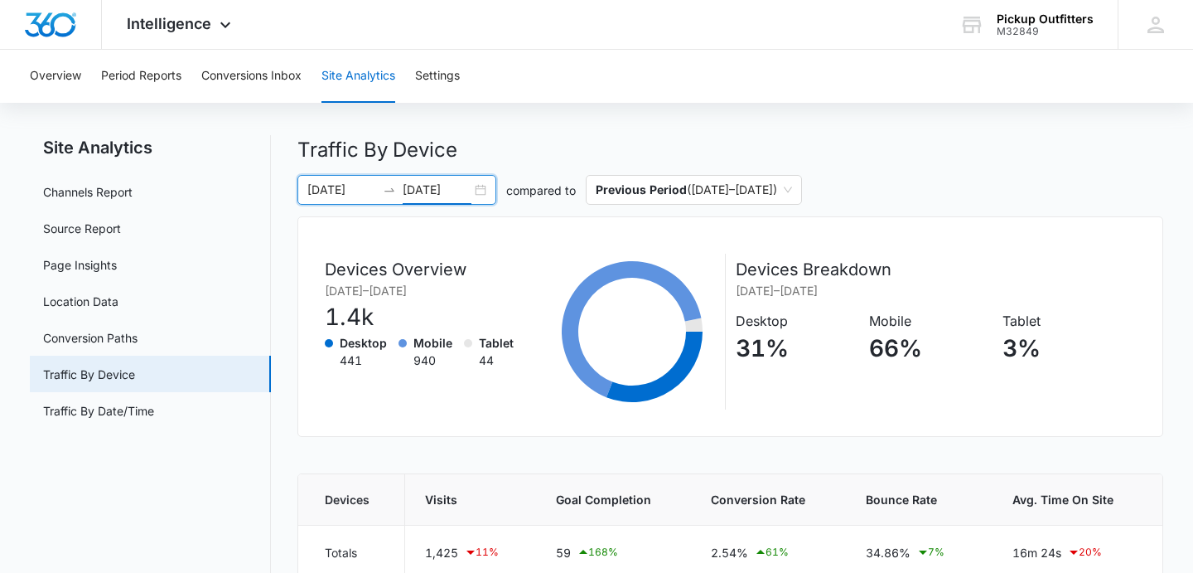
click at [489, 192] on div "[DATE] [DATE]" at bounding box center [396, 190] width 199 height 30
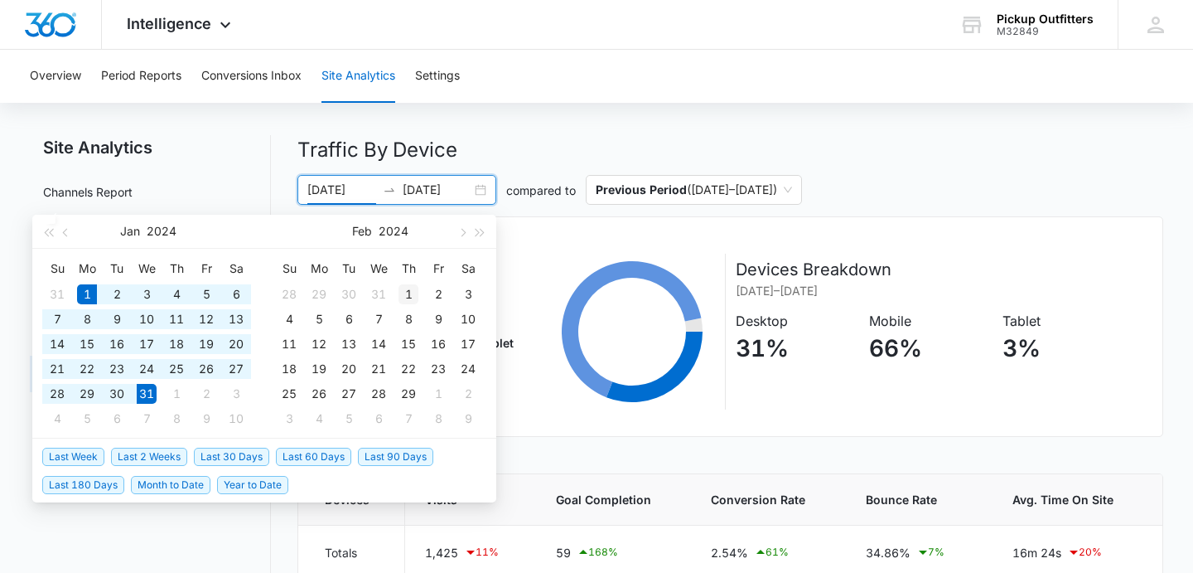
type input "[DATE]"
click at [409, 291] on div "1" at bounding box center [409, 294] width 20 height 20
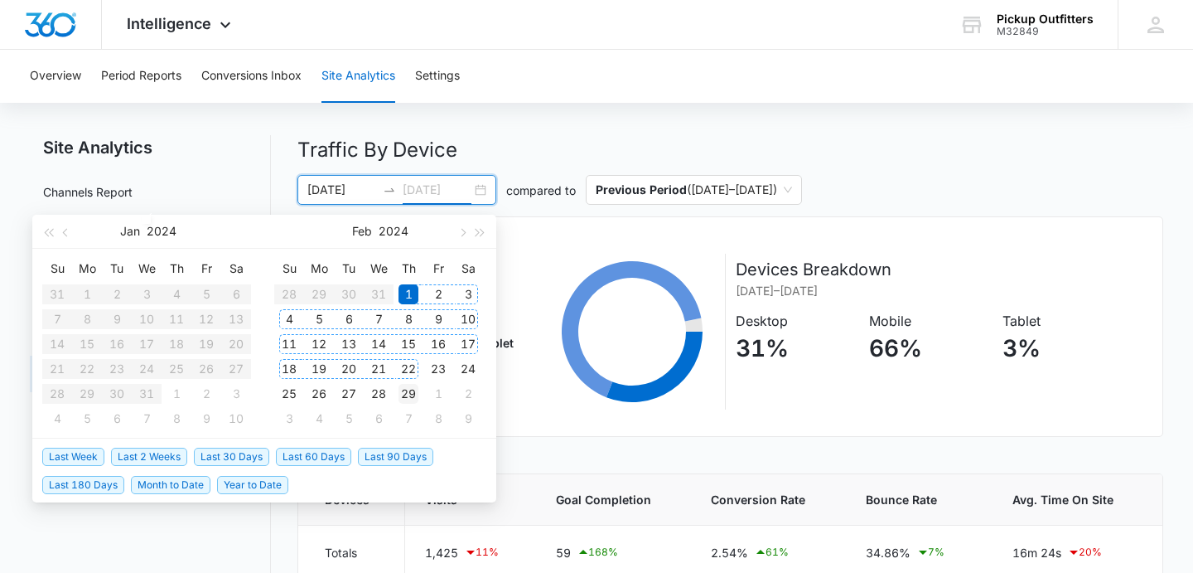
type input "[DATE]"
click at [416, 394] on div "29" at bounding box center [409, 394] width 20 height 20
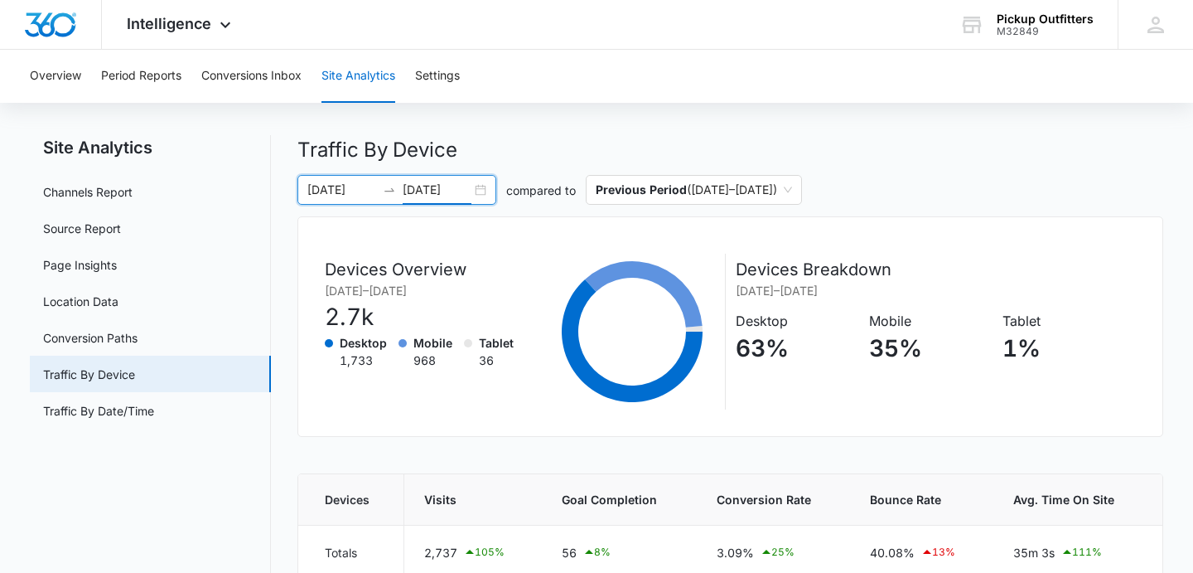
click at [481, 193] on div "[DATE] [DATE]" at bounding box center [396, 190] width 199 height 30
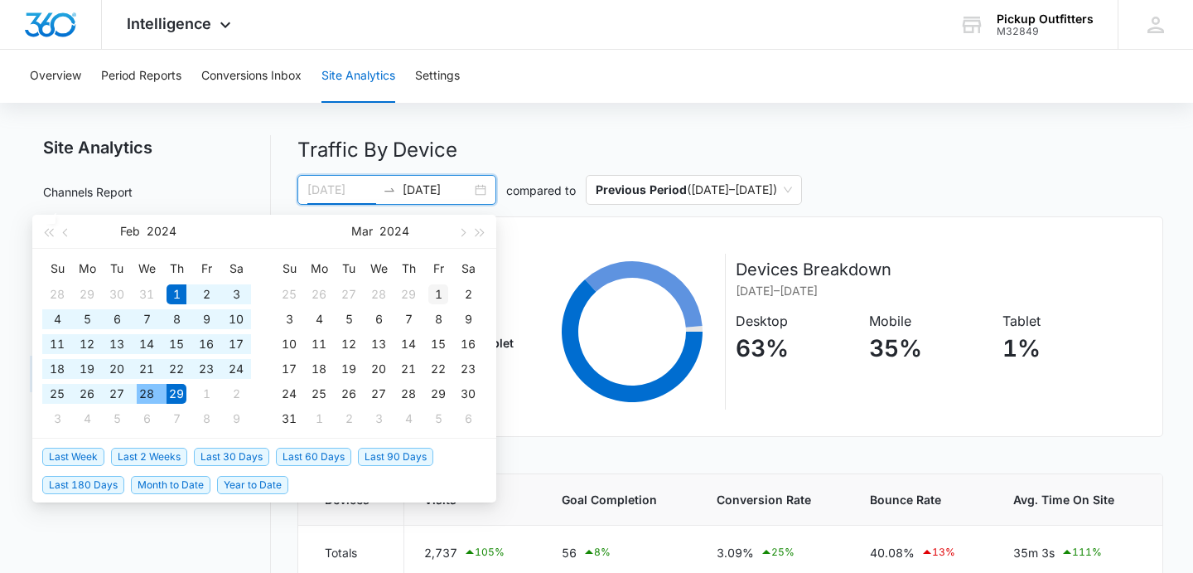
type input "[DATE]"
click at [433, 291] on div "1" at bounding box center [438, 294] width 20 height 20
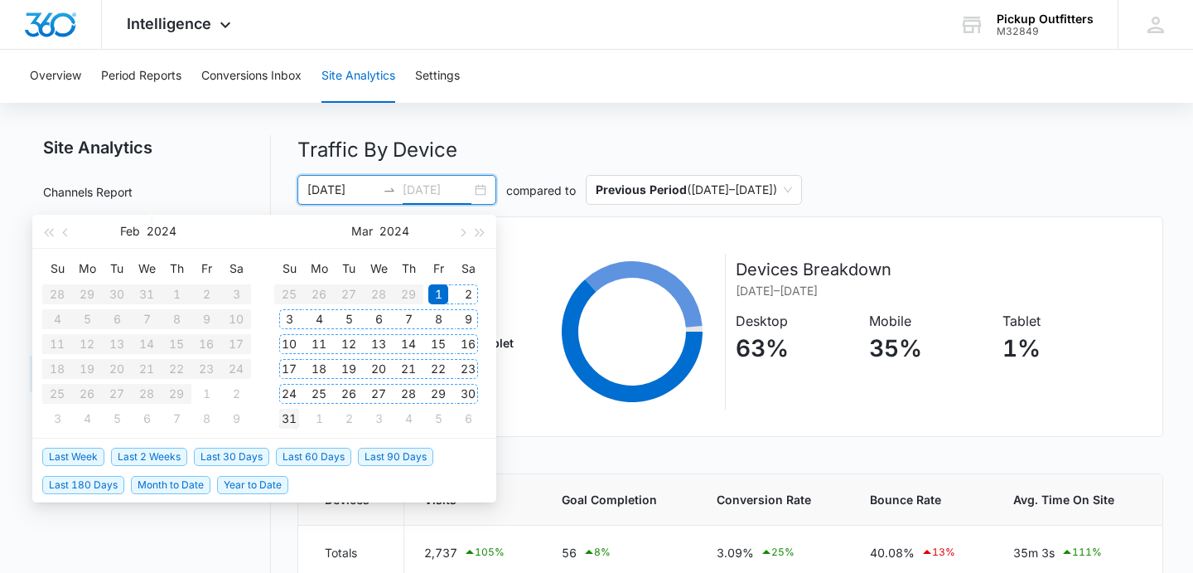
type input "[DATE]"
click at [293, 420] on div "31" at bounding box center [289, 419] width 20 height 20
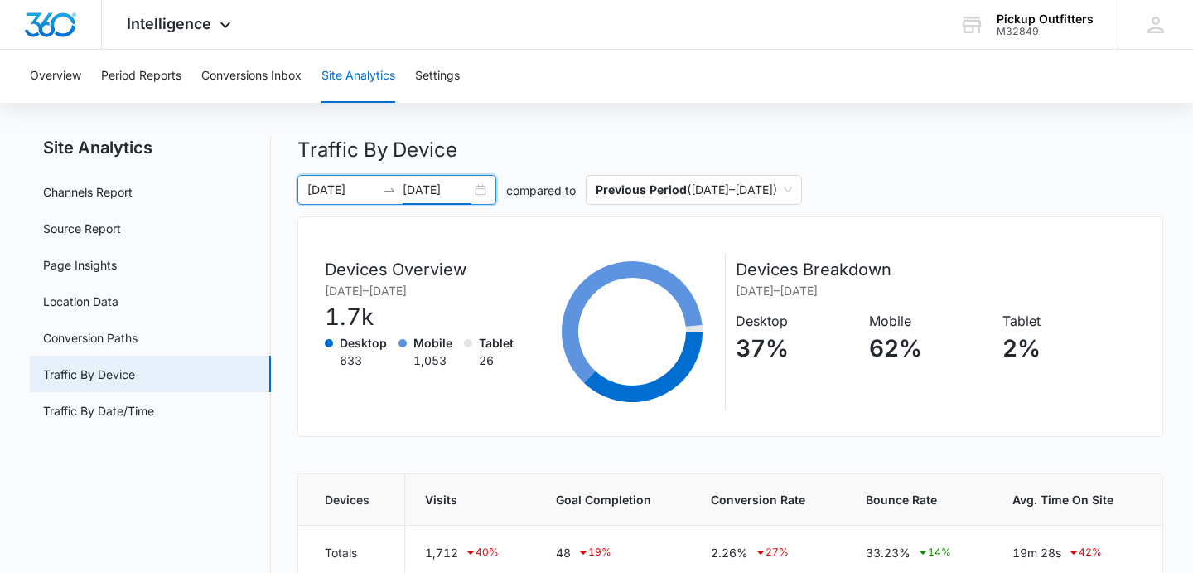
click at [480, 187] on div "[DATE] [DATE]" at bounding box center [396, 190] width 199 height 30
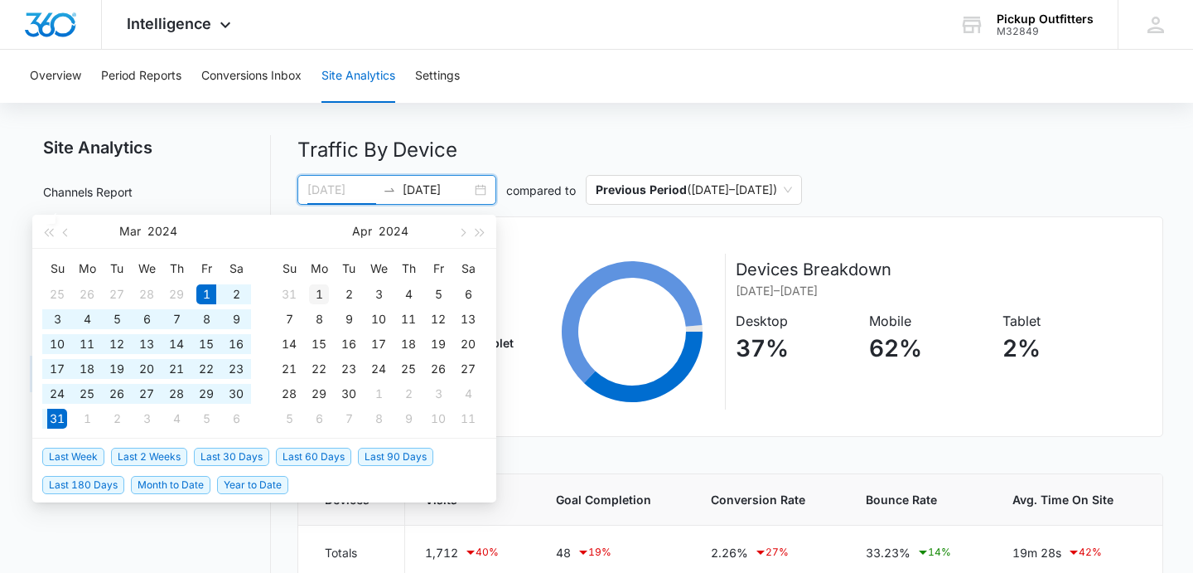
type input "[DATE]"
click at [320, 293] on div "1" at bounding box center [319, 294] width 20 height 20
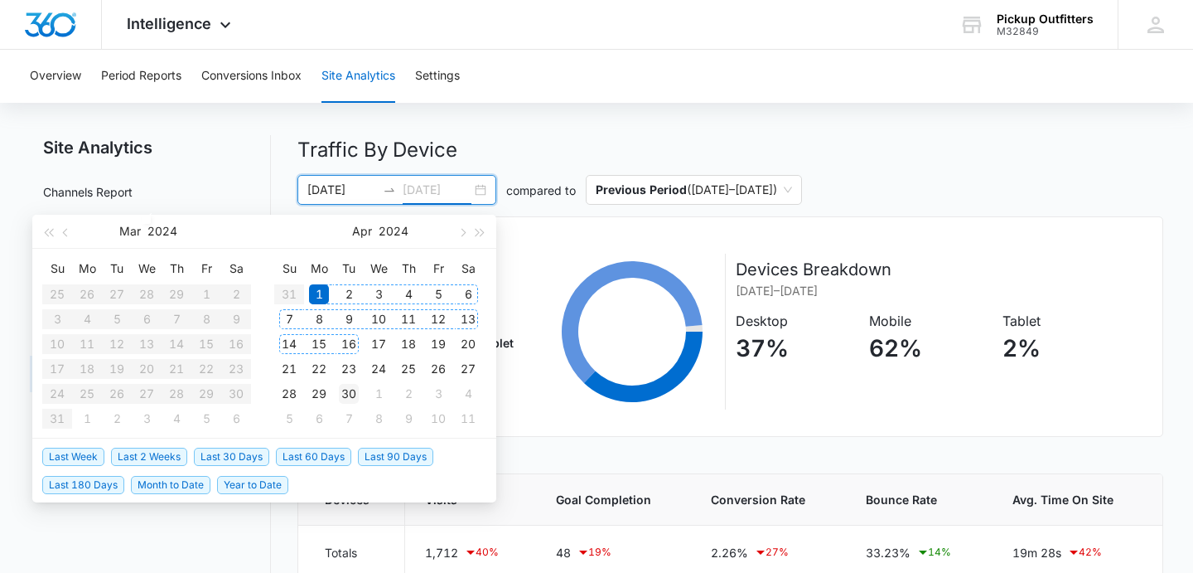
type input "[DATE]"
click at [352, 396] on div "30" at bounding box center [349, 394] width 20 height 20
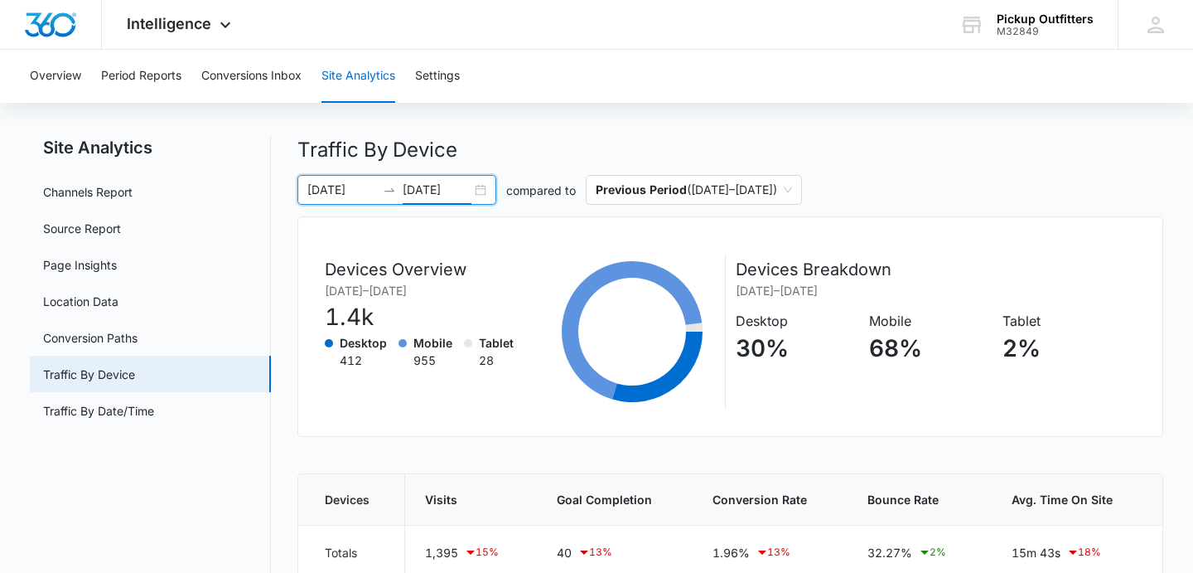
click at [482, 193] on div "[DATE] [DATE]" at bounding box center [396, 190] width 199 height 30
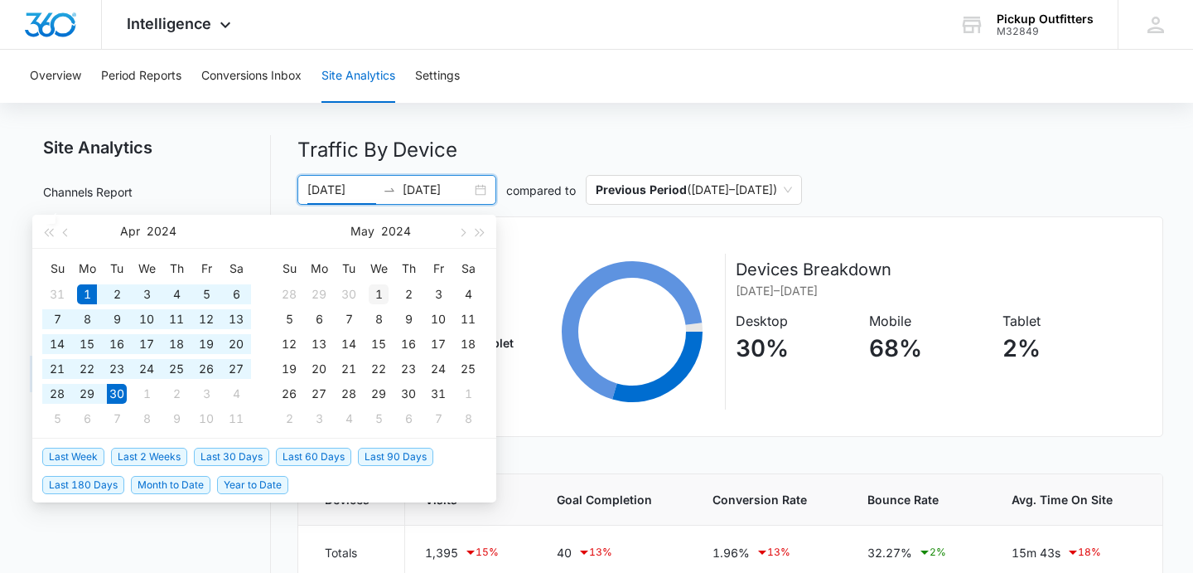
type input "[DATE]"
click at [383, 291] on div "1" at bounding box center [379, 294] width 20 height 20
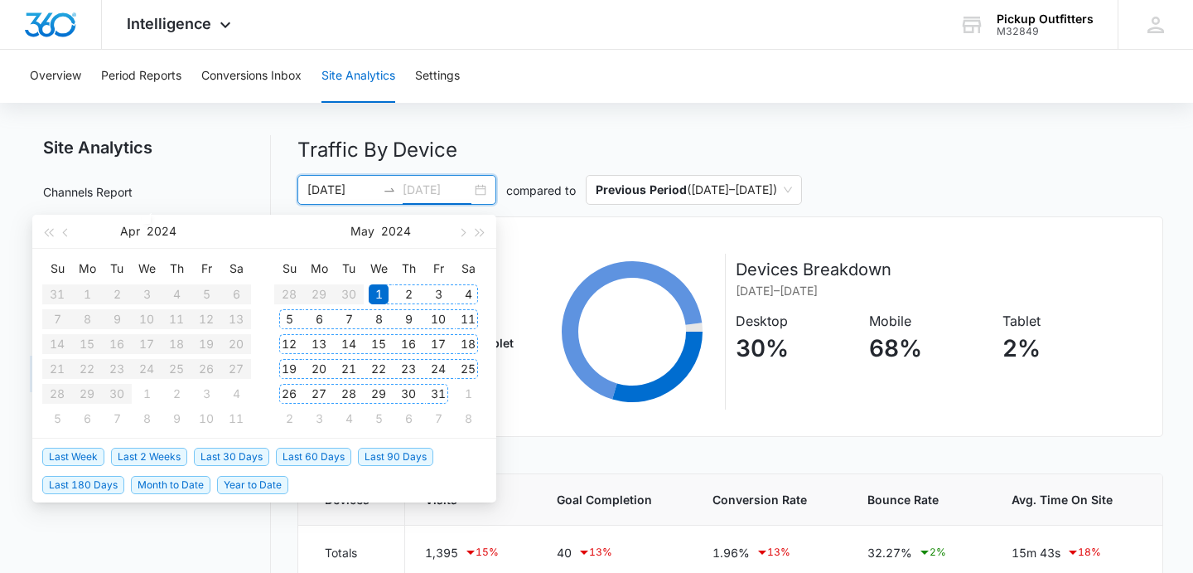
type input "[DATE]"
click at [442, 394] on div "31" at bounding box center [438, 394] width 20 height 20
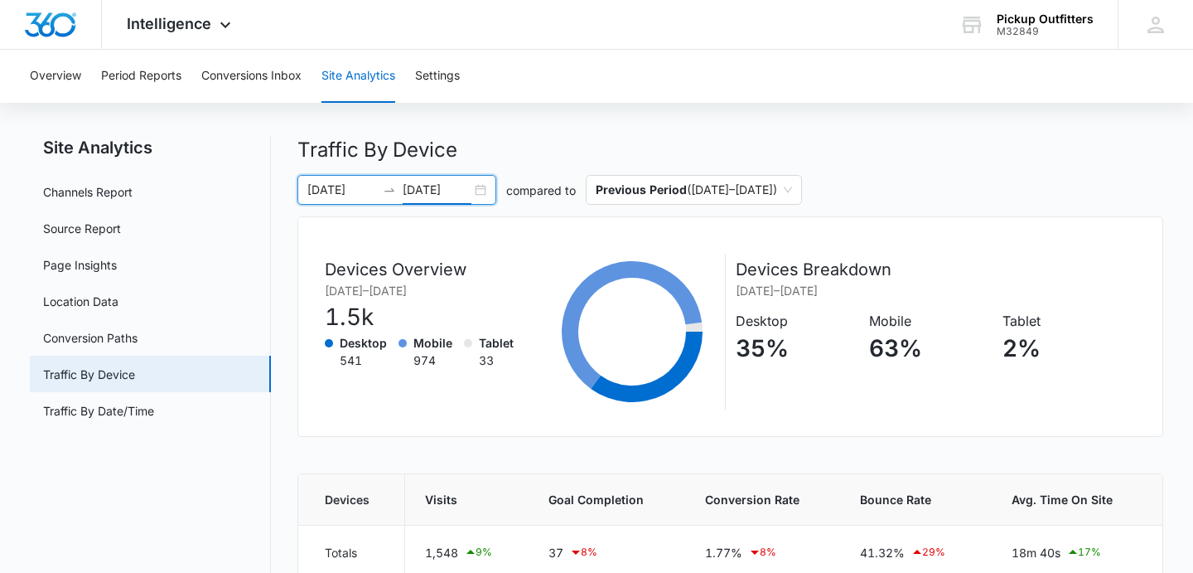
click at [486, 196] on div "[DATE] [DATE]" at bounding box center [396, 190] width 199 height 30
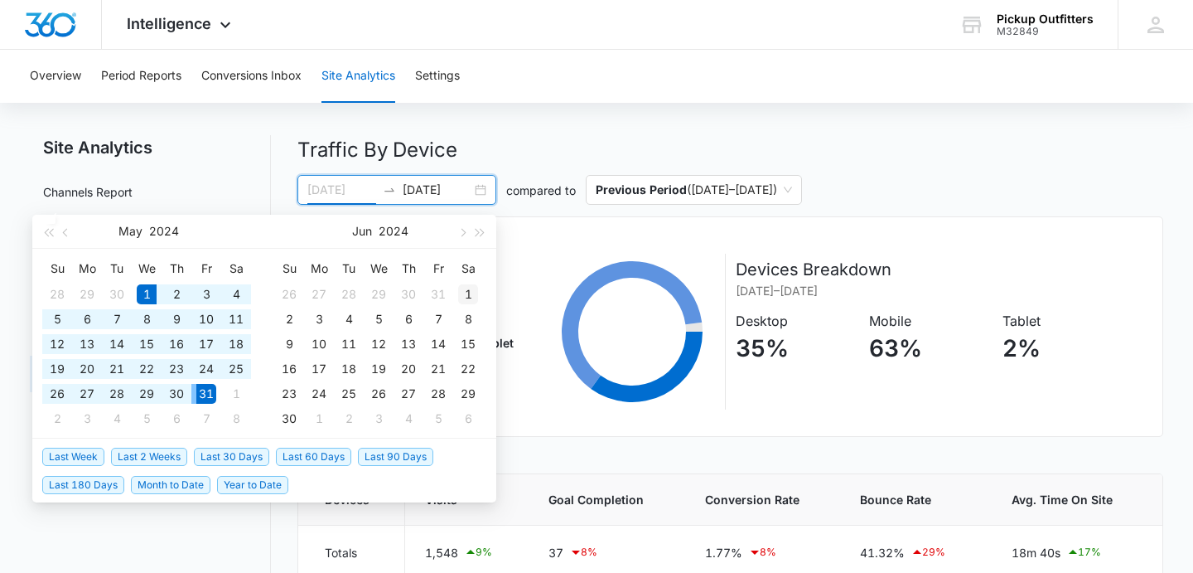
type input "[DATE]"
click at [467, 294] on div "1" at bounding box center [468, 294] width 20 height 20
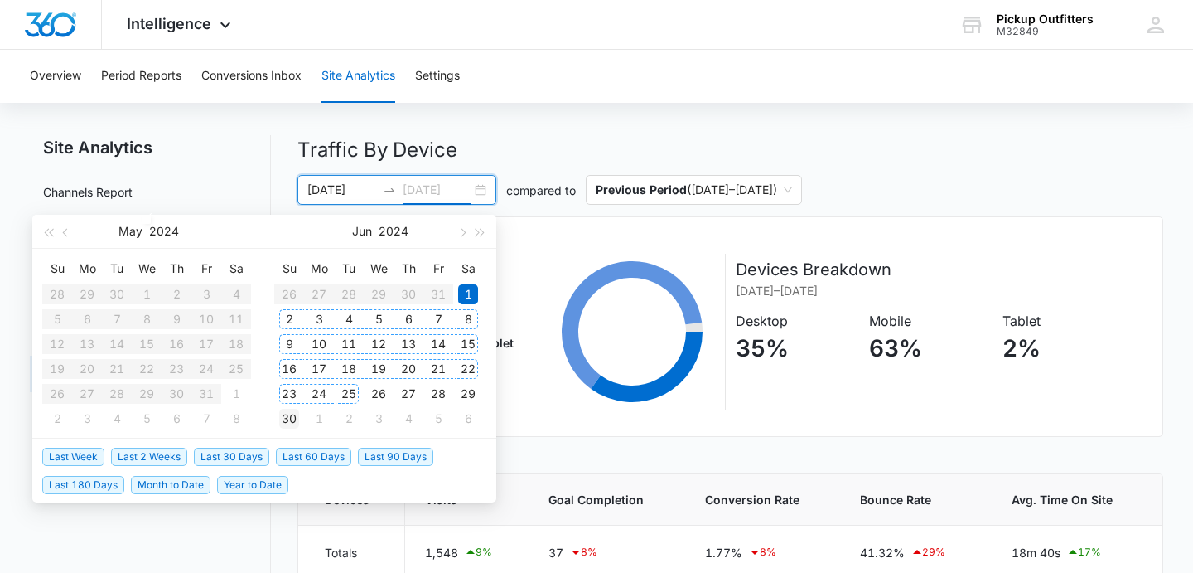
type input "[DATE]"
click at [290, 415] on div "30" at bounding box center [289, 419] width 20 height 20
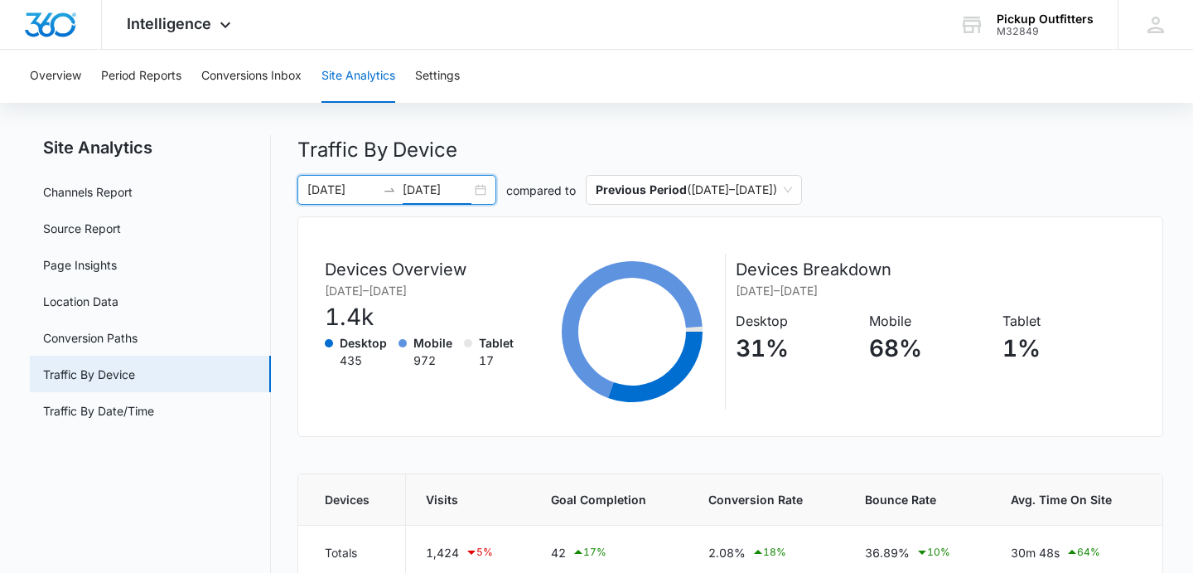
click at [481, 186] on div "[DATE] [DATE]" at bounding box center [396, 190] width 199 height 30
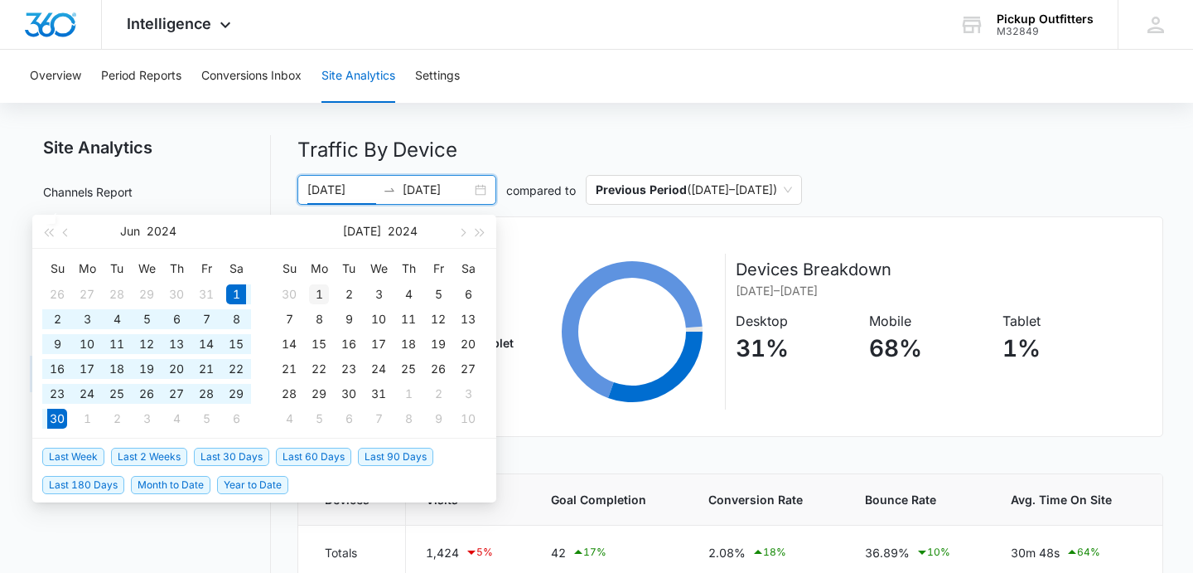
type input "[DATE]"
click at [317, 292] on div "1" at bounding box center [319, 294] width 20 height 20
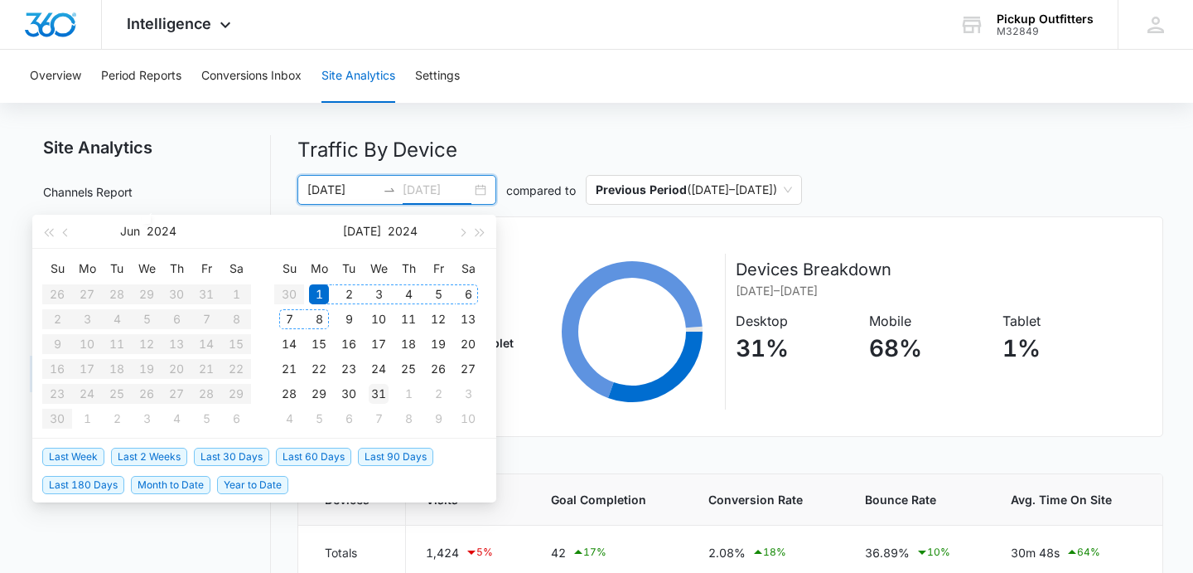
type input "[DATE]"
click at [383, 397] on div "31" at bounding box center [379, 394] width 20 height 20
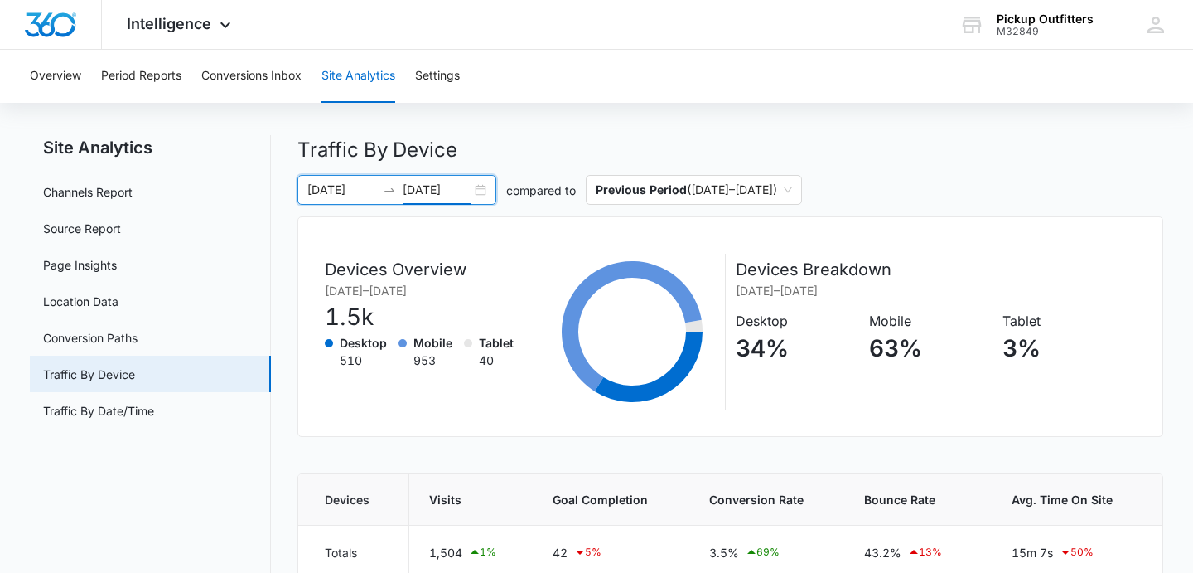
click at [478, 187] on div "[DATE] [DATE]" at bounding box center [396, 190] width 199 height 30
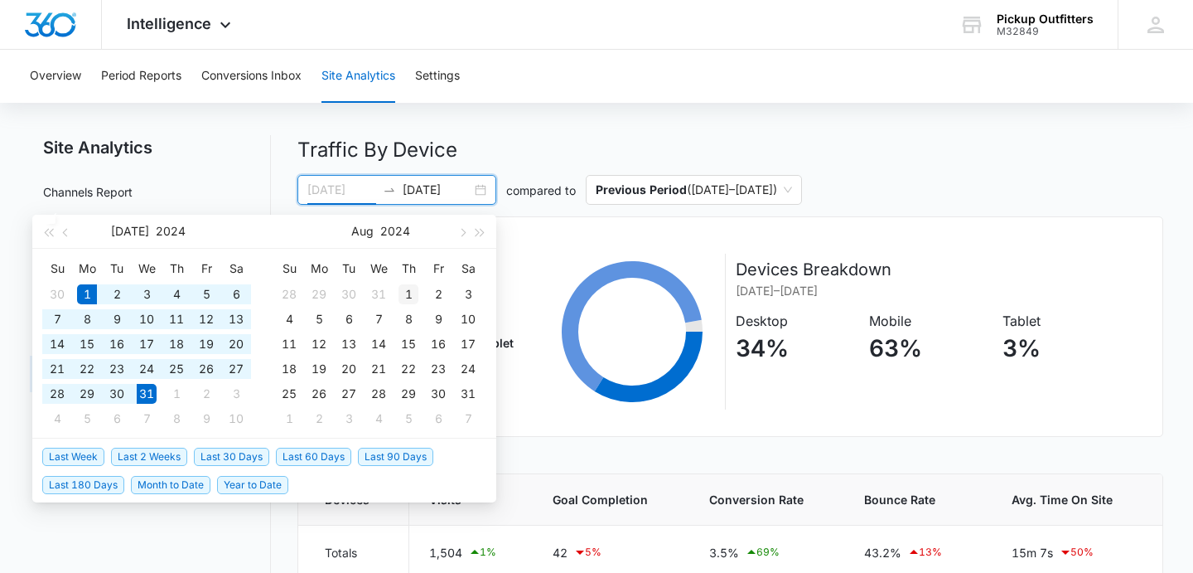
type input "[DATE]"
click at [409, 291] on div "1" at bounding box center [409, 294] width 20 height 20
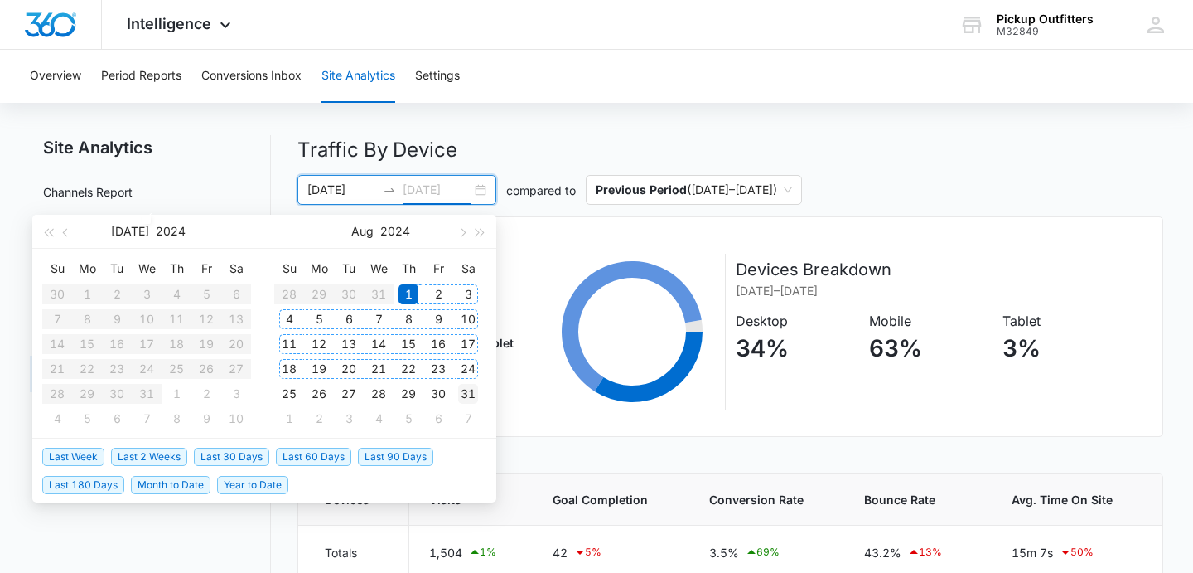
type input "[DATE]"
click at [467, 397] on div "31" at bounding box center [468, 394] width 20 height 20
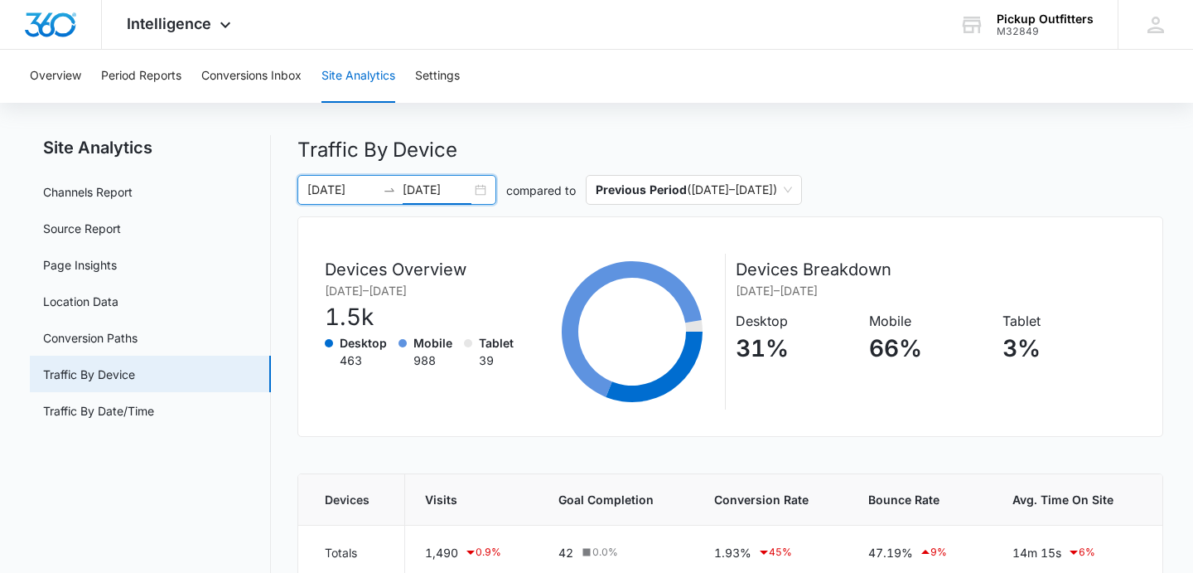
click at [479, 193] on div "[DATE] [DATE]" at bounding box center [396, 190] width 199 height 30
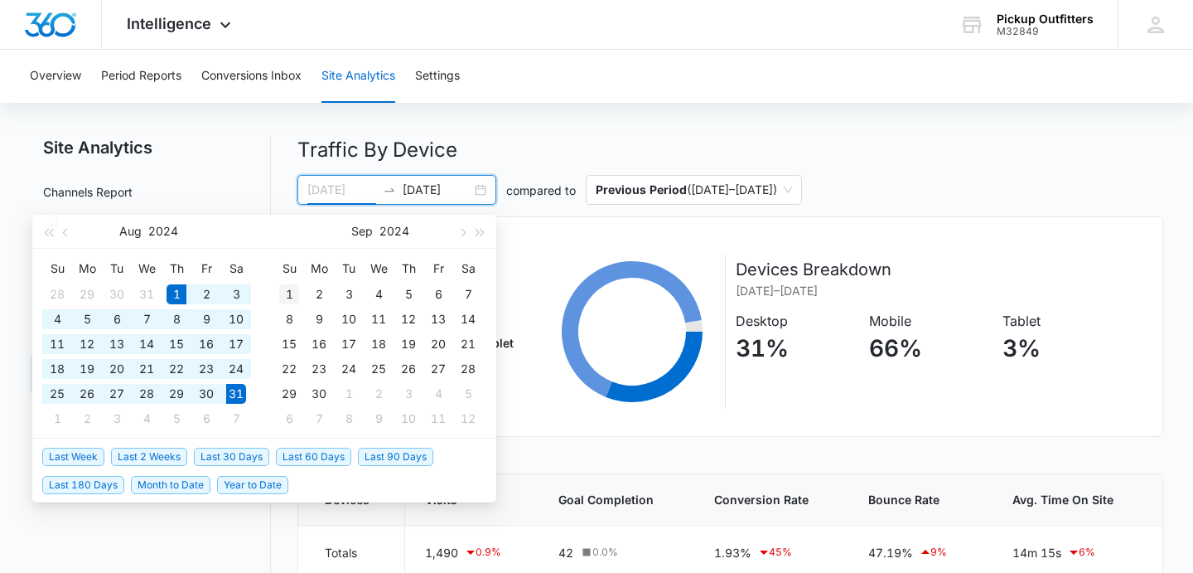
type input "[DATE]"
click at [293, 291] on div "1" at bounding box center [289, 294] width 20 height 20
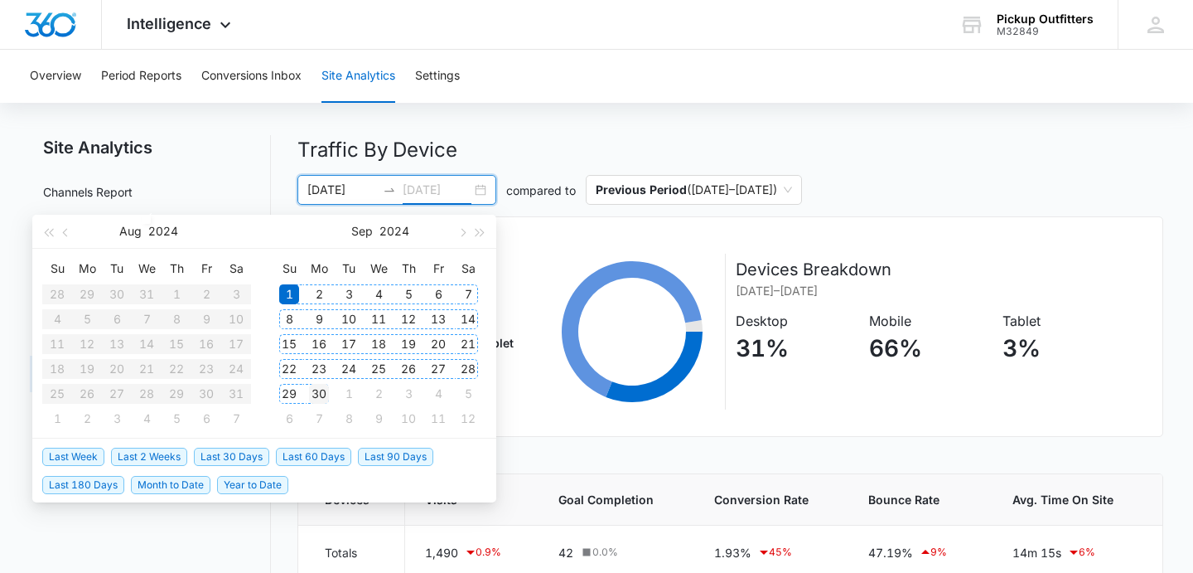
type input "[DATE]"
click at [321, 392] on div "30" at bounding box center [319, 394] width 20 height 20
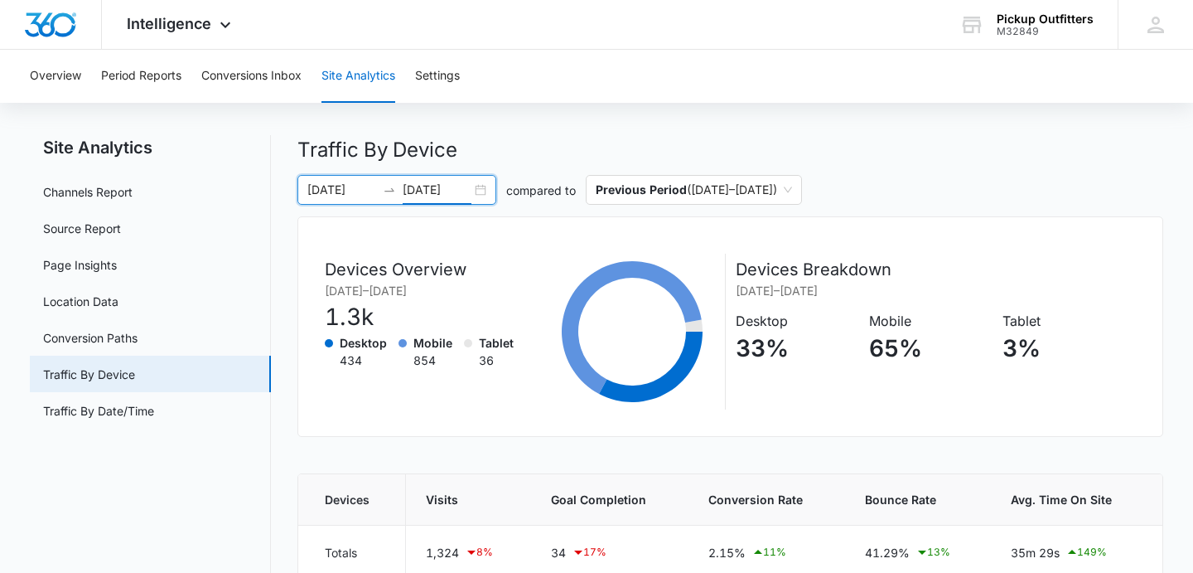
click at [485, 190] on div "[DATE] [DATE]" at bounding box center [396, 190] width 199 height 30
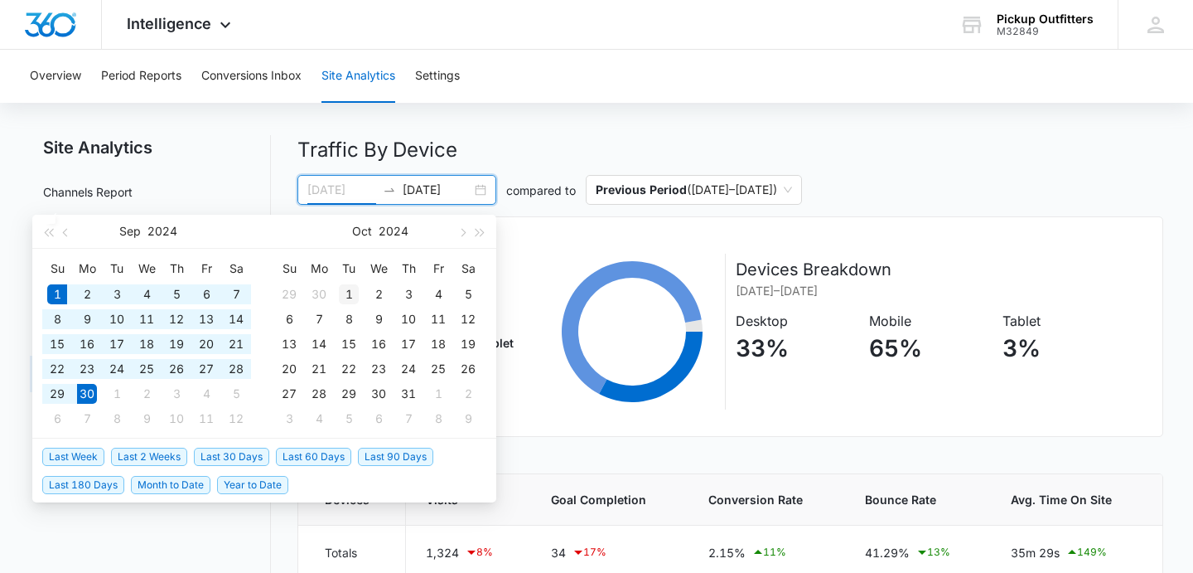
type input "[DATE]"
click at [351, 296] on div "1" at bounding box center [349, 294] width 20 height 20
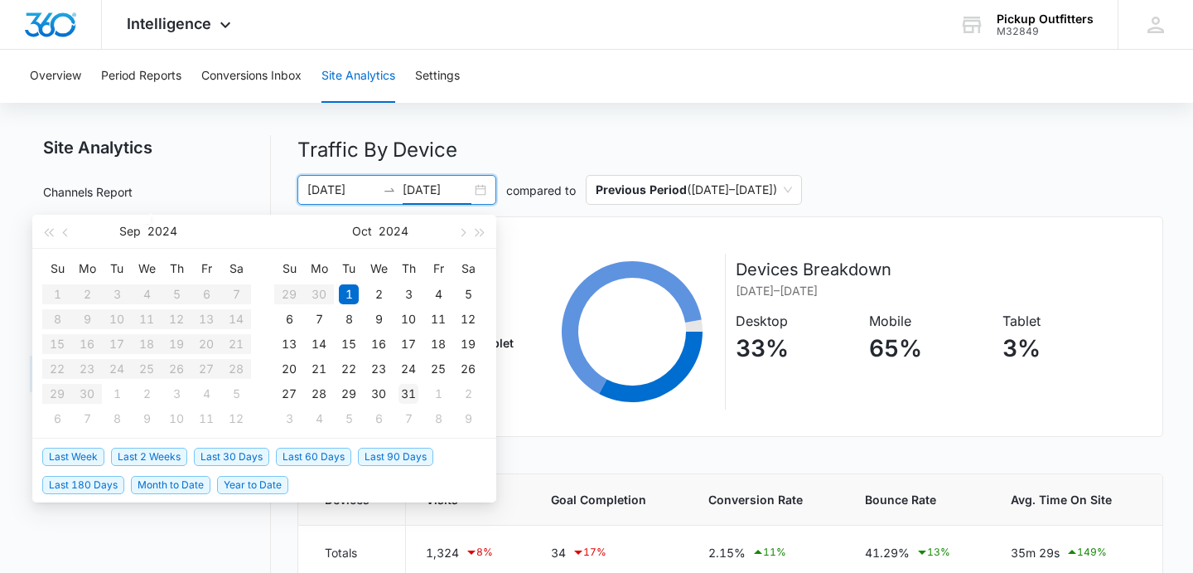
type input "[DATE]"
click at [410, 395] on div "31" at bounding box center [409, 394] width 20 height 20
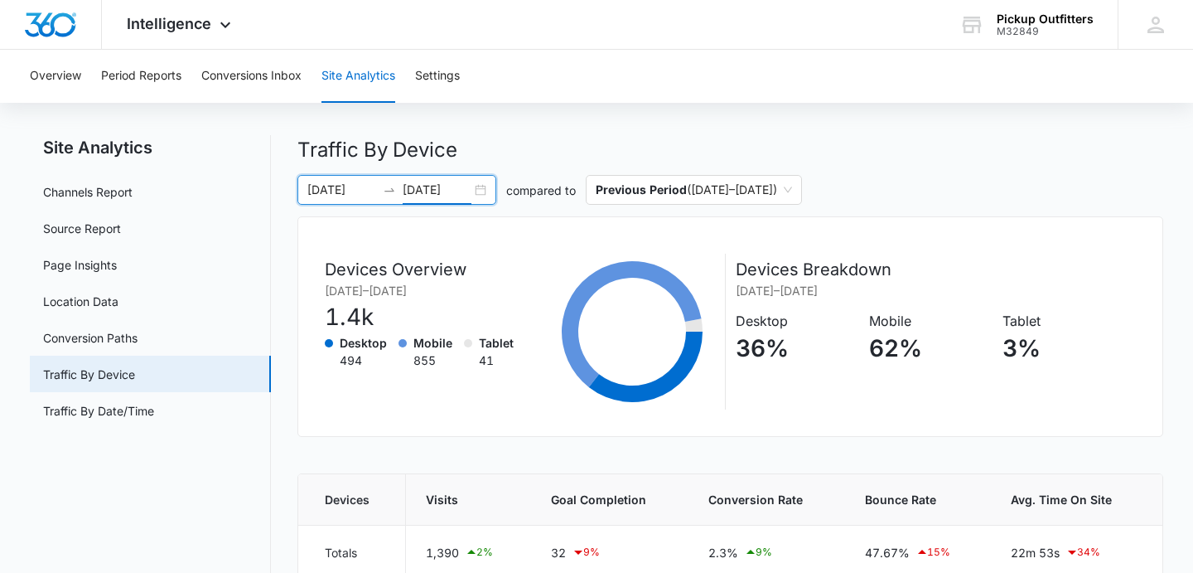
click at [481, 194] on div "[DATE] [DATE]" at bounding box center [396, 190] width 199 height 30
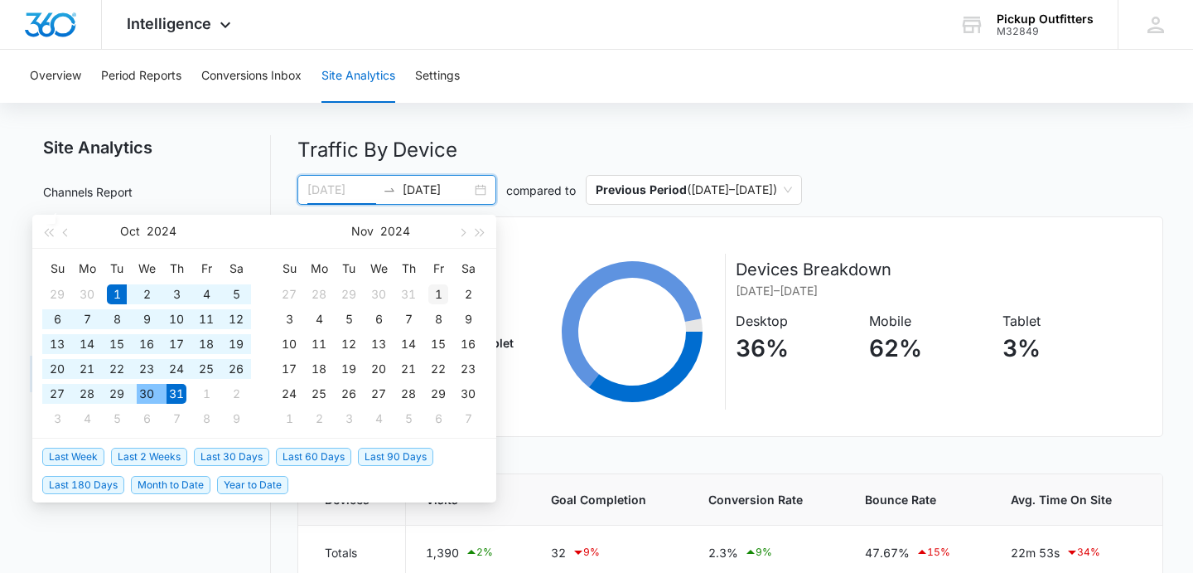
type input "[DATE]"
click at [434, 293] on div "1" at bounding box center [438, 294] width 20 height 20
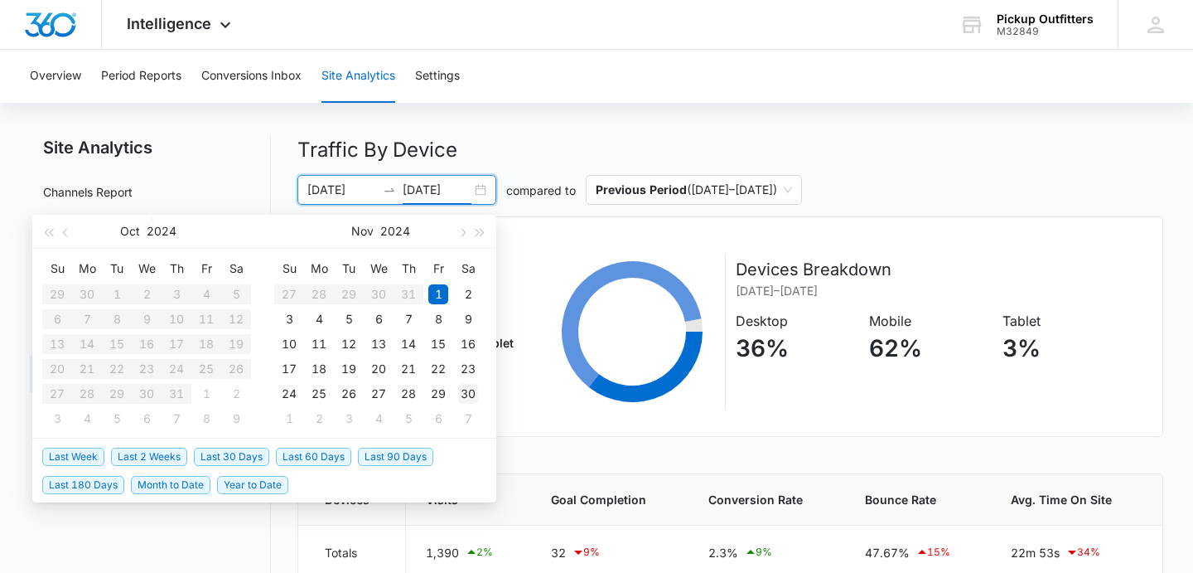
type input "[DATE]"
click at [472, 398] on div "30" at bounding box center [468, 394] width 20 height 20
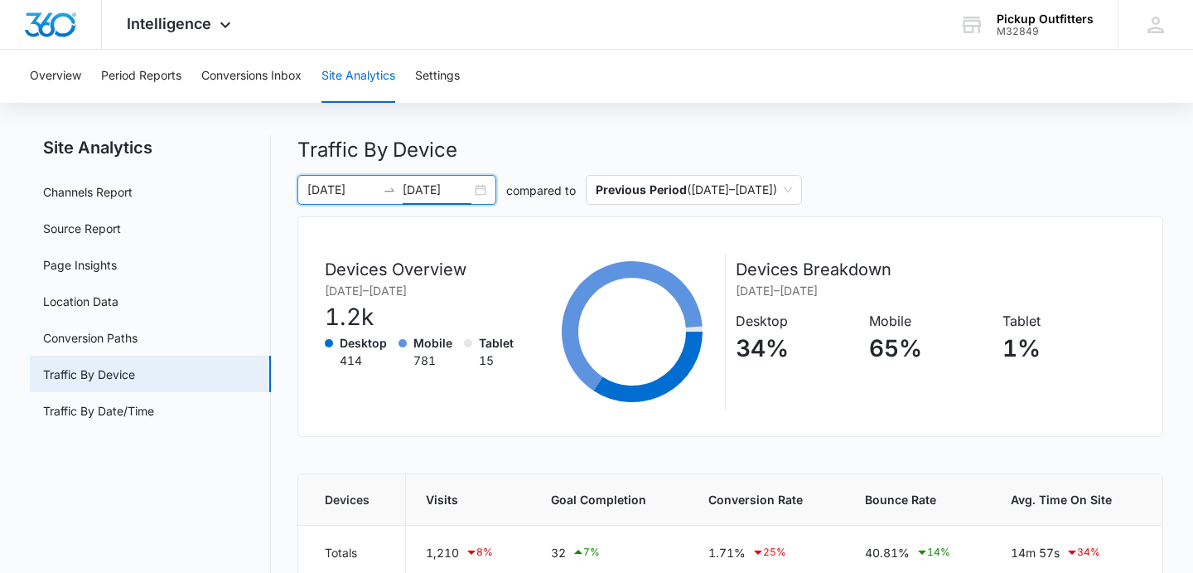
click at [483, 194] on div "[DATE] [DATE]" at bounding box center [396, 190] width 199 height 30
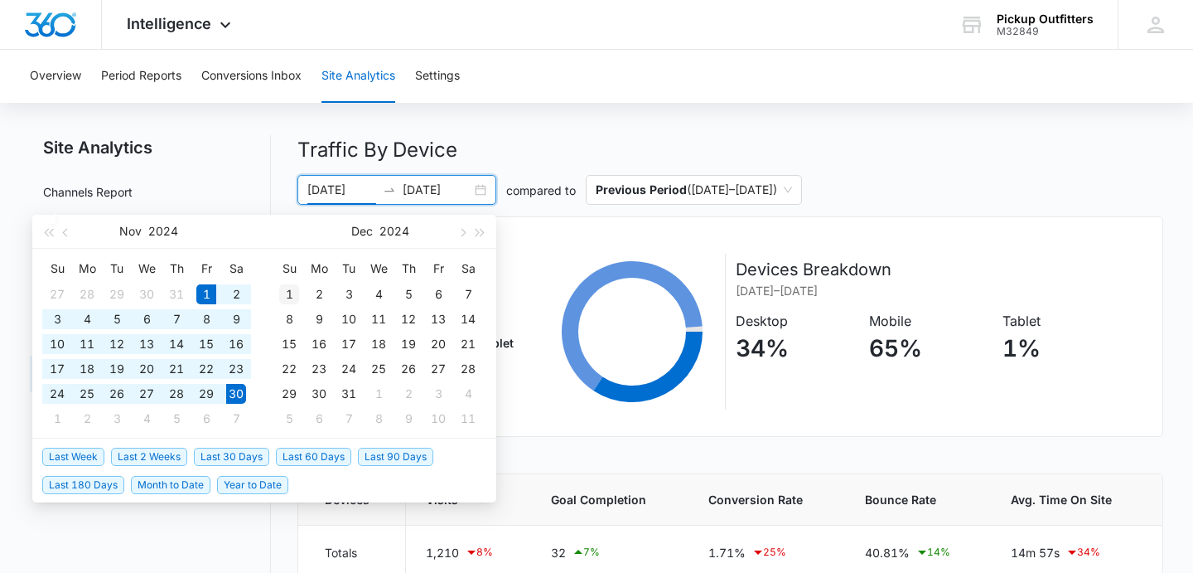
type input "[DATE]"
click at [287, 293] on div "1" at bounding box center [289, 294] width 20 height 20
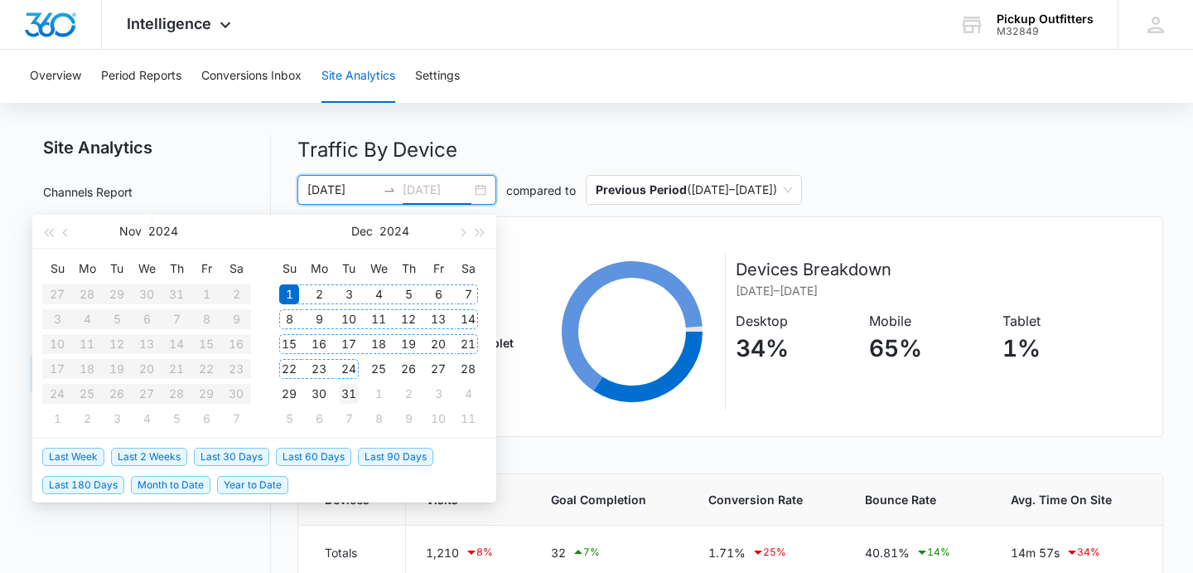
type input "[DATE]"
click at [355, 399] on div "31" at bounding box center [349, 394] width 20 height 20
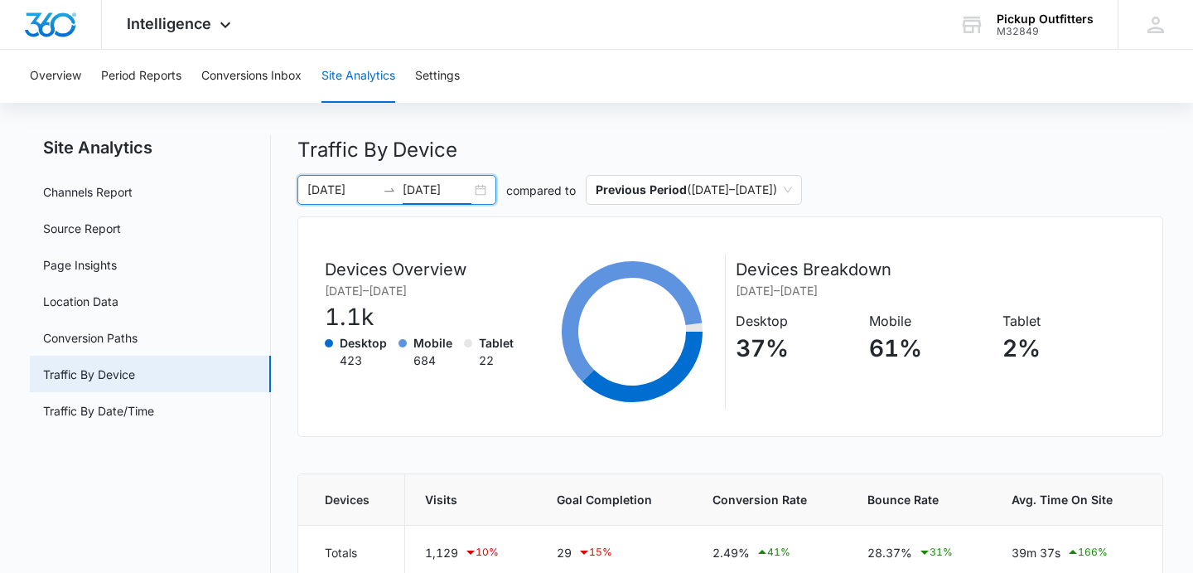
click at [481, 189] on div "[DATE] [DATE]" at bounding box center [396, 190] width 199 height 30
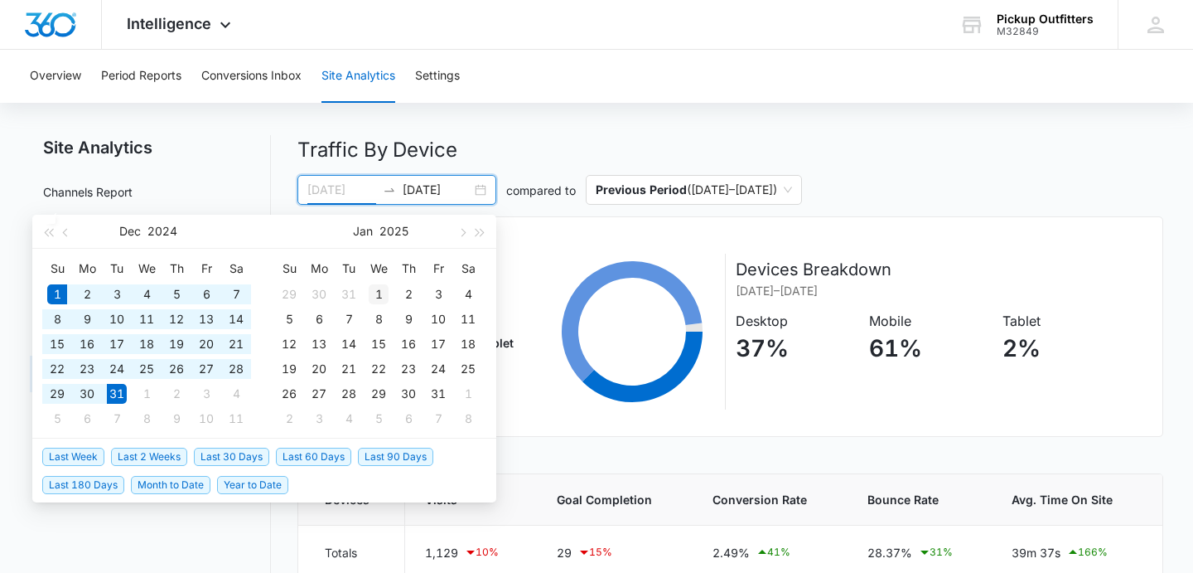
type input "[DATE]"
click at [378, 293] on div "1" at bounding box center [379, 294] width 20 height 20
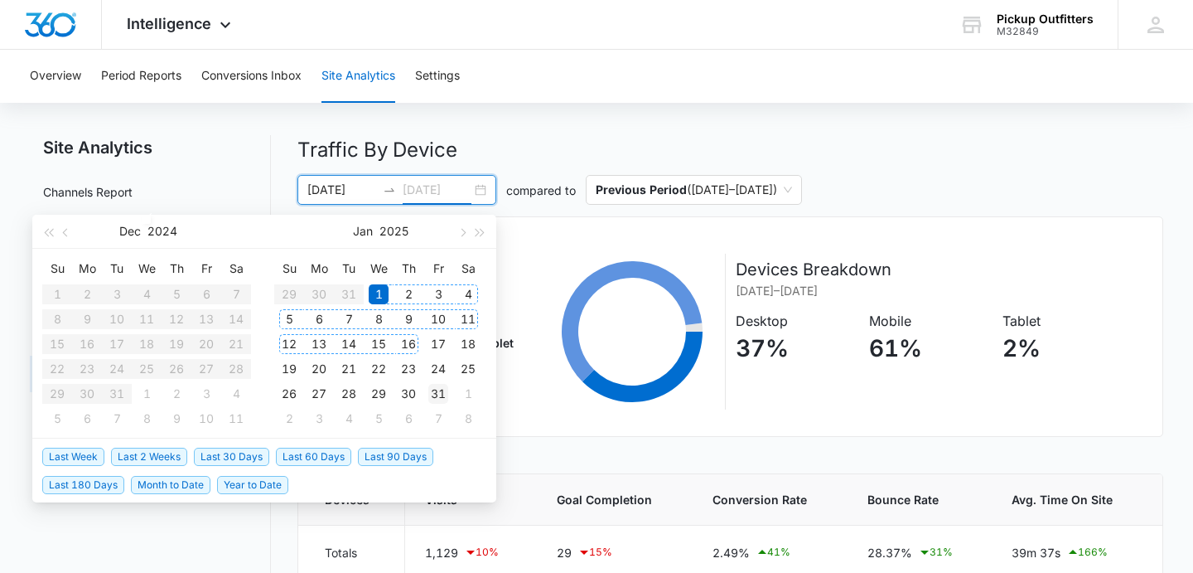
type input "[DATE]"
click at [442, 390] on div "31" at bounding box center [438, 394] width 20 height 20
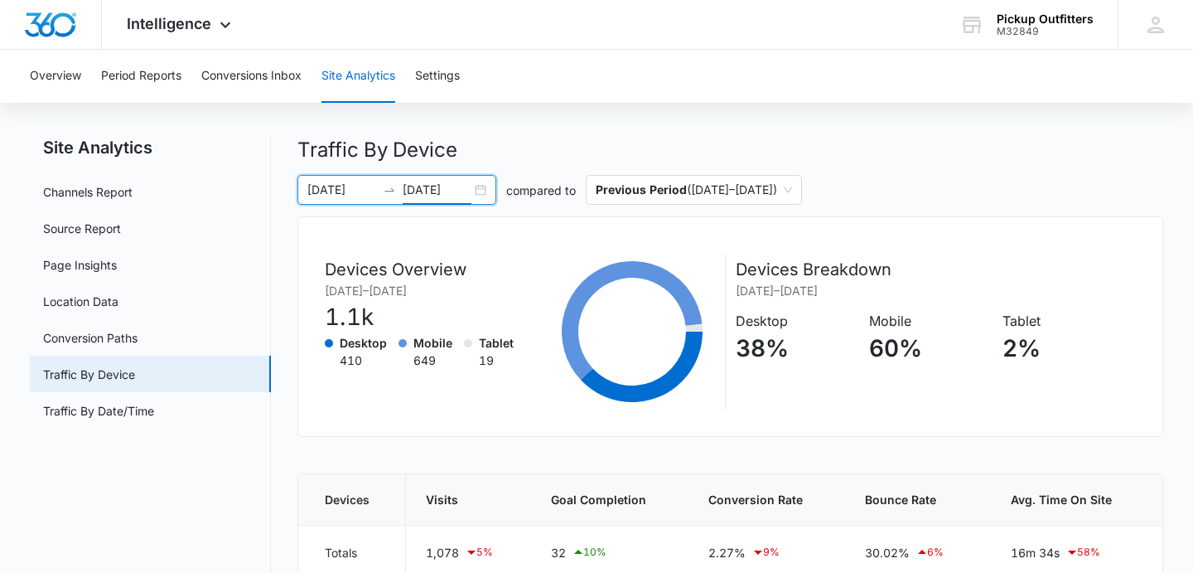
click at [481, 186] on div "[DATE] [DATE]" at bounding box center [396, 190] width 199 height 30
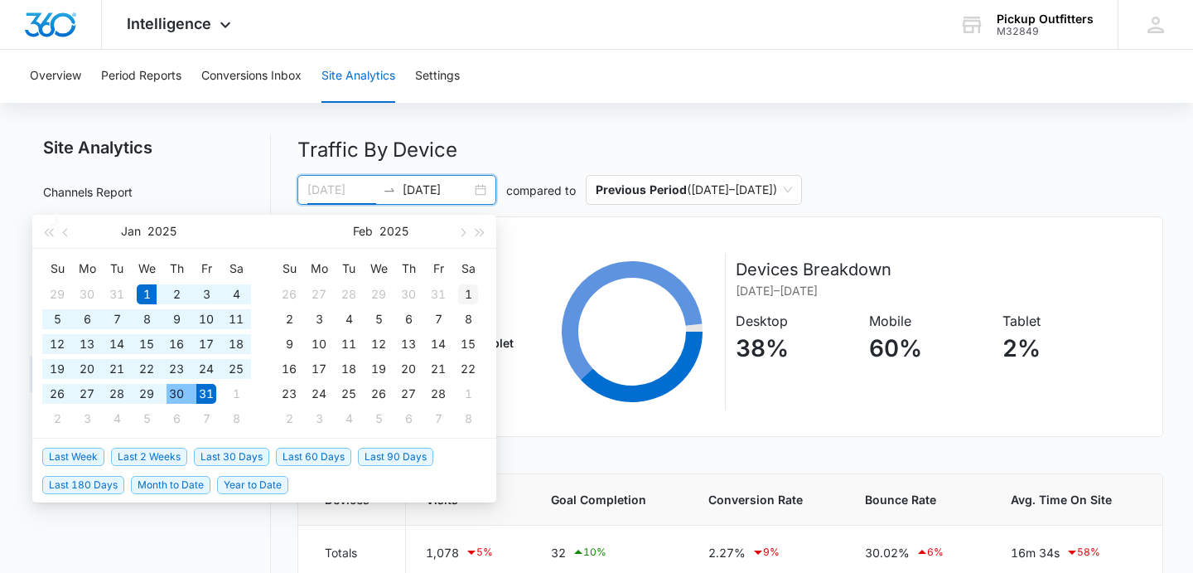
type input "[DATE]"
click at [471, 293] on div "1" at bounding box center [468, 294] width 20 height 20
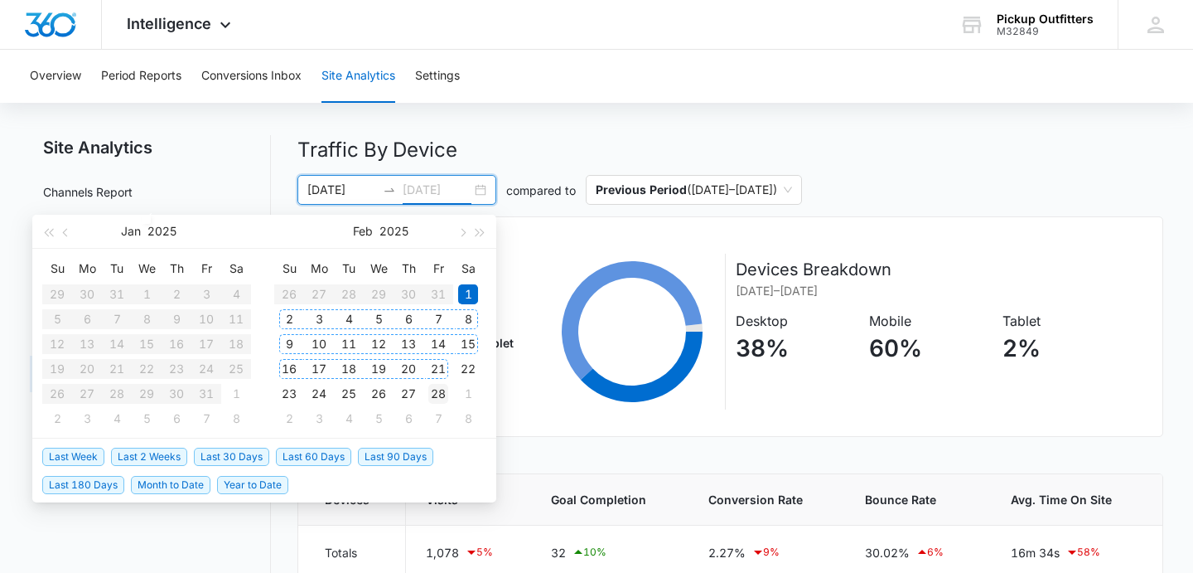
type input "[DATE]"
click at [438, 391] on div "28" at bounding box center [438, 394] width 20 height 20
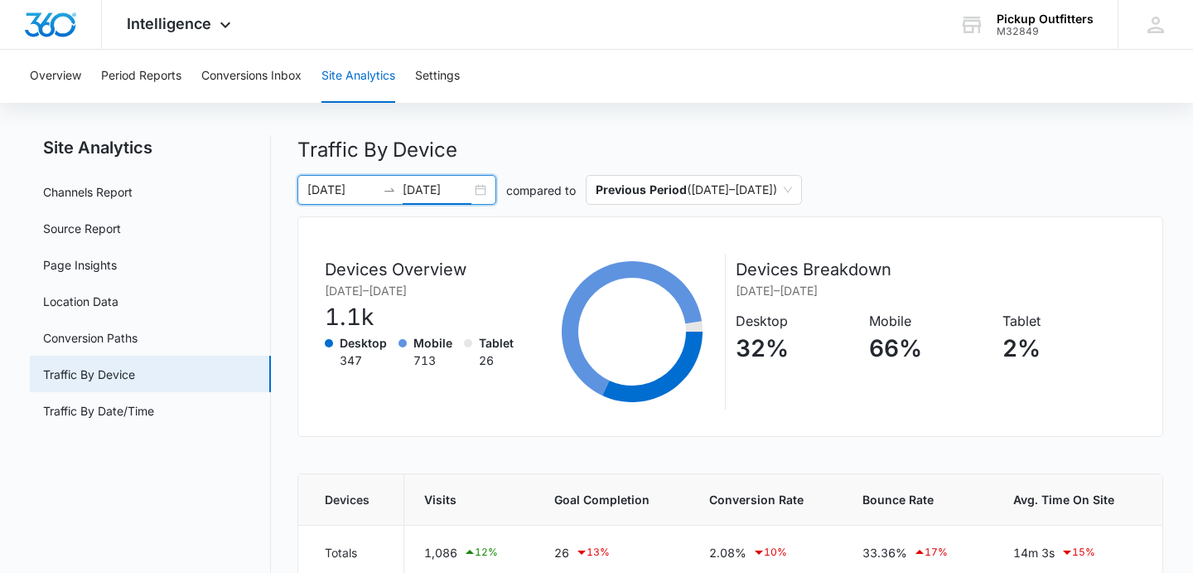
click at [476, 192] on div "[DATE] [DATE]" at bounding box center [396, 190] width 199 height 30
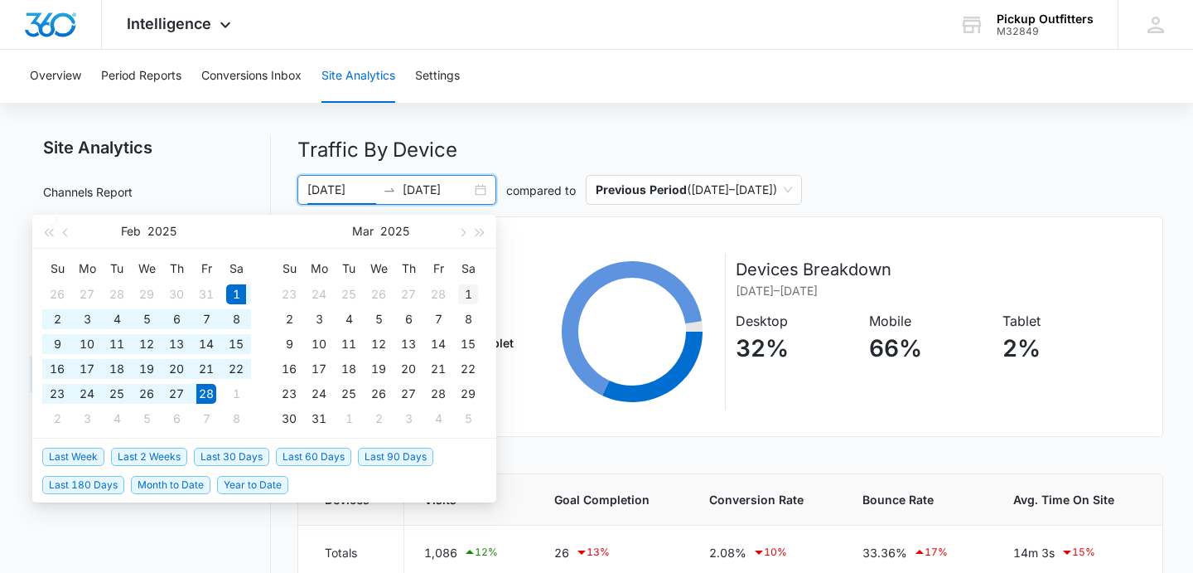
type input "[DATE]"
click at [474, 297] on div "1" at bounding box center [468, 294] width 20 height 20
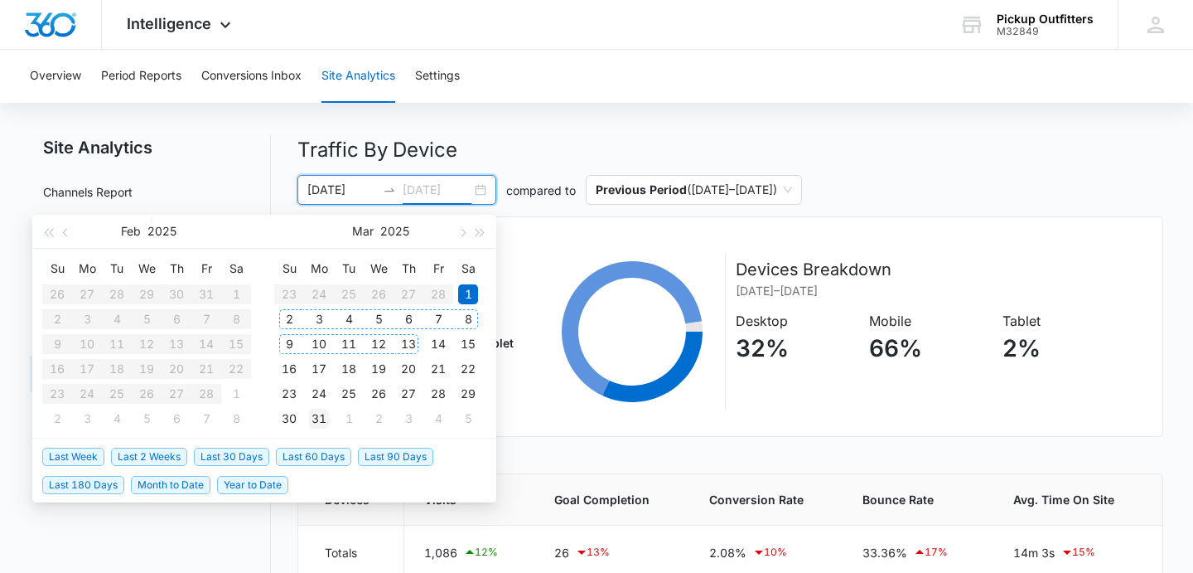
type input "[DATE]"
click at [320, 422] on div "31" at bounding box center [319, 419] width 20 height 20
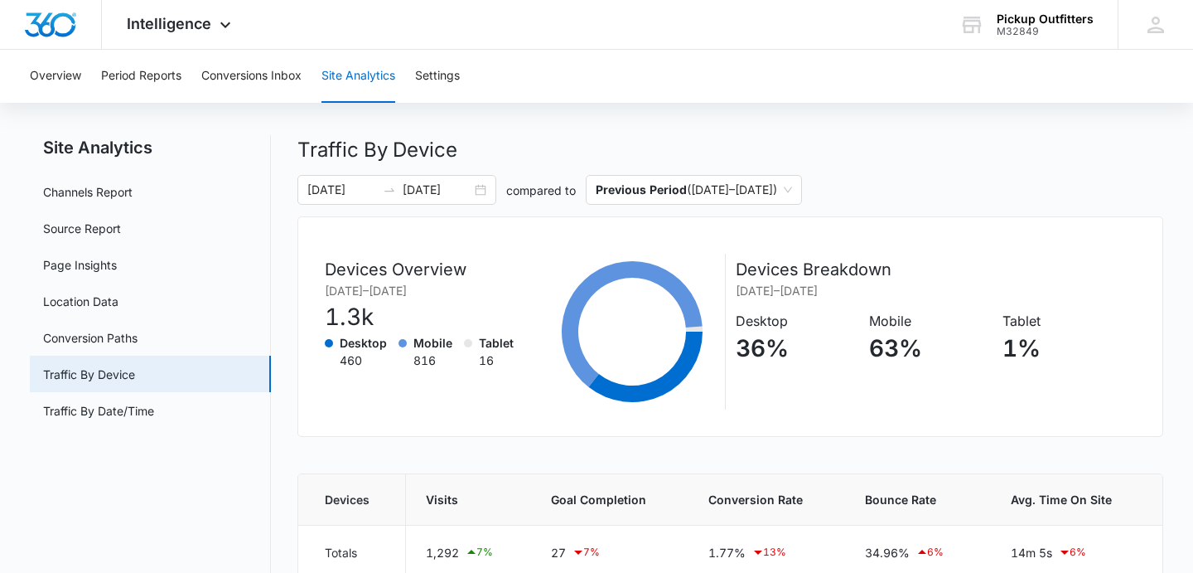
click at [424, 423] on div "Devices Overview [DATE] – [DATE] 1.3k Desktop 460 Mobile 816 Tablet 16 Devices …" at bounding box center [730, 326] width 866 height 220
click at [481, 191] on div "[DATE] [DATE]" at bounding box center [396, 190] width 199 height 30
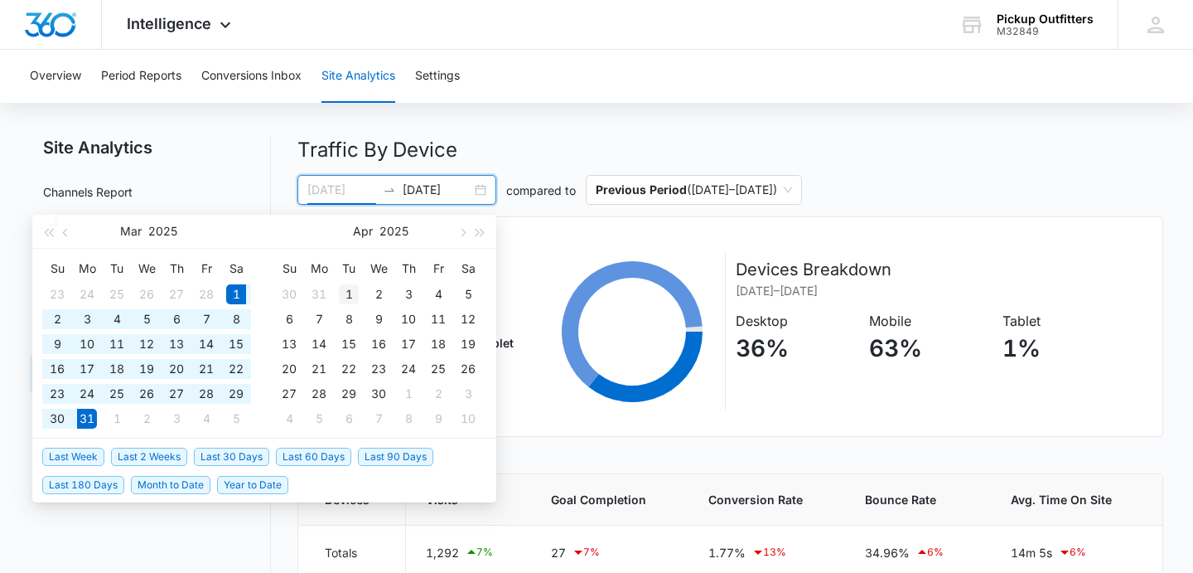
type input "[DATE]"
click at [349, 295] on div "1" at bounding box center [349, 294] width 20 height 20
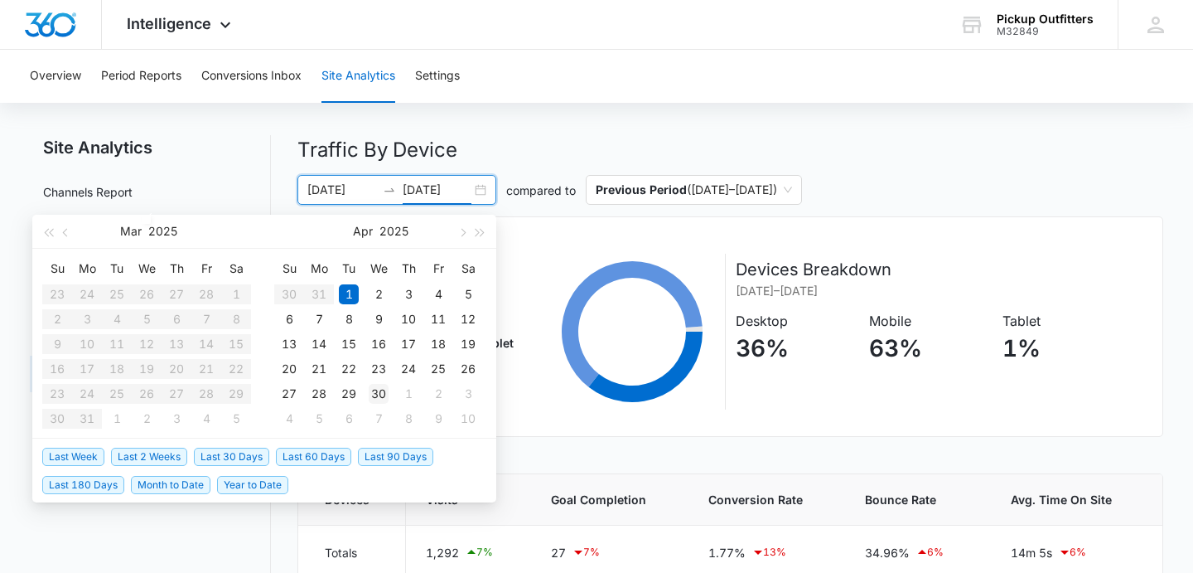
type input "[DATE]"
click at [380, 399] on div "30" at bounding box center [379, 394] width 20 height 20
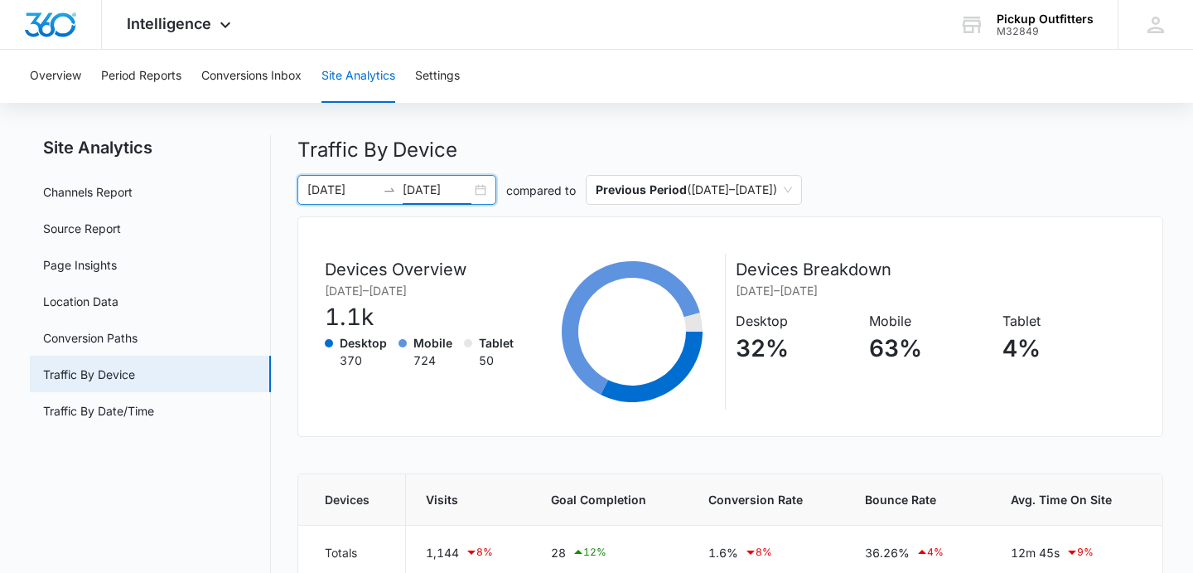
click at [481, 185] on div "[DATE] [DATE]" at bounding box center [396, 190] width 199 height 30
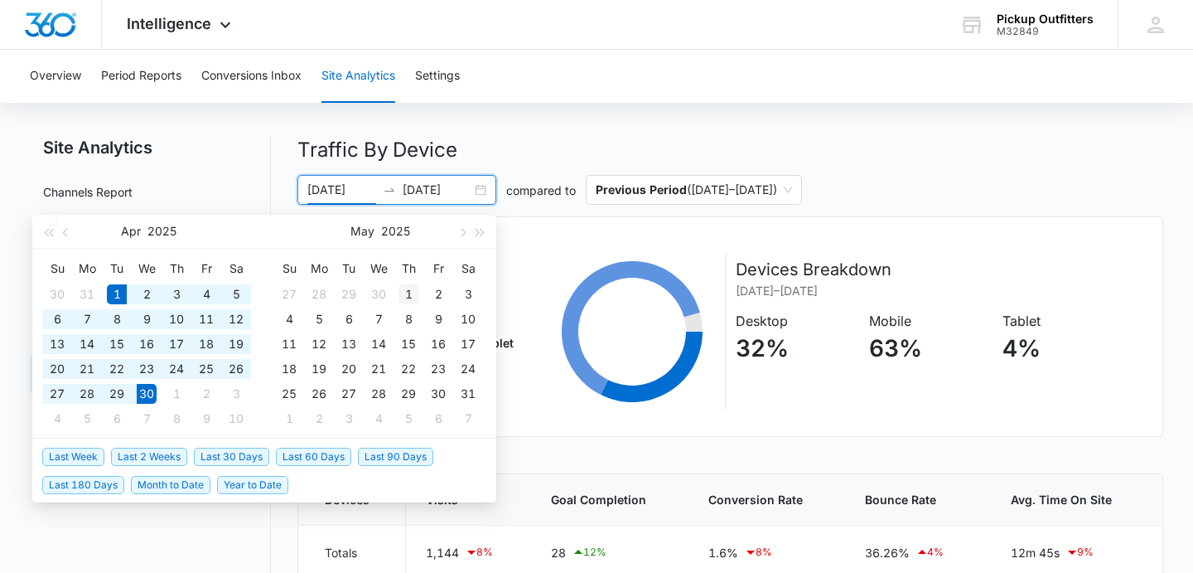
type input "[DATE]"
click at [414, 295] on div "1" at bounding box center [409, 294] width 20 height 20
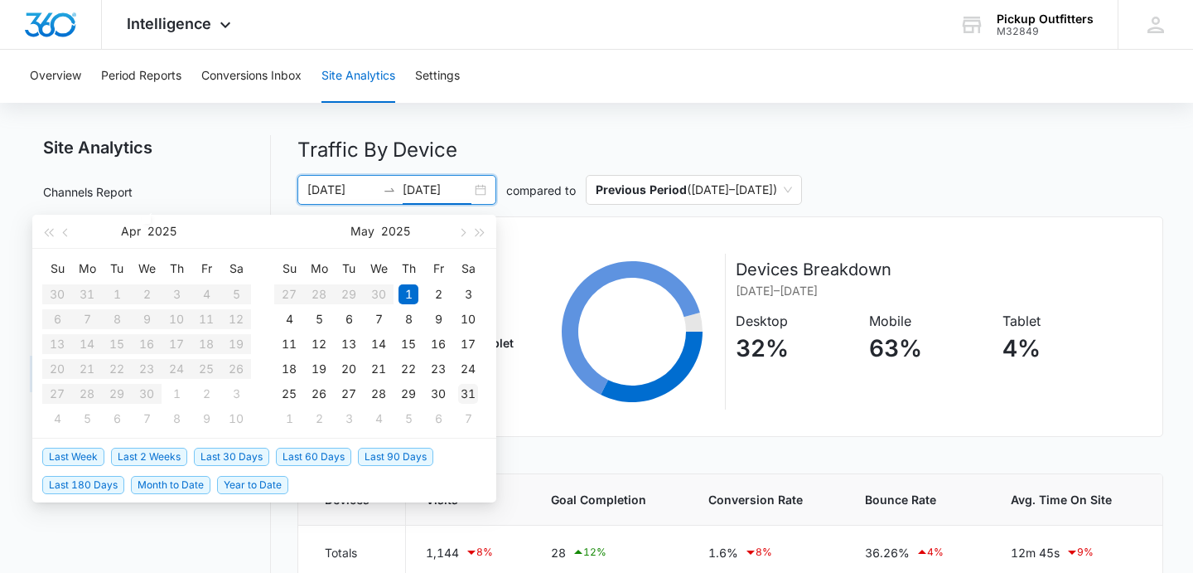
type input "[DATE]"
click at [470, 394] on div "31" at bounding box center [468, 394] width 20 height 20
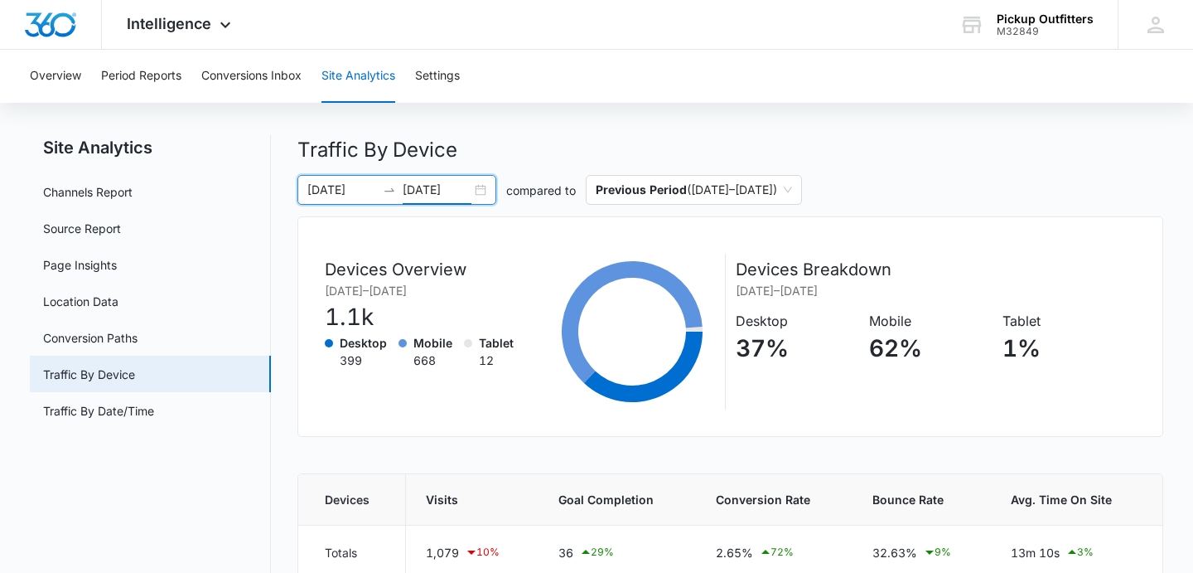
click at [488, 194] on div "[DATE] [DATE]" at bounding box center [396, 190] width 199 height 30
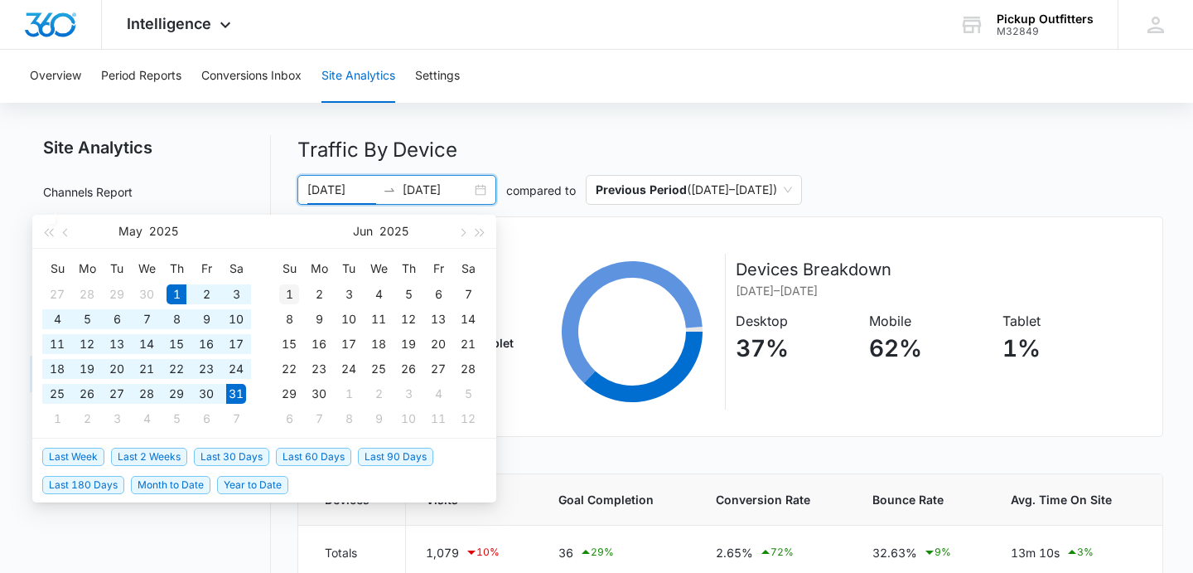
type input "[DATE]"
click at [293, 292] on div "1" at bounding box center [289, 294] width 20 height 20
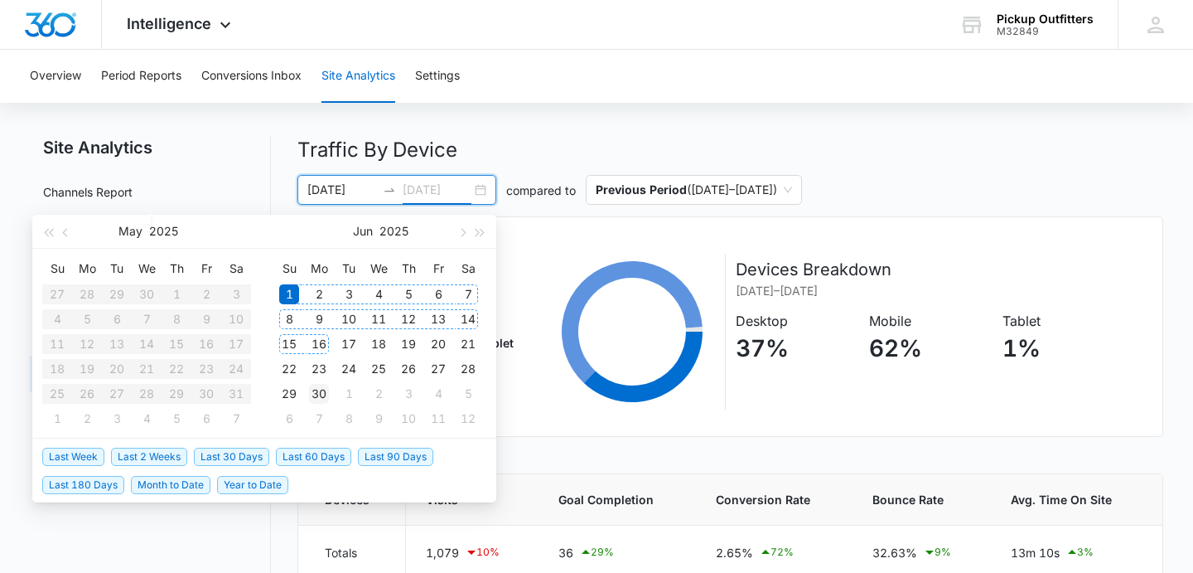
type input "[DATE]"
click at [319, 397] on div "30" at bounding box center [319, 394] width 20 height 20
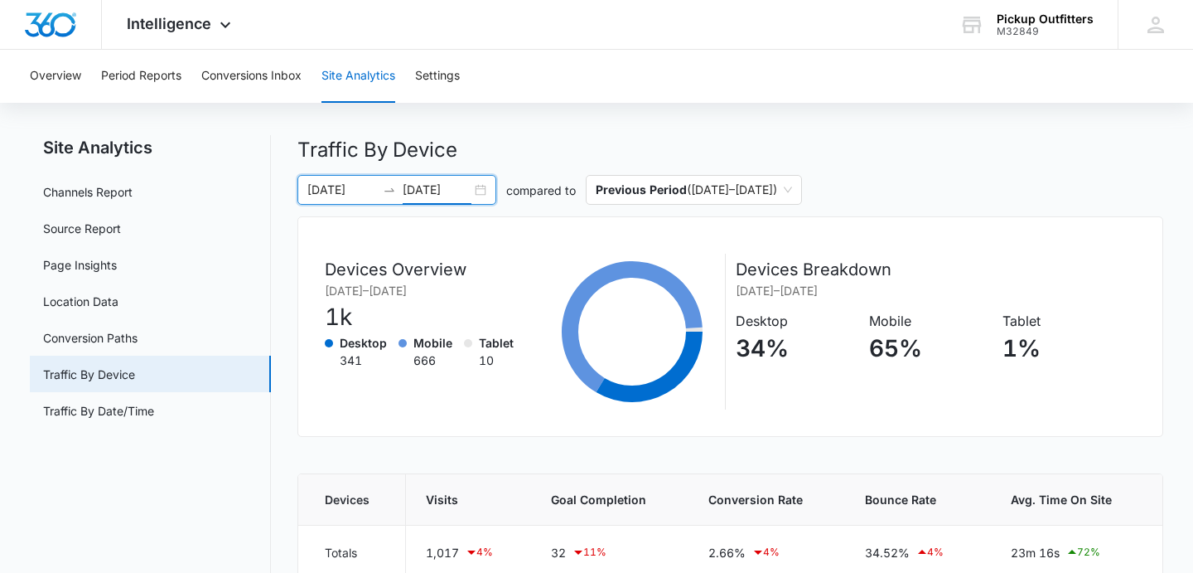
click at [479, 192] on div "[DATE] [DATE]" at bounding box center [396, 190] width 199 height 30
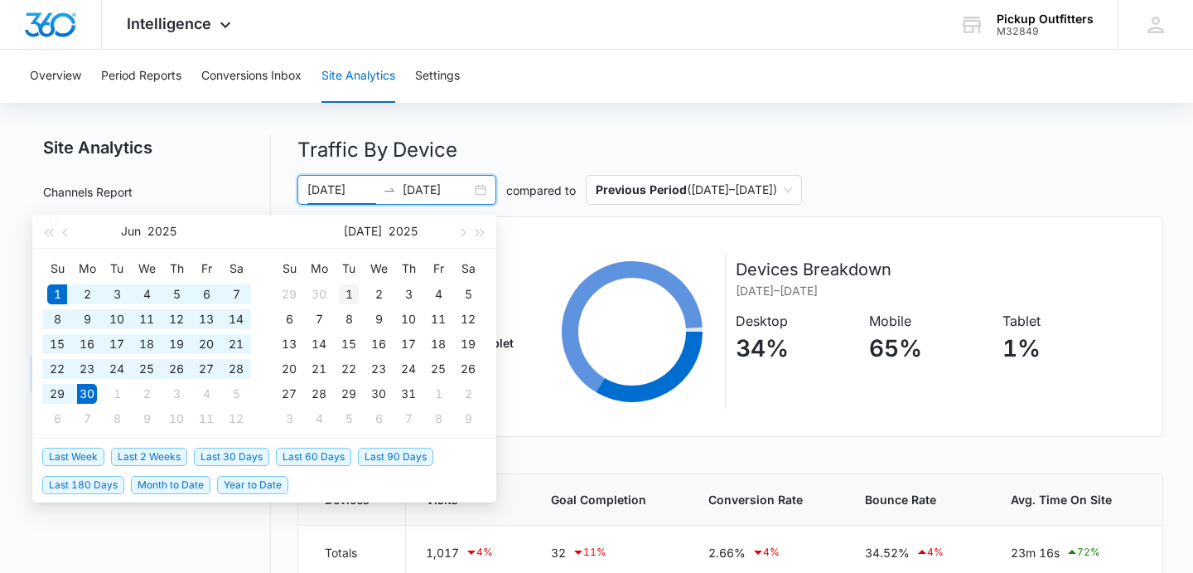
type input "[DATE]"
click at [352, 299] on div "1" at bounding box center [349, 294] width 20 height 20
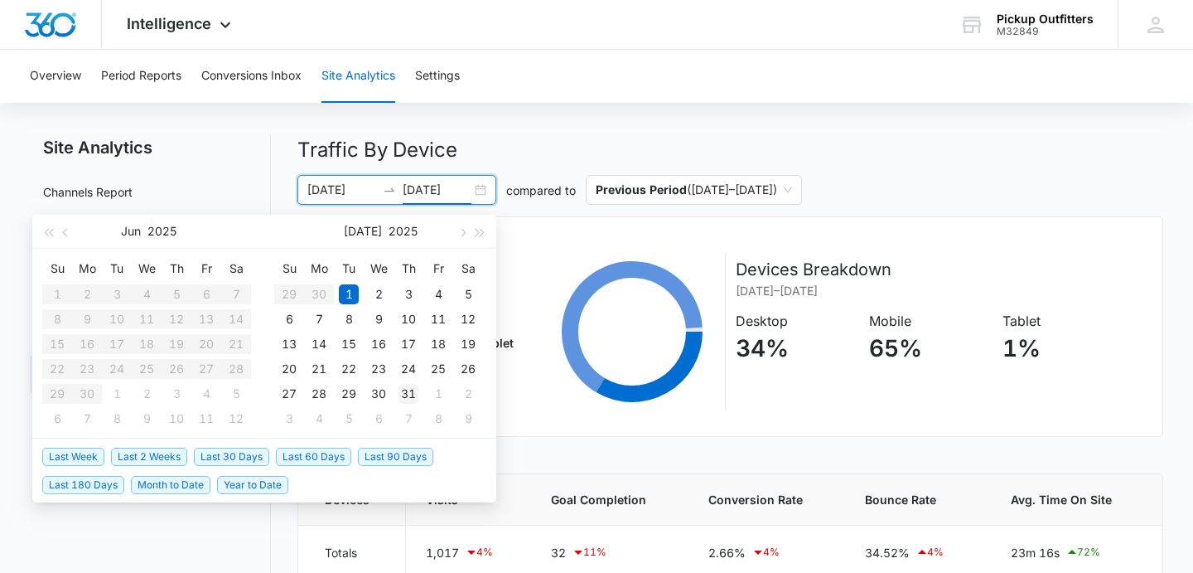
type input "[DATE]"
click at [409, 395] on div "31" at bounding box center [409, 394] width 20 height 20
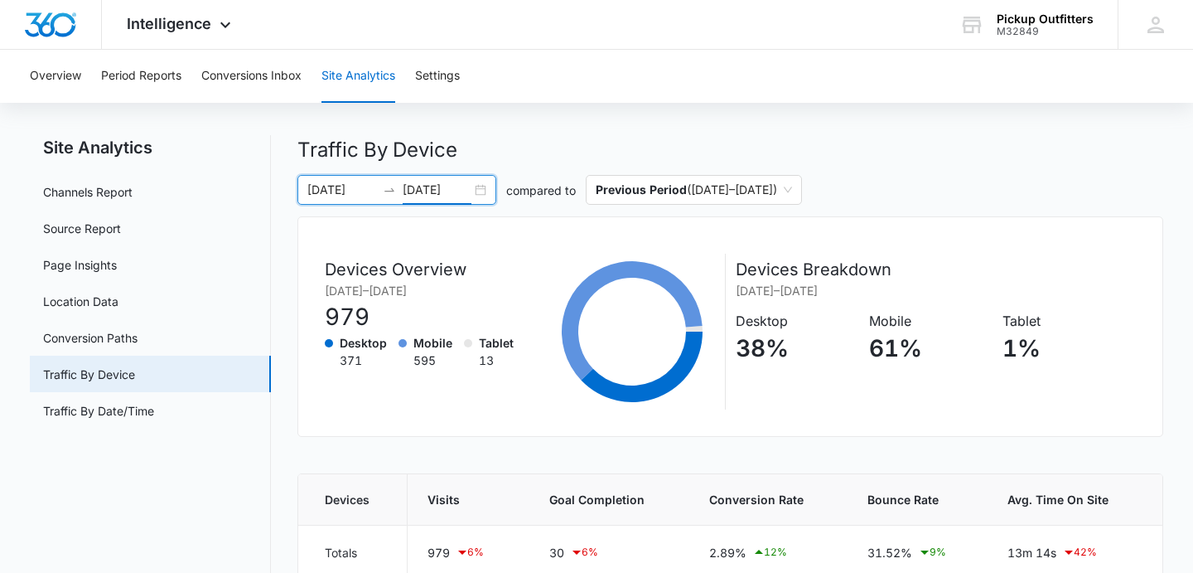
click at [484, 192] on div "[DATE] [DATE]" at bounding box center [396, 190] width 199 height 30
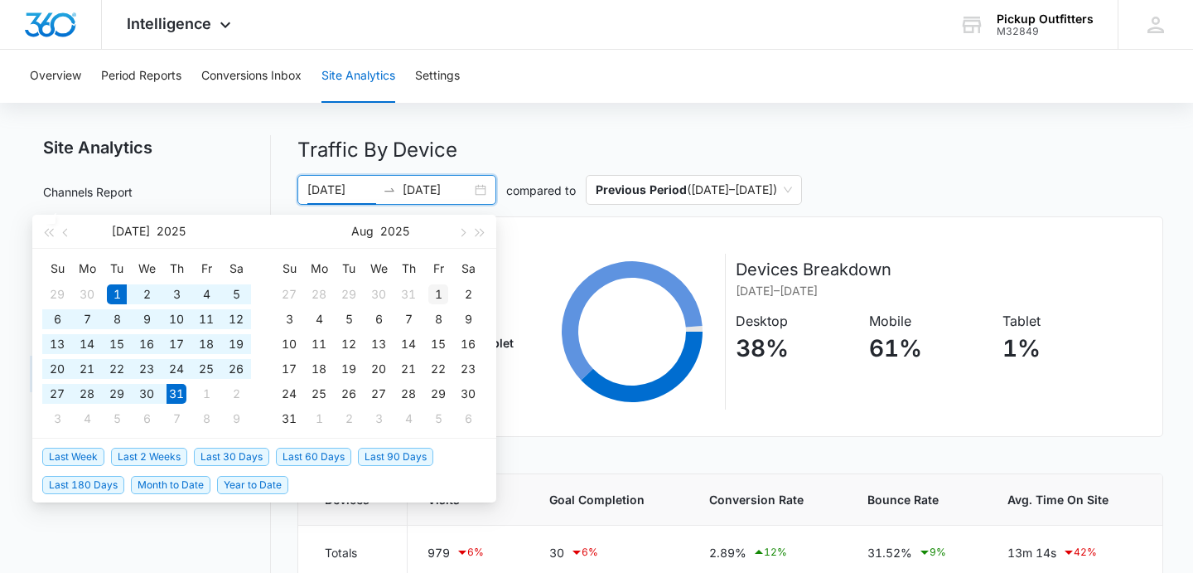
type input "[DATE]"
click at [433, 291] on div "1" at bounding box center [438, 294] width 20 height 20
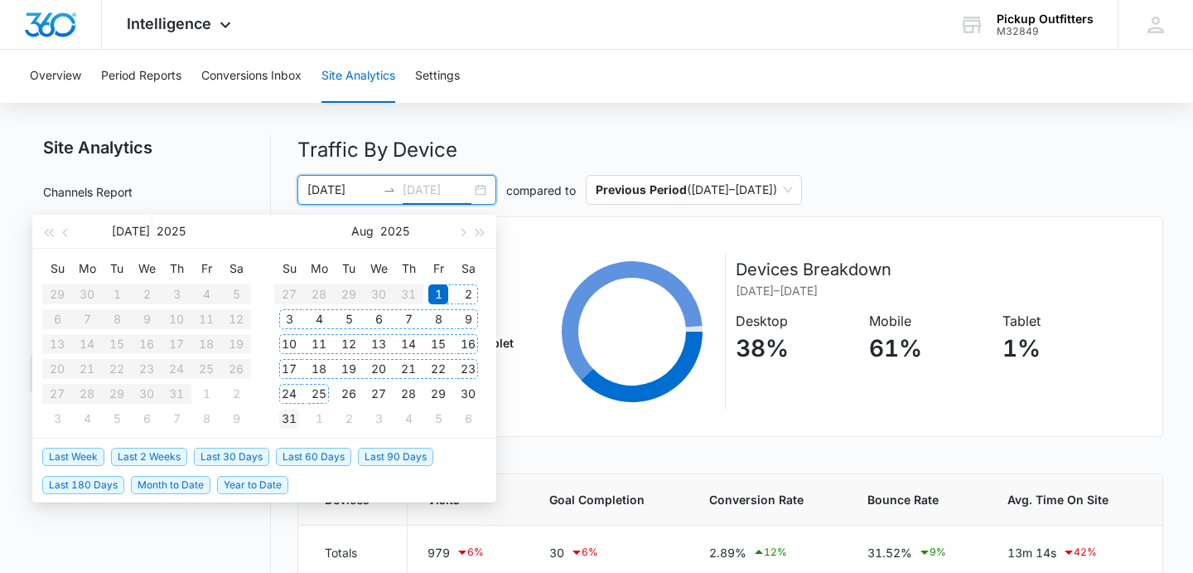
type input "[DATE]"
click at [287, 418] on div "31" at bounding box center [289, 419] width 20 height 20
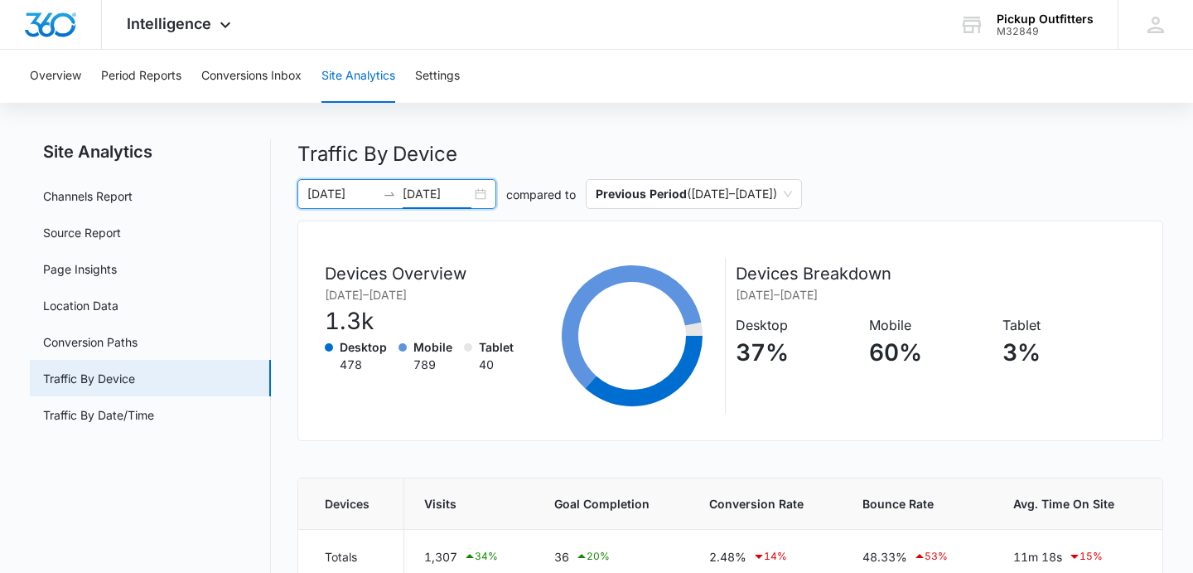
scroll to position [0, 0]
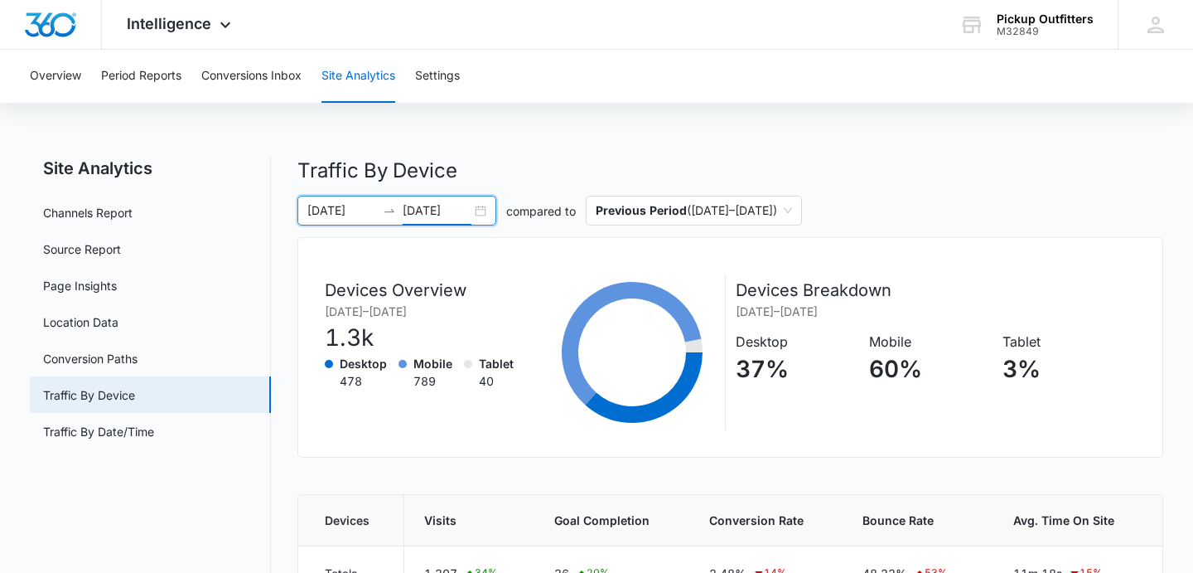
click at [481, 211] on div "[DATE] [DATE]" at bounding box center [396, 211] width 199 height 30
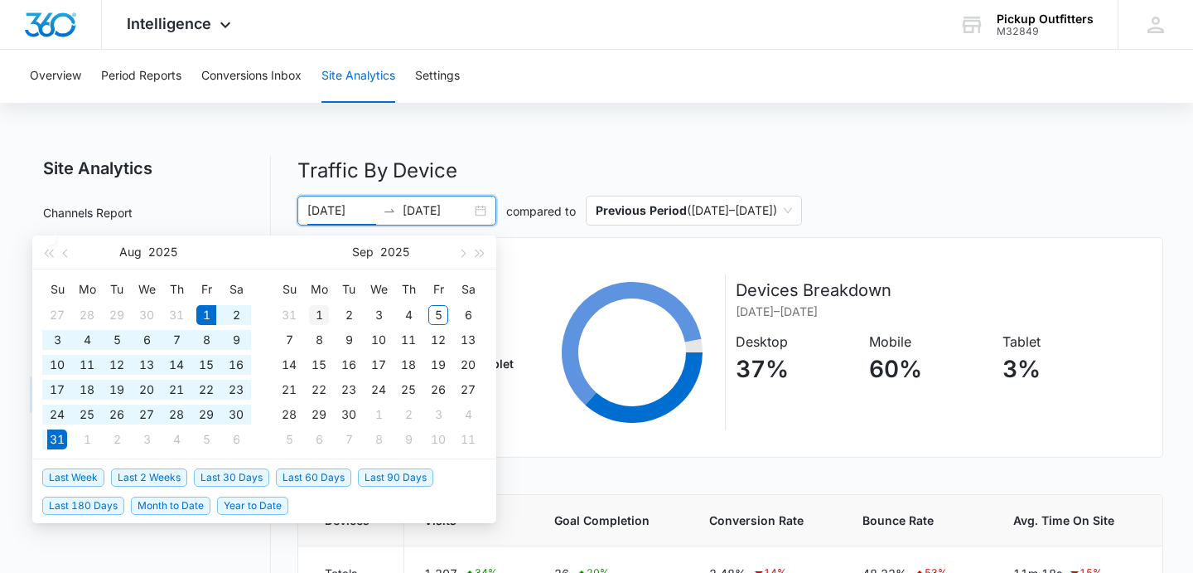
type input "[DATE]"
click at [316, 313] on div "1" at bounding box center [319, 315] width 20 height 20
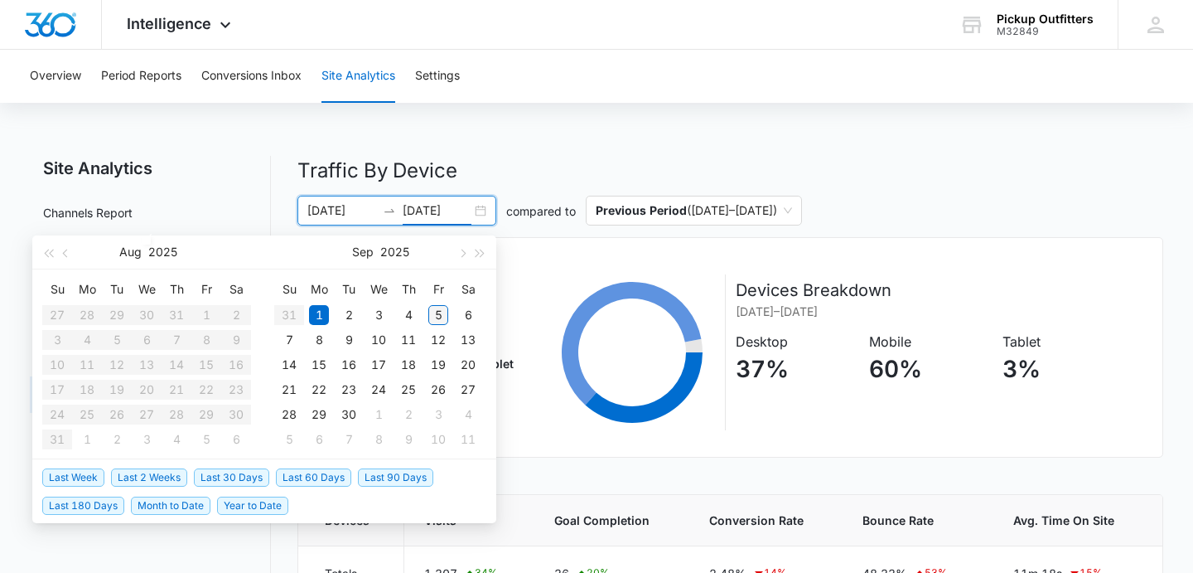
type input "[DATE]"
click at [439, 314] on div "5" at bounding box center [438, 315] width 20 height 20
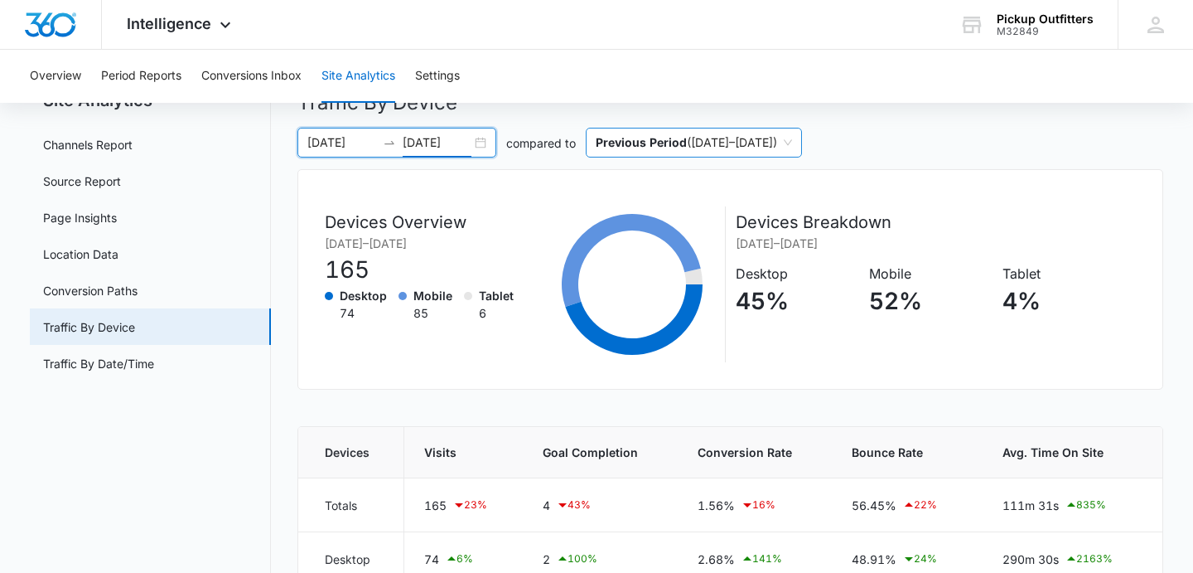
scroll to position [108, 0]
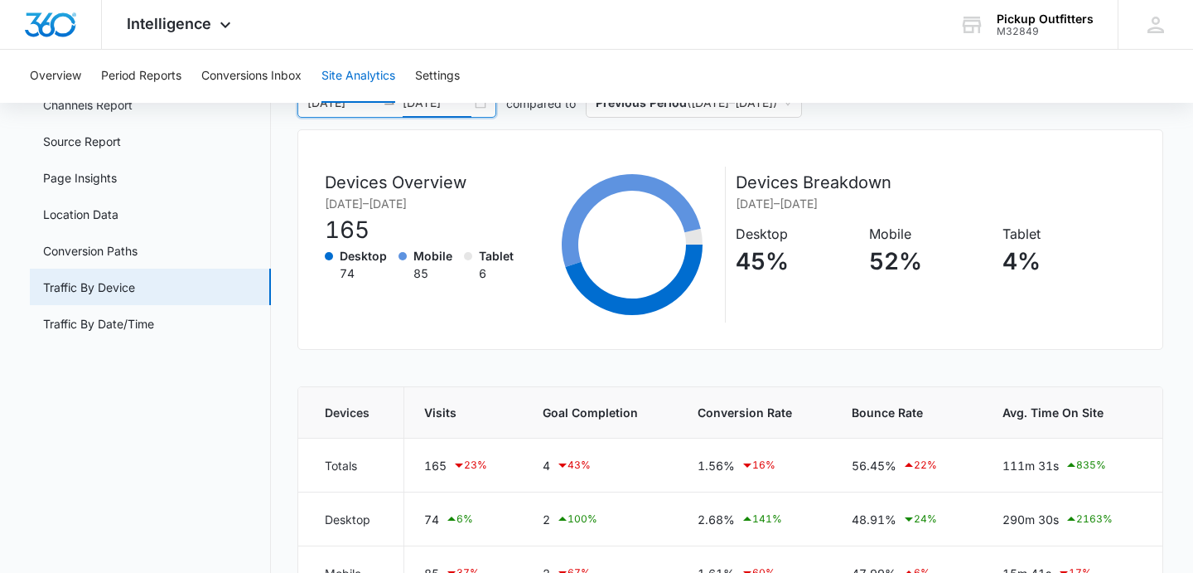
click at [284, 167] on div "Site Analytics Channels Report Source Report Page Insights Location Data Conver…" at bounding box center [597, 351] width 1134 height 606
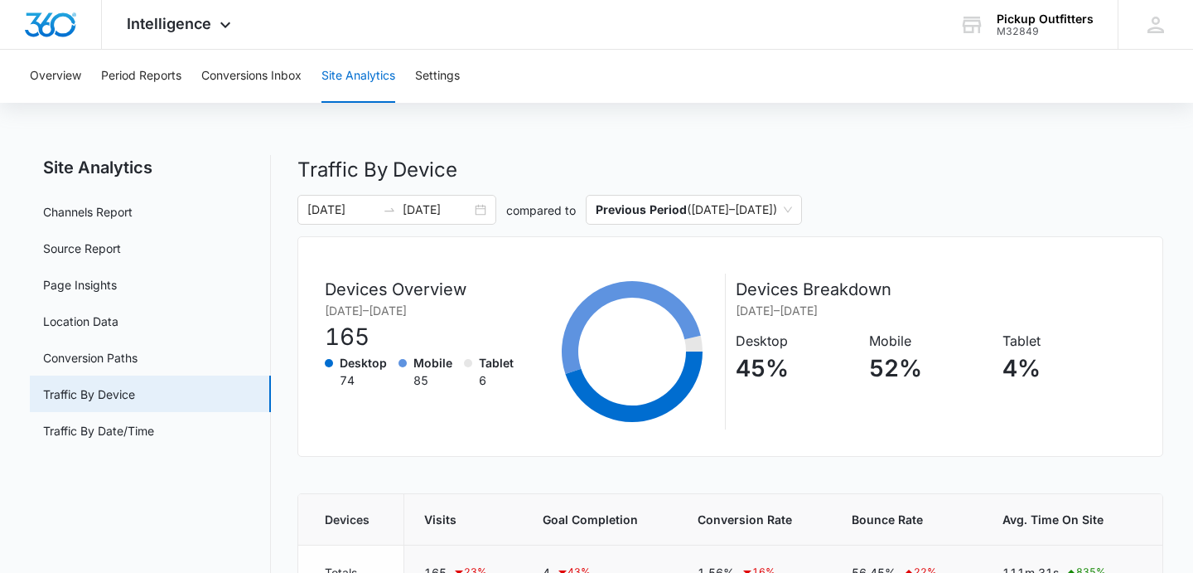
scroll to position [0, 0]
